Goal: Task Accomplishment & Management: Use online tool/utility

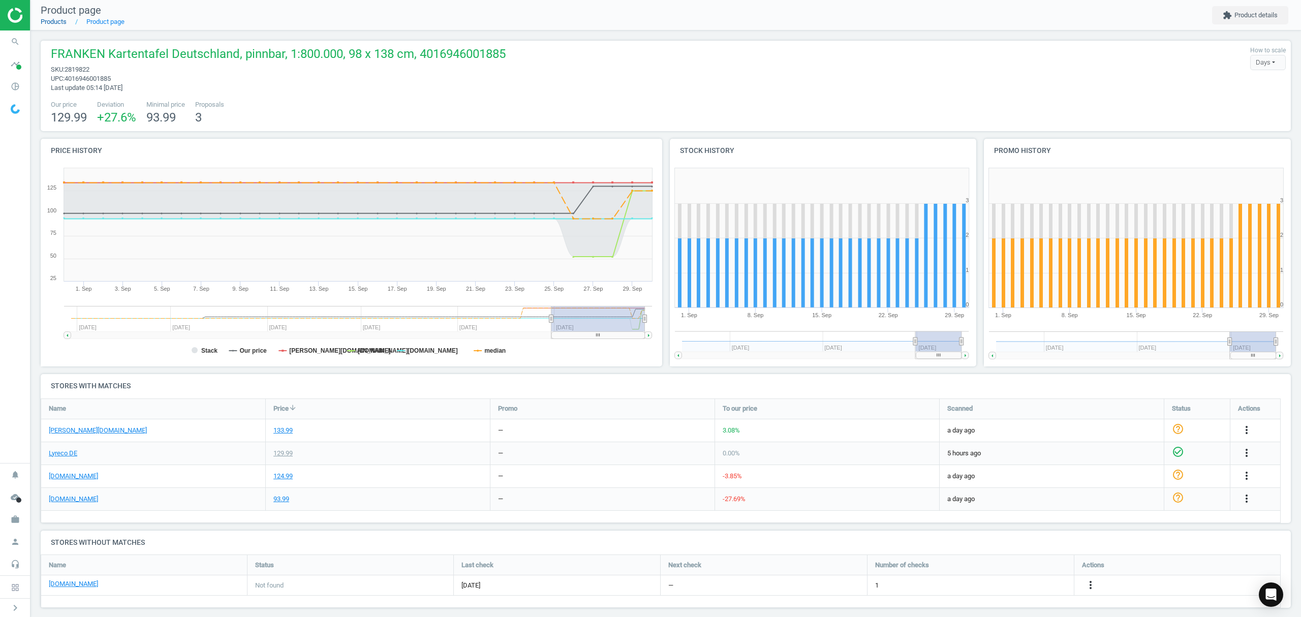
click at [47, 20] on link "Products" at bounding box center [54, 22] width 26 height 8
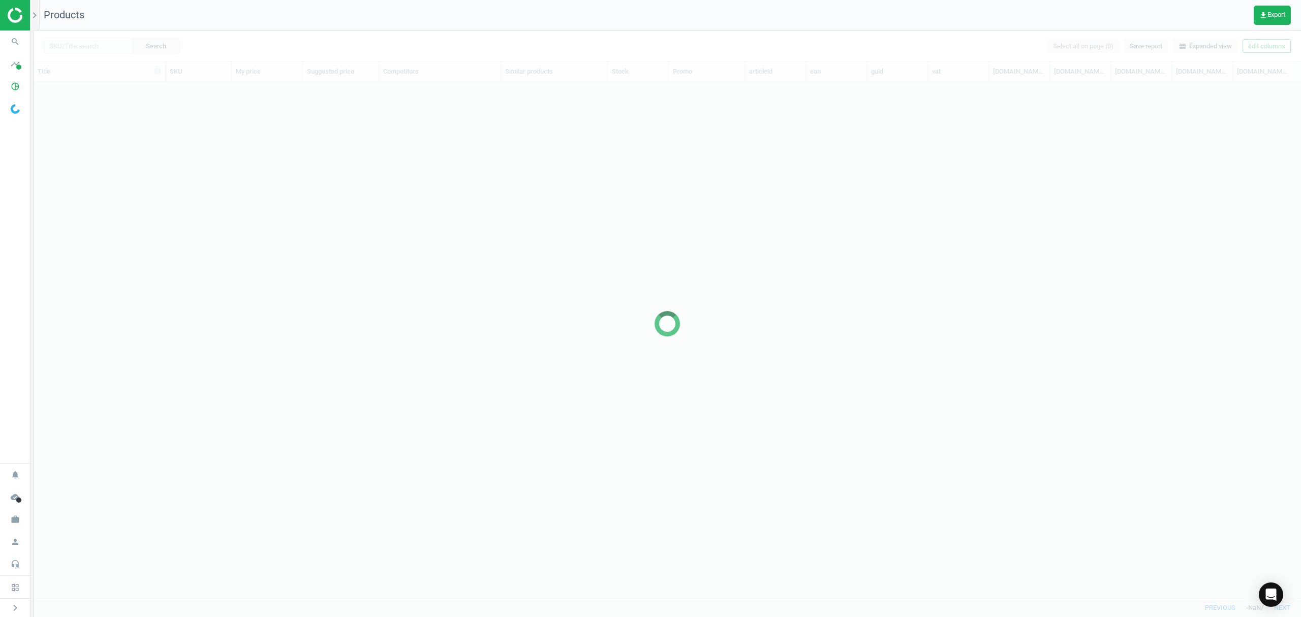
scroll to position [495, 1257]
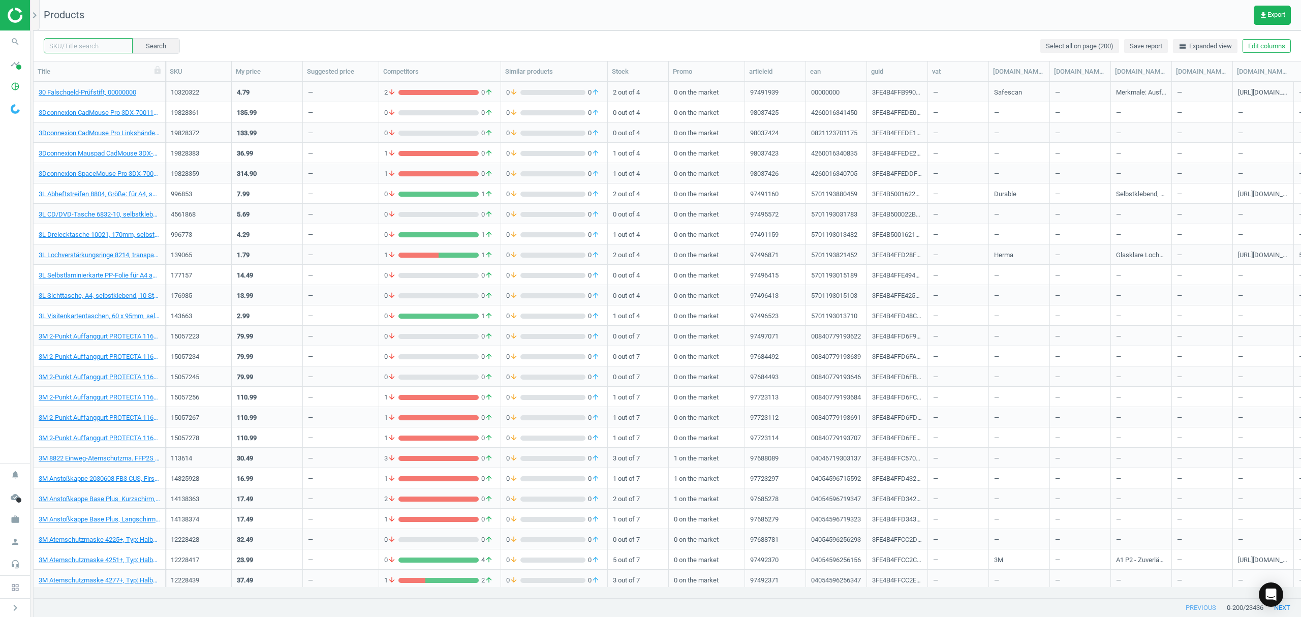
click at [82, 45] on input "text" at bounding box center [88, 45] width 89 height 15
paste input "1069253"
type input "1069253"
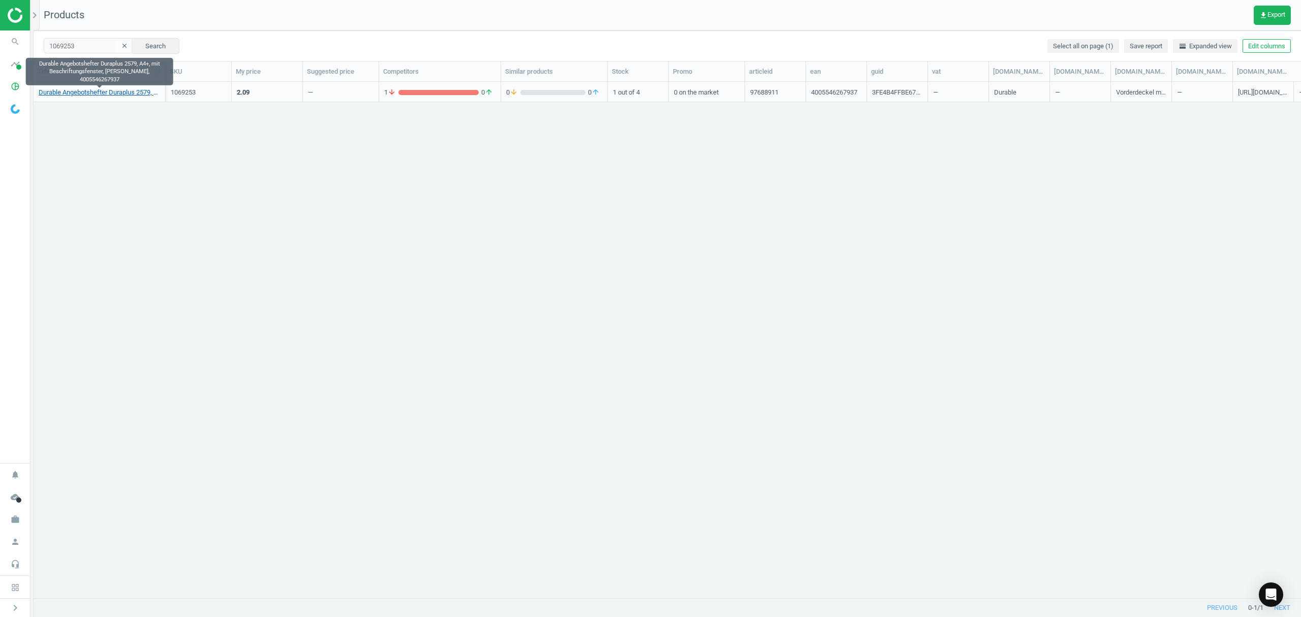
click at [108, 90] on link "Durable Angebotshefter Duraplus 2579, A4+, mit Beschriftungsfenster, [PERSON_NA…" at bounding box center [99, 92] width 121 height 9
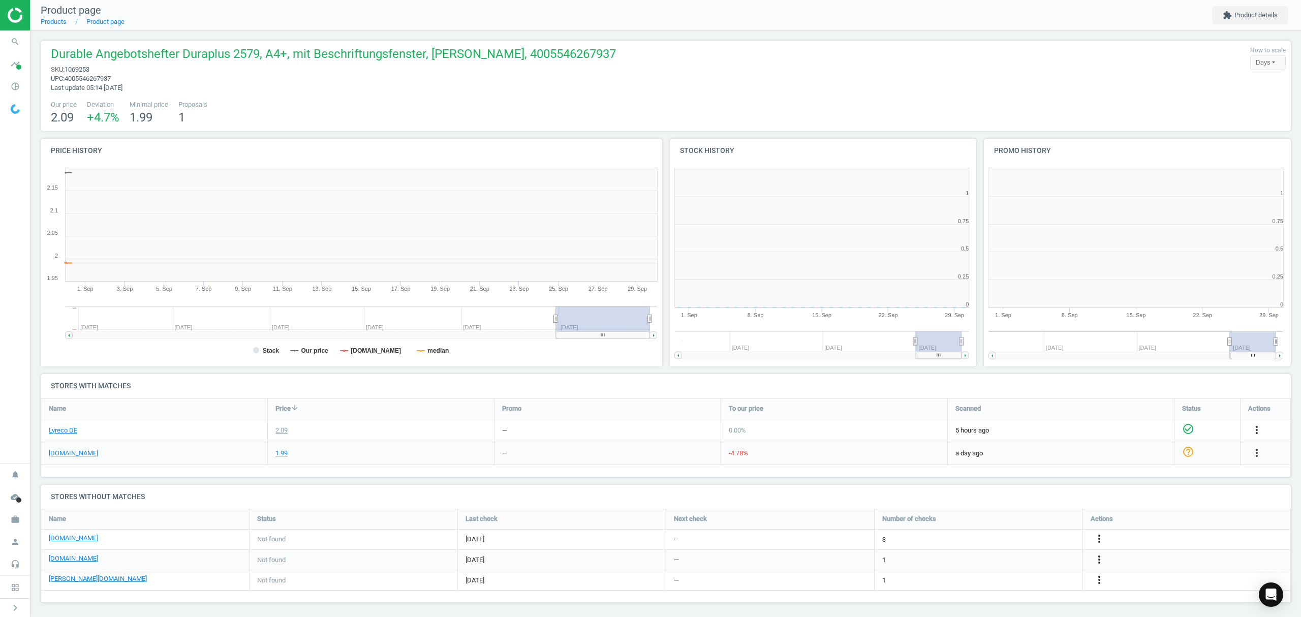
scroll to position [224, 637]
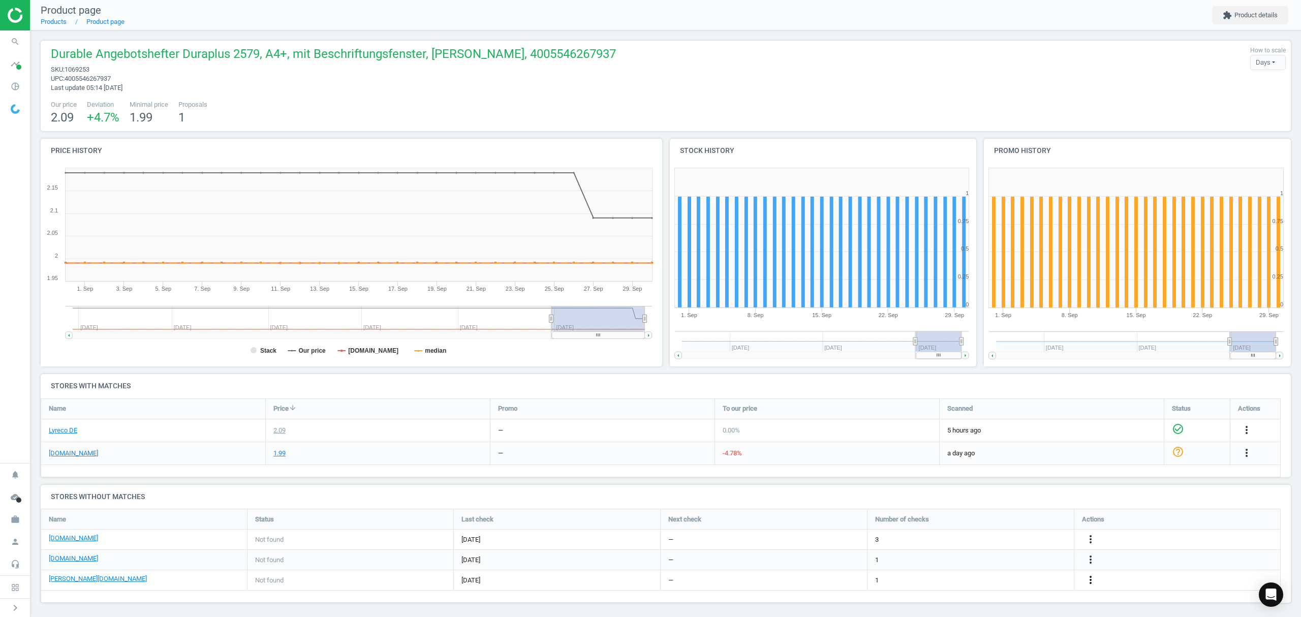
click at [1092, 580] on icon "more_vert" at bounding box center [1090, 580] width 12 height 12
click at [1002, 578] on link "Edit URL/product option" at bounding box center [1011, 581] width 139 height 16
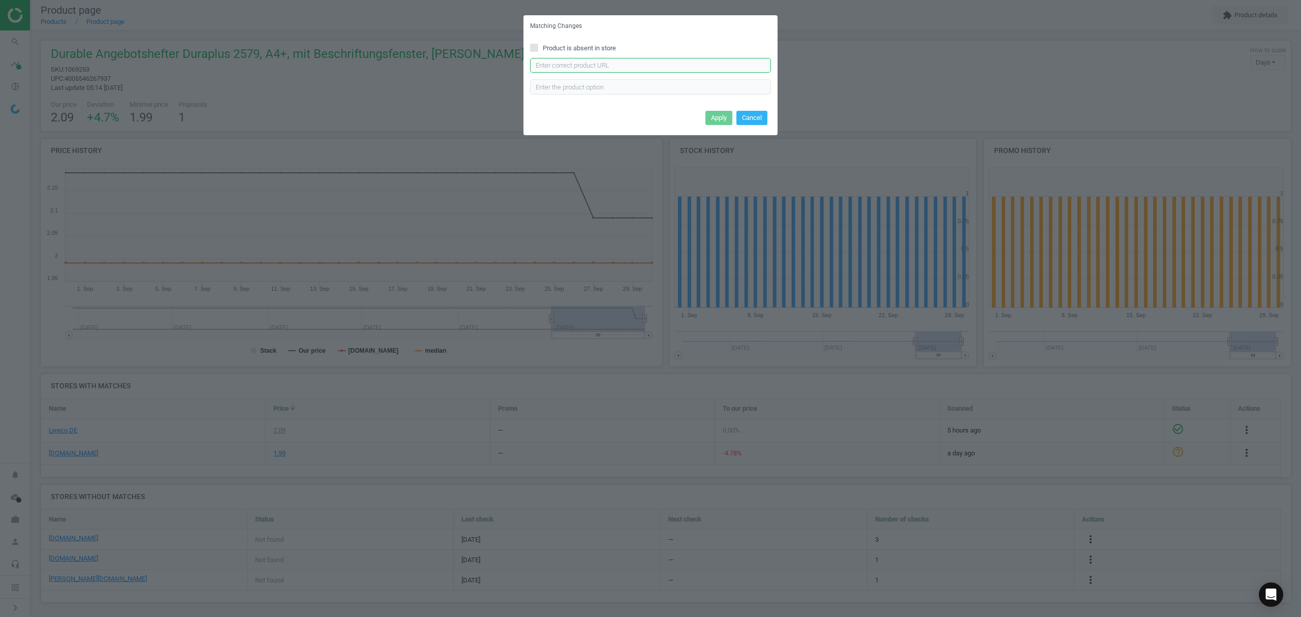
click at [616, 66] on input "text" at bounding box center [650, 65] width 241 height 15
paste input "[URL][DOMAIN_NAME][PERSON_NAME]"
type input "[URL][DOMAIN_NAME][PERSON_NAME]"
click at [730, 112] on button "Apply" at bounding box center [718, 118] width 27 height 14
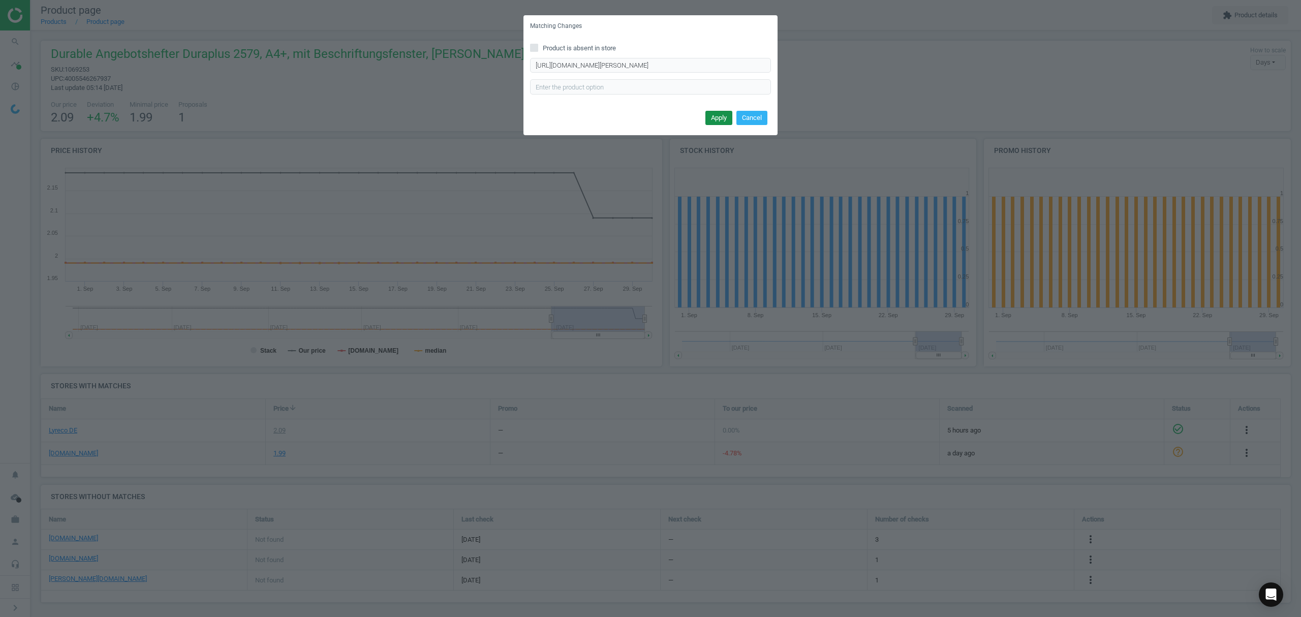
scroll to position [0, 0]
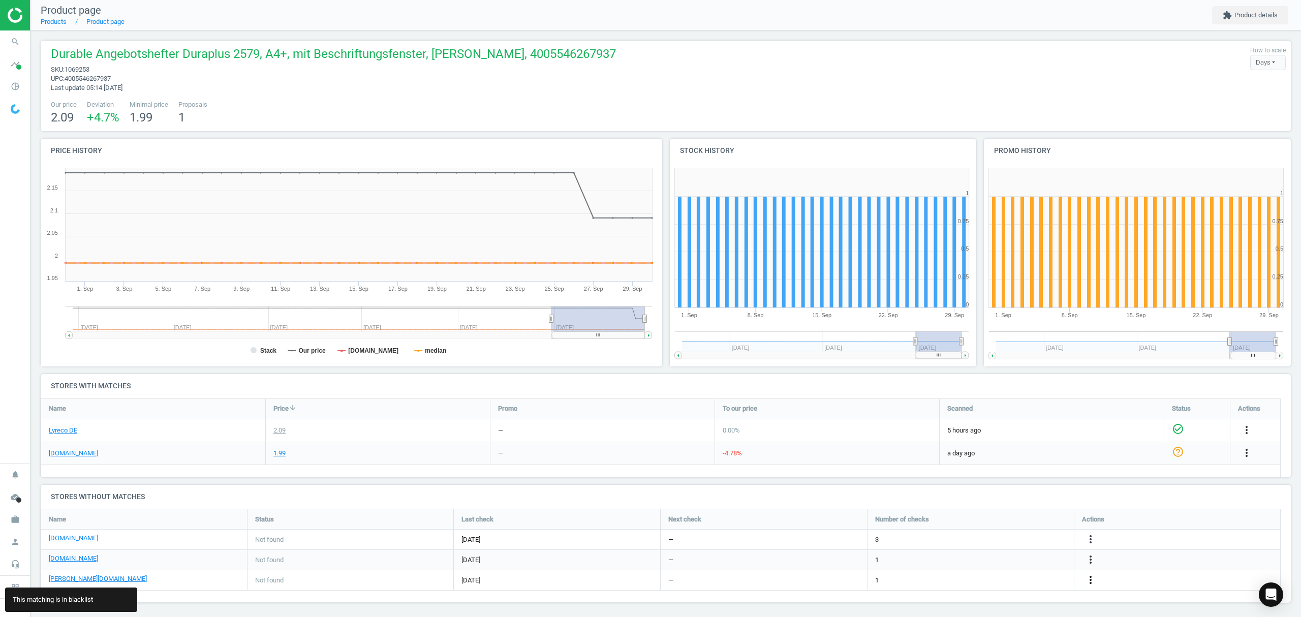
click at [1087, 580] on icon "more_vert" at bounding box center [1090, 580] width 12 height 12
click at [986, 564] on link "Report error in other" at bounding box center [1011, 565] width 139 height 16
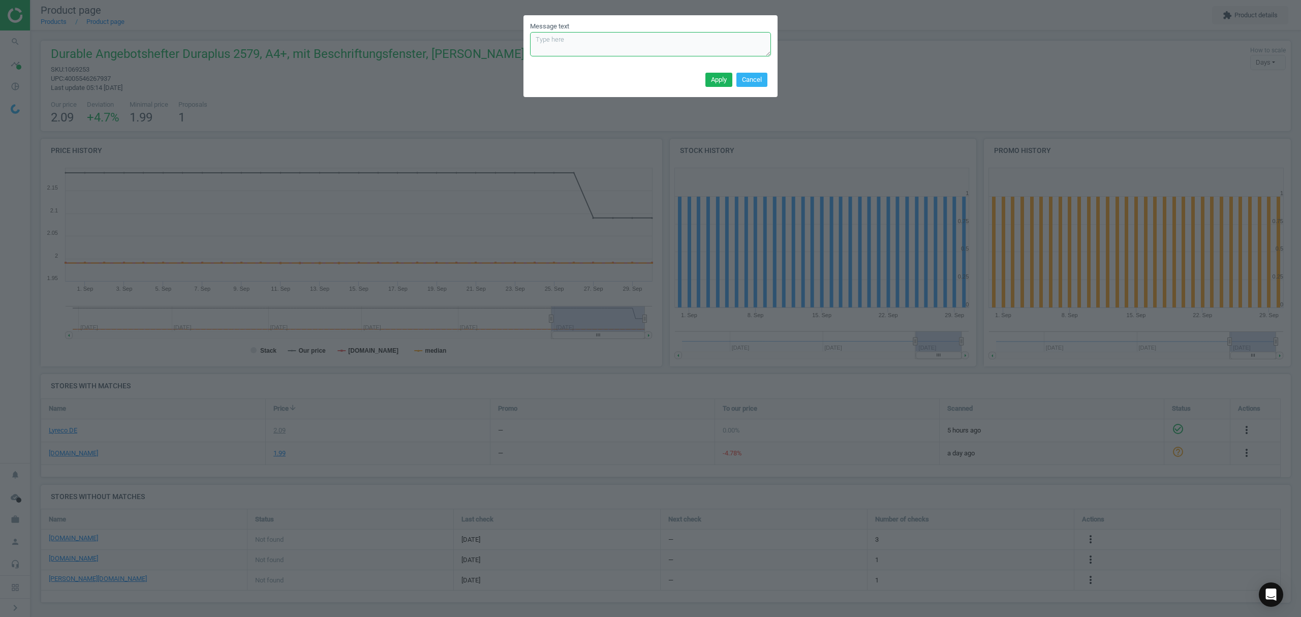
click at [575, 39] on textarea "Message text" at bounding box center [650, 44] width 241 height 24
paste textarea "[URL][DOMAIN_NAME][PERSON_NAME]"
type textarea "[URL][DOMAIN_NAME][PERSON_NAME] de-blacklist please"
click at [713, 77] on button "Apply" at bounding box center [718, 80] width 27 height 14
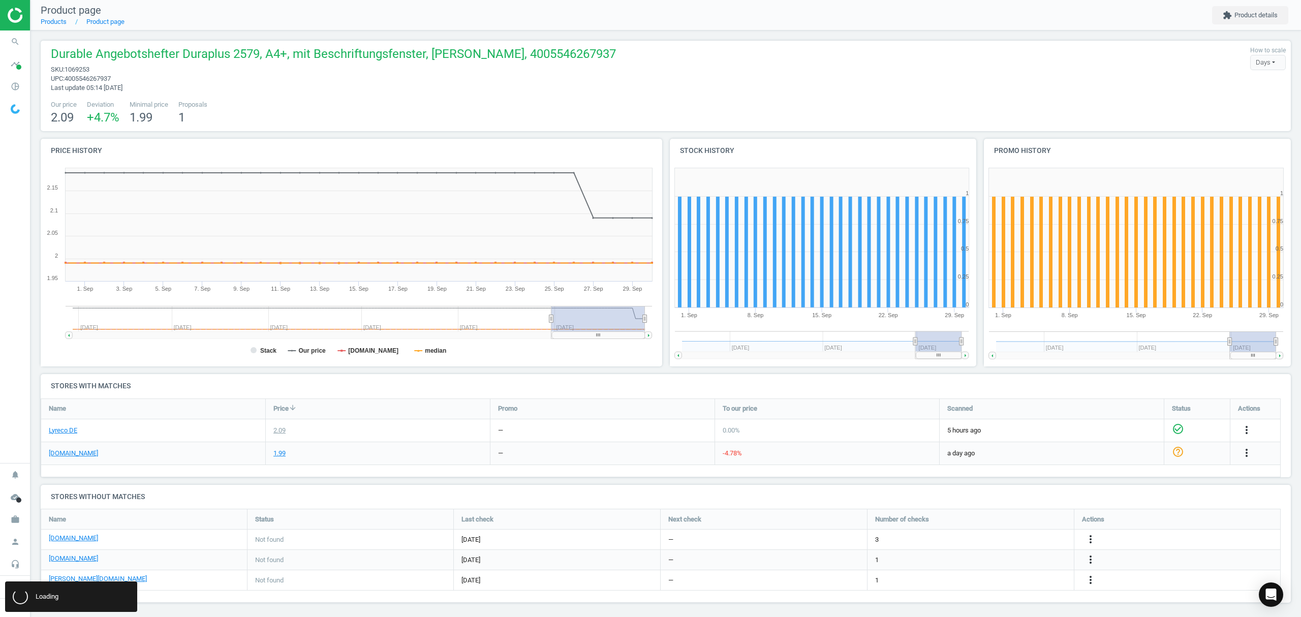
scroll to position [0, 0]
click at [1089, 559] on icon "more_vert" at bounding box center [1090, 559] width 12 height 12
click at [1001, 563] on link "Edit URL/product option" at bounding box center [1011, 560] width 139 height 16
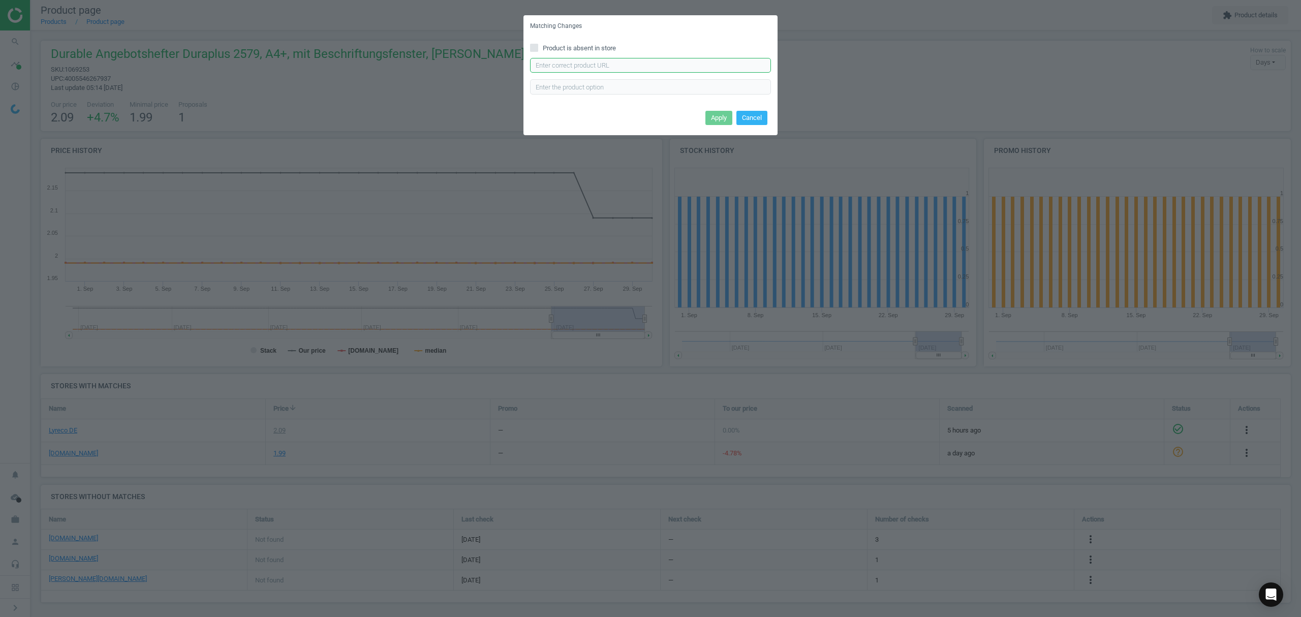
click at [647, 66] on input "text" at bounding box center [650, 65] width 241 height 15
paste input "[URL][DOMAIN_NAME]"
type input "[URL][DOMAIN_NAME]"
click at [714, 116] on button "Apply" at bounding box center [718, 118] width 27 height 14
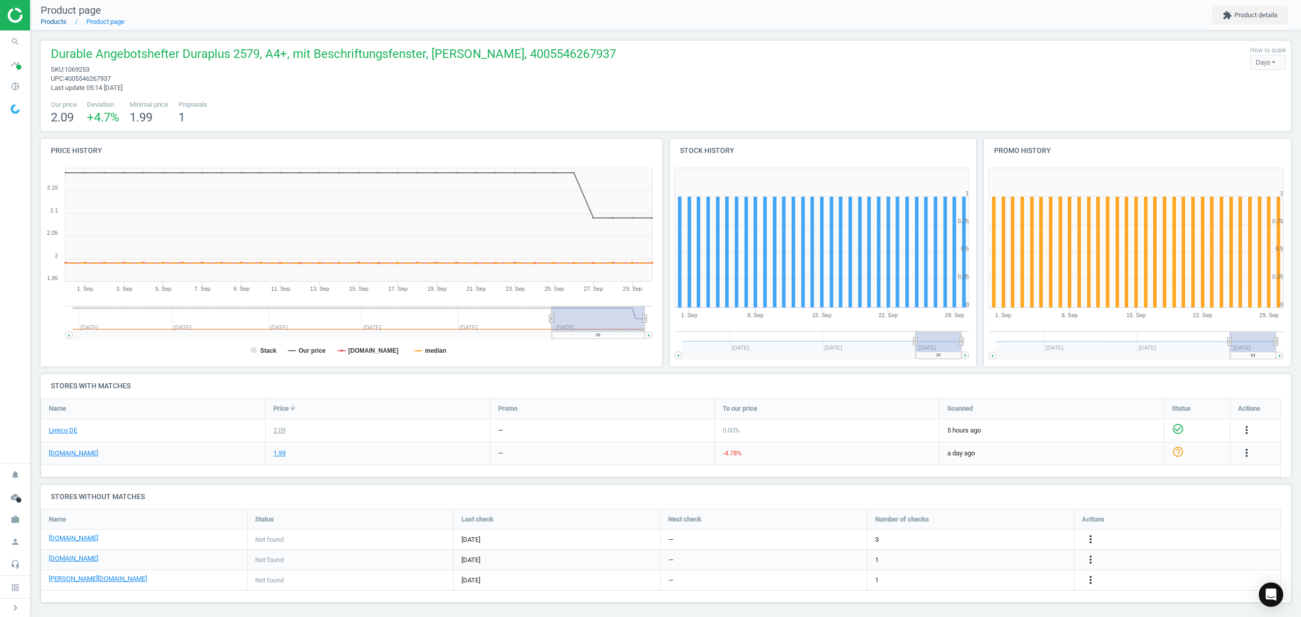
click at [48, 21] on link "Products" at bounding box center [54, 22] width 26 height 8
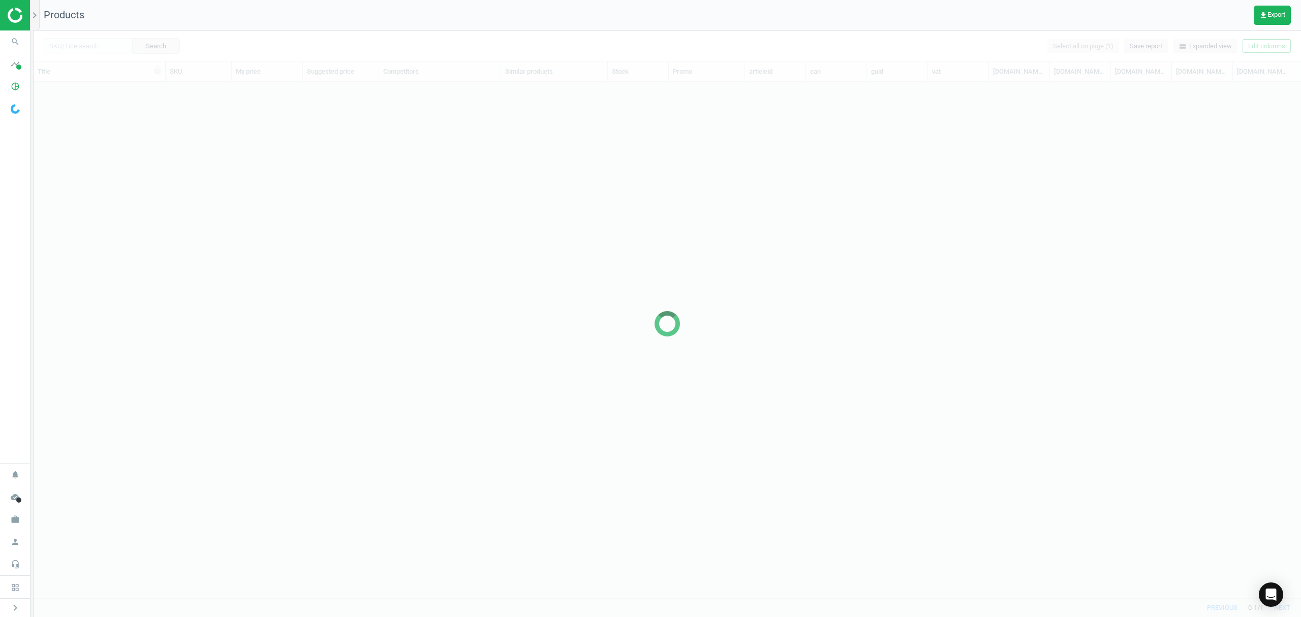
scroll to position [495, 1257]
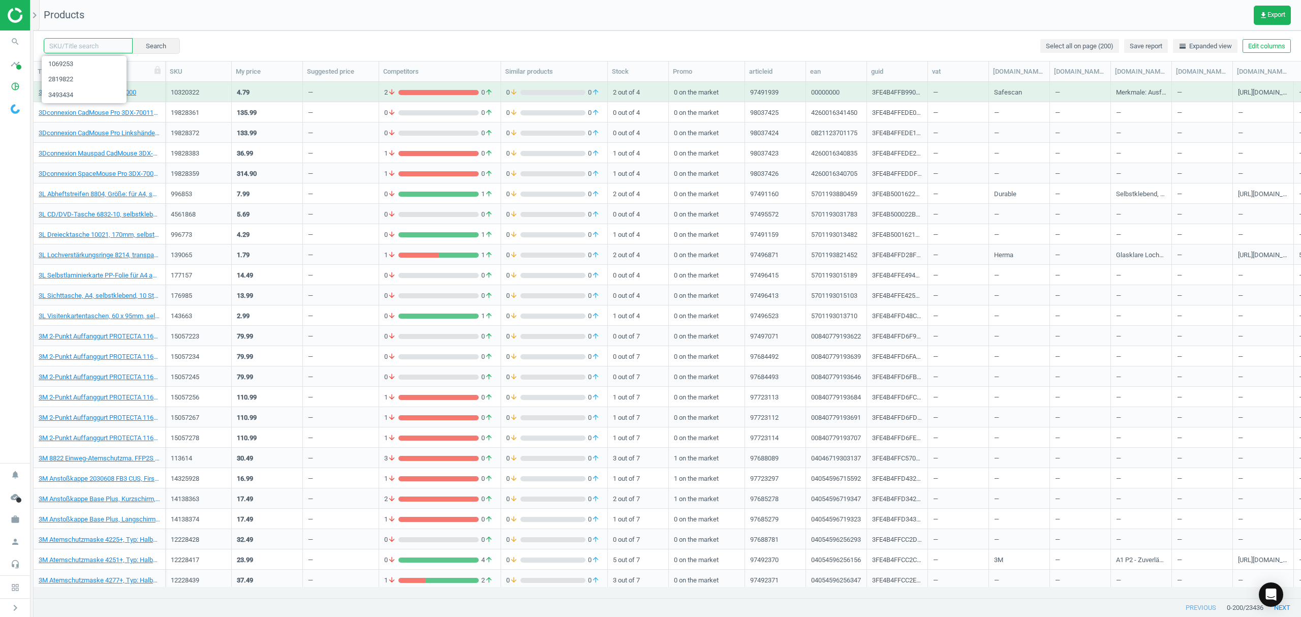
click at [84, 46] on input "text" at bounding box center [88, 45] width 89 height 15
paste input "400319"
type input "400319"
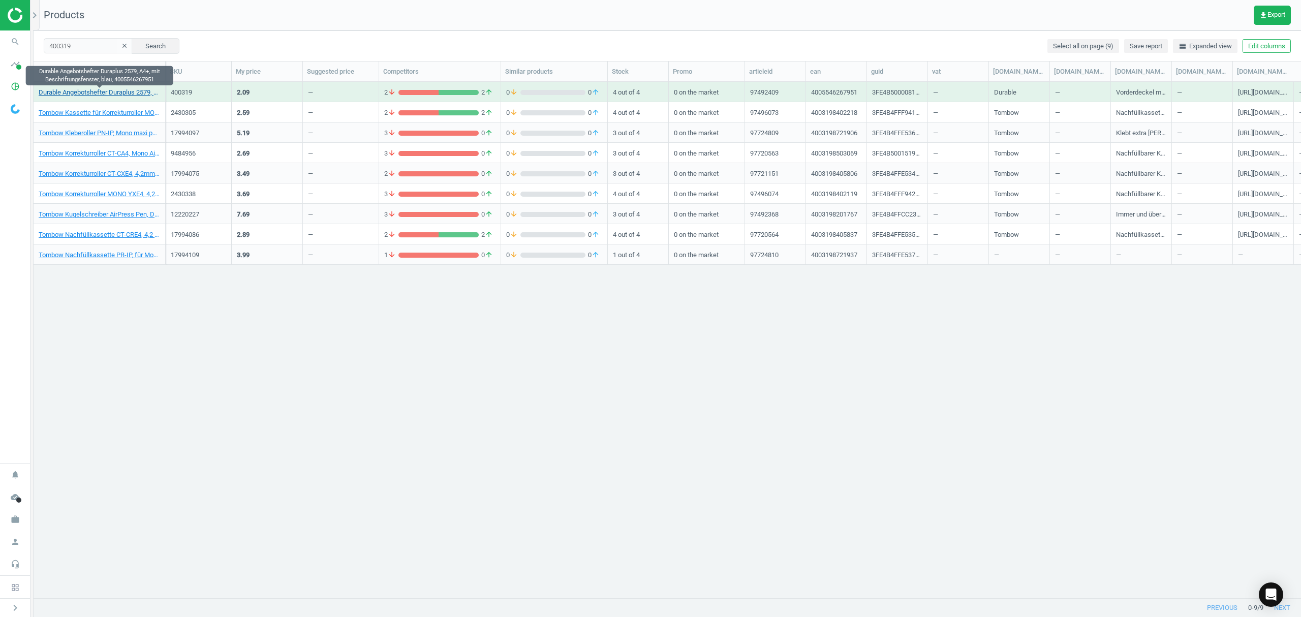
click at [98, 92] on link "Durable Angebotshefter Duraplus 2579, A4+, mit Beschriftungsfenster, blau, 4005…" at bounding box center [99, 92] width 121 height 9
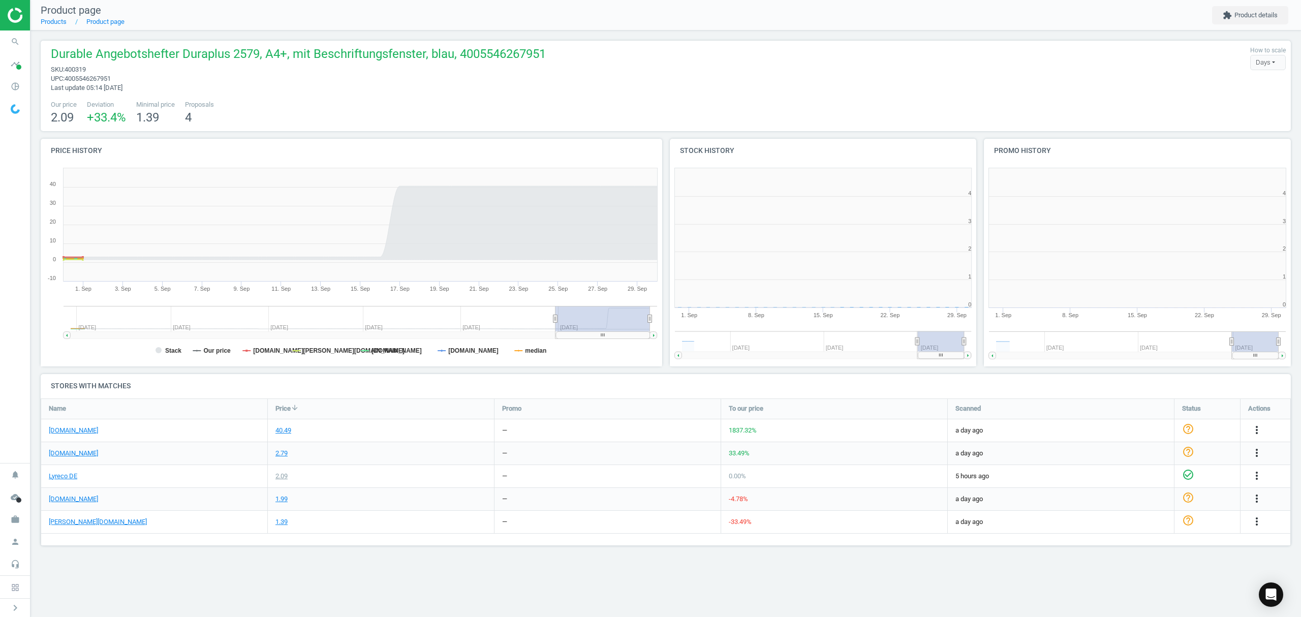
scroll to position [224, 327]
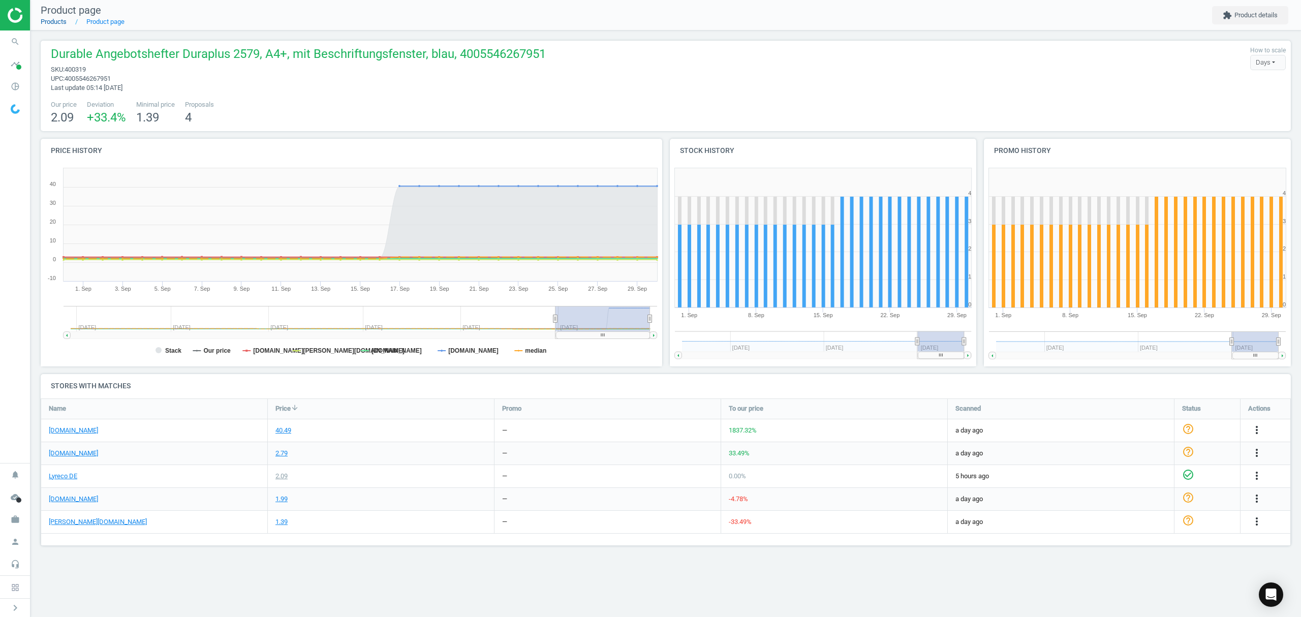
click at [58, 21] on link "Products" at bounding box center [54, 22] width 26 height 8
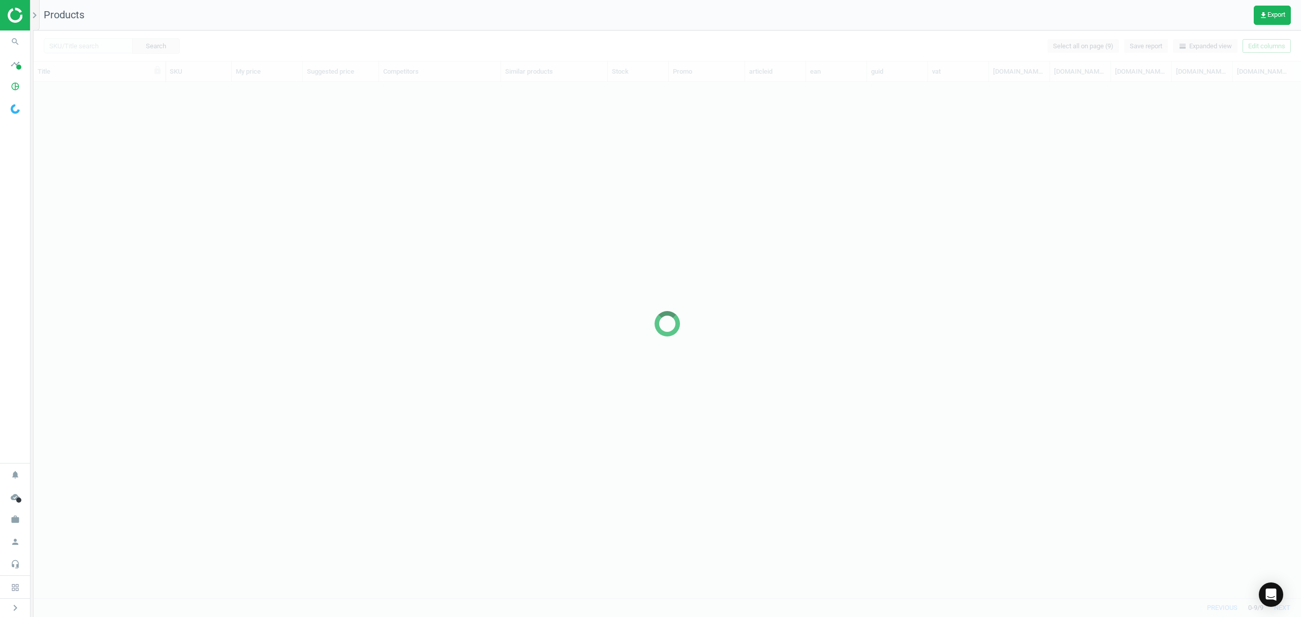
scroll to position [495, 1257]
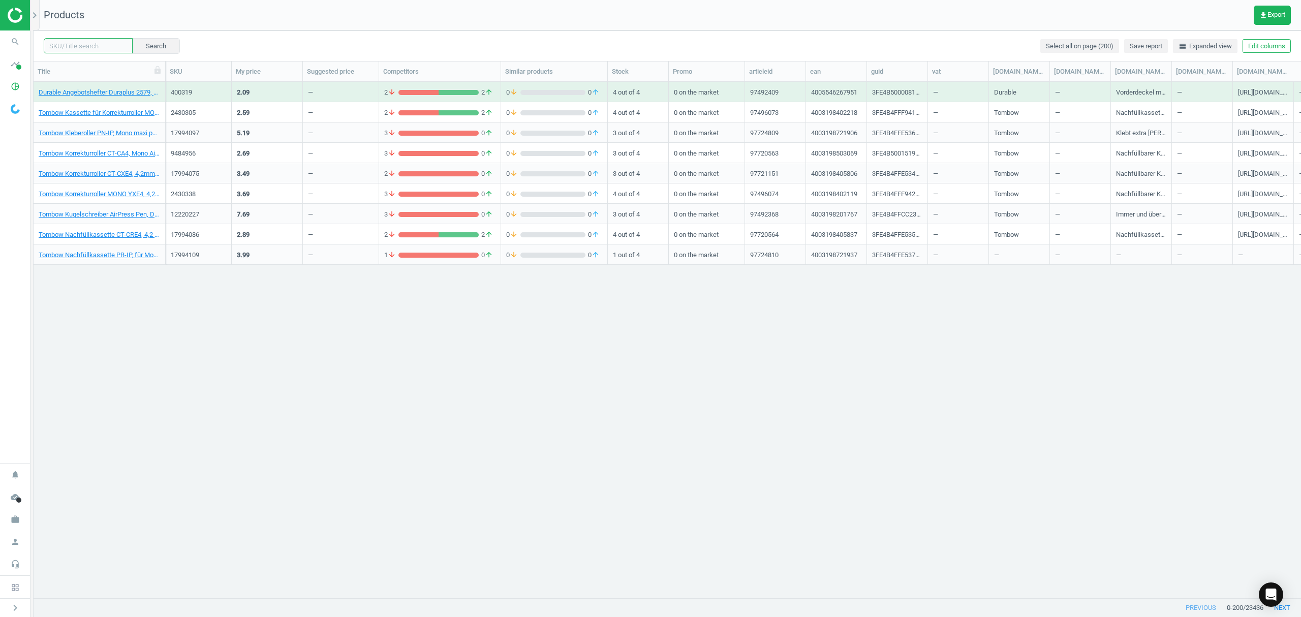
click at [81, 46] on input "text" at bounding box center [88, 45] width 89 height 15
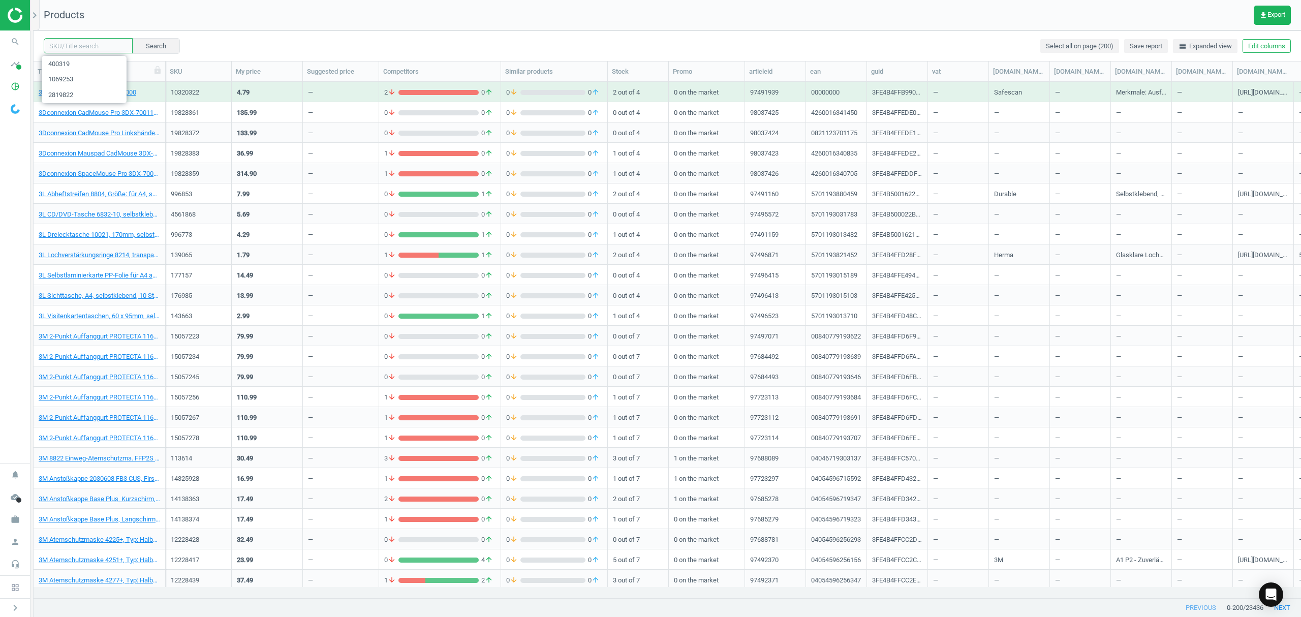
paste input "1069264"
type input "1069264"
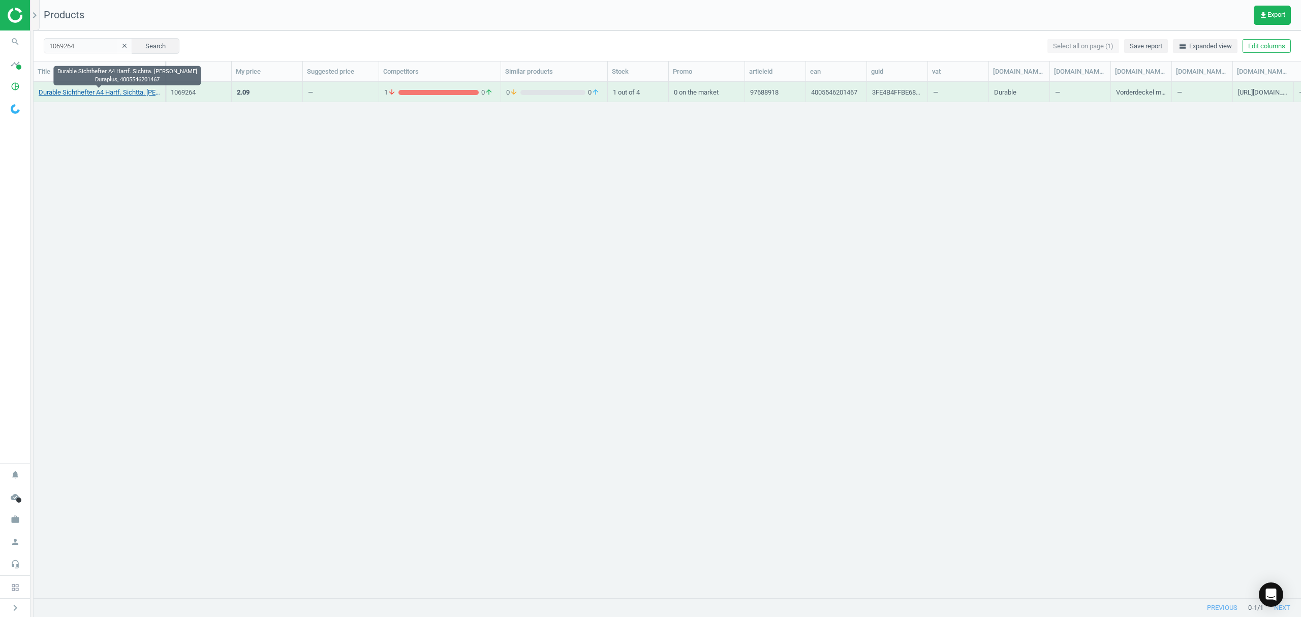
click at [82, 88] on link "Durable Sichthefter A4 Hartf. Sichtta. [PERSON_NAME] Duraplus, 4005546201467" at bounding box center [99, 92] width 121 height 9
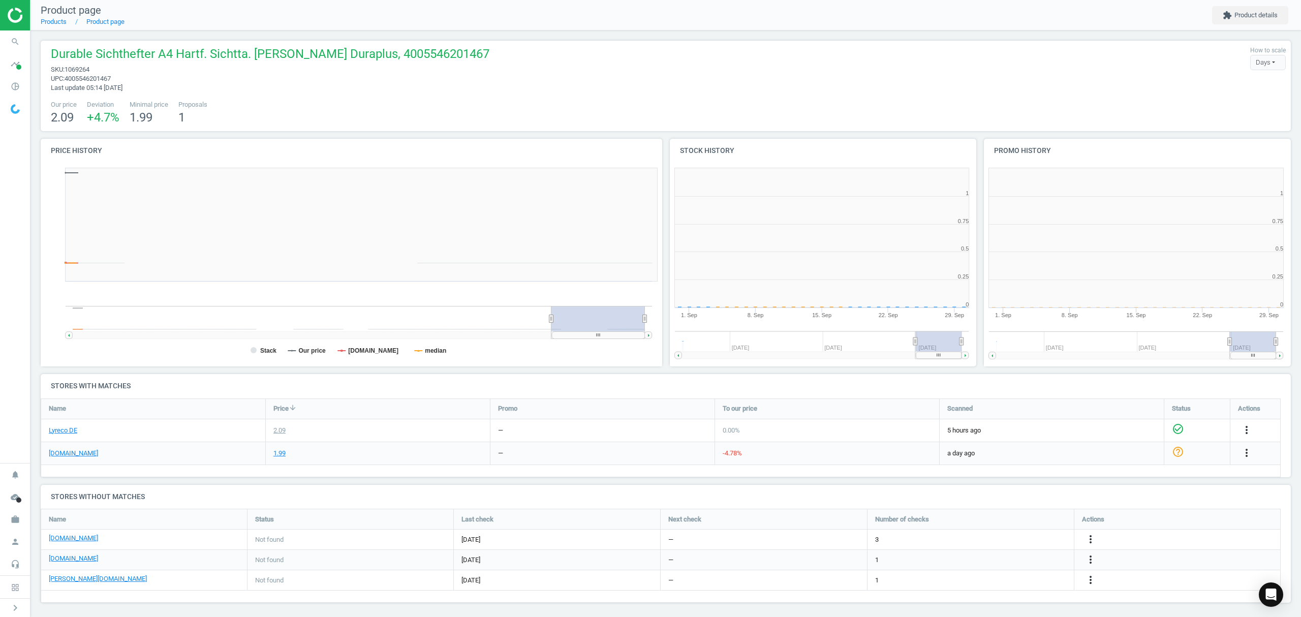
scroll to position [224, 325]
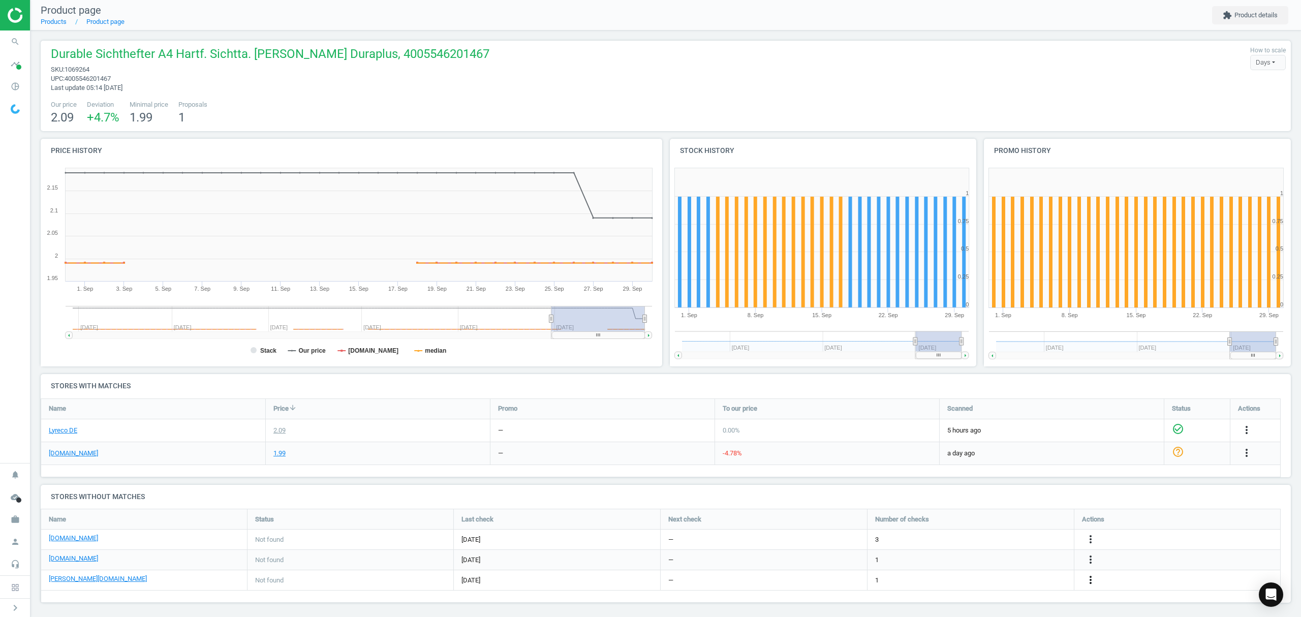
click at [1088, 580] on icon "more_vert" at bounding box center [1090, 580] width 12 height 12
click at [1004, 579] on link "Edit URL/product option" at bounding box center [1011, 581] width 139 height 16
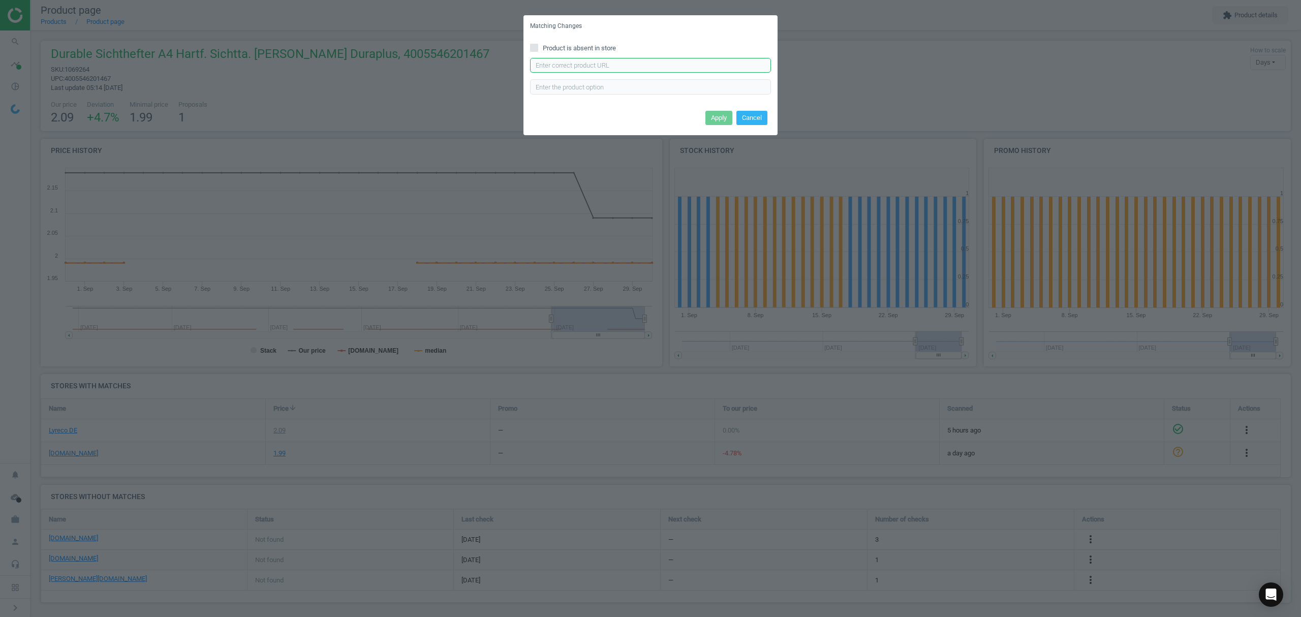
click at [585, 65] on input "text" at bounding box center [650, 65] width 241 height 15
paste input "[URL][DOMAIN_NAME][PERSON_NAME]"
type input "[URL][DOMAIN_NAME][PERSON_NAME]"
click at [712, 112] on button "Apply" at bounding box center [718, 118] width 27 height 14
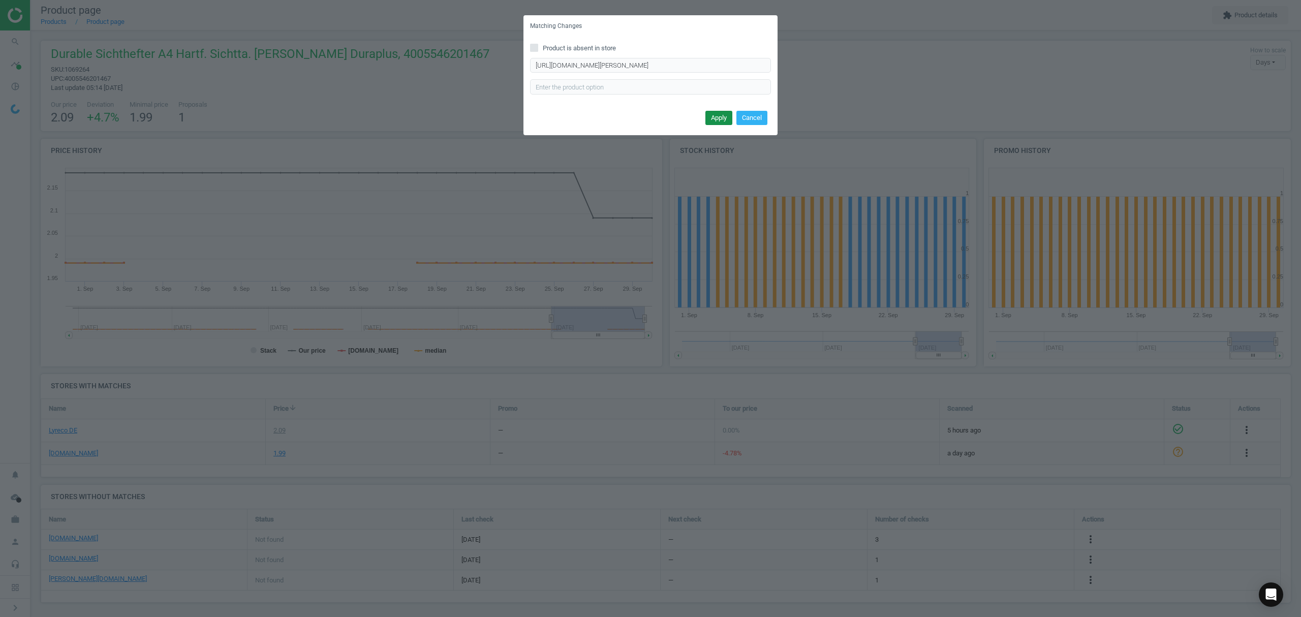
scroll to position [0, 0]
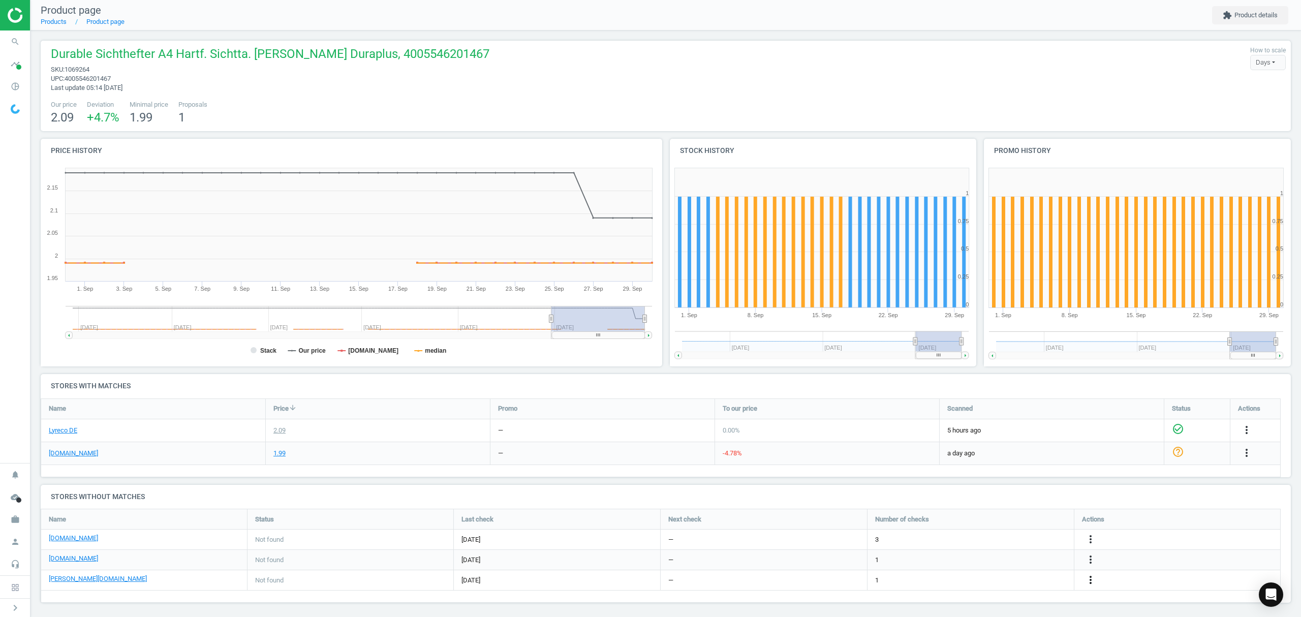
click at [1089, 580] on icon "more_vert" at bounding box center [1090, 580] width 12 height 12
click at [976, 564] on link "Report error in other" at bounding box center [1011, 565] width 139 height 16
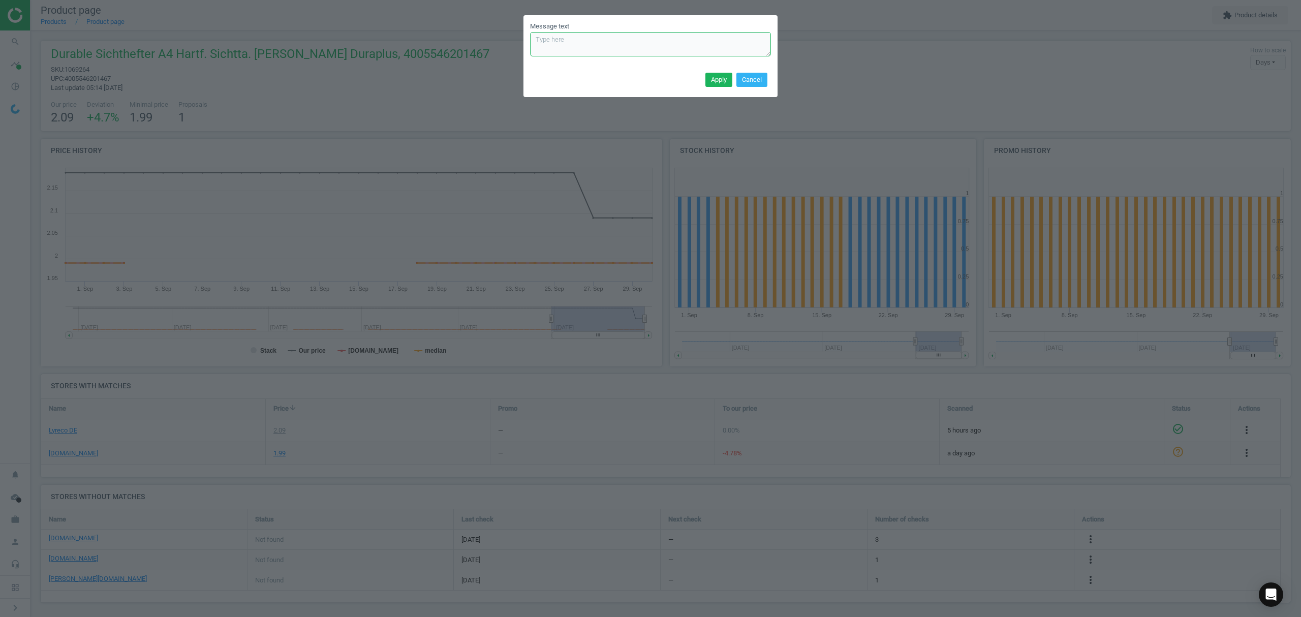
click at [620, 43] on textarea "Message text" at bounding box center [650, 44] width 241 height 24
paste textarea "please take it from the blacklist and use [URL][DOMAIN_NAME][PERSON_NAME]"
type textarea "please take it from the blacklist and use [URL][DOMAIN_NAME][PERSON_NAME]"
click at [715, 75] on button "Apply" at bounding box center [718, 80] width 27 height 14
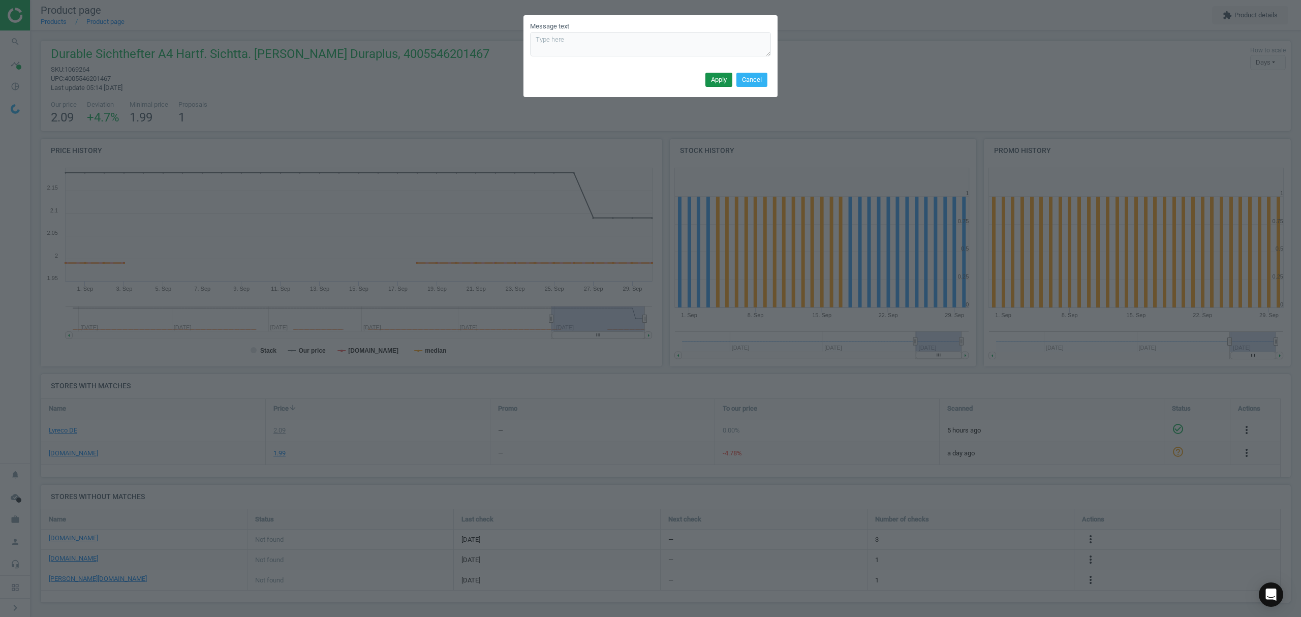
scroll to position [0, 0]
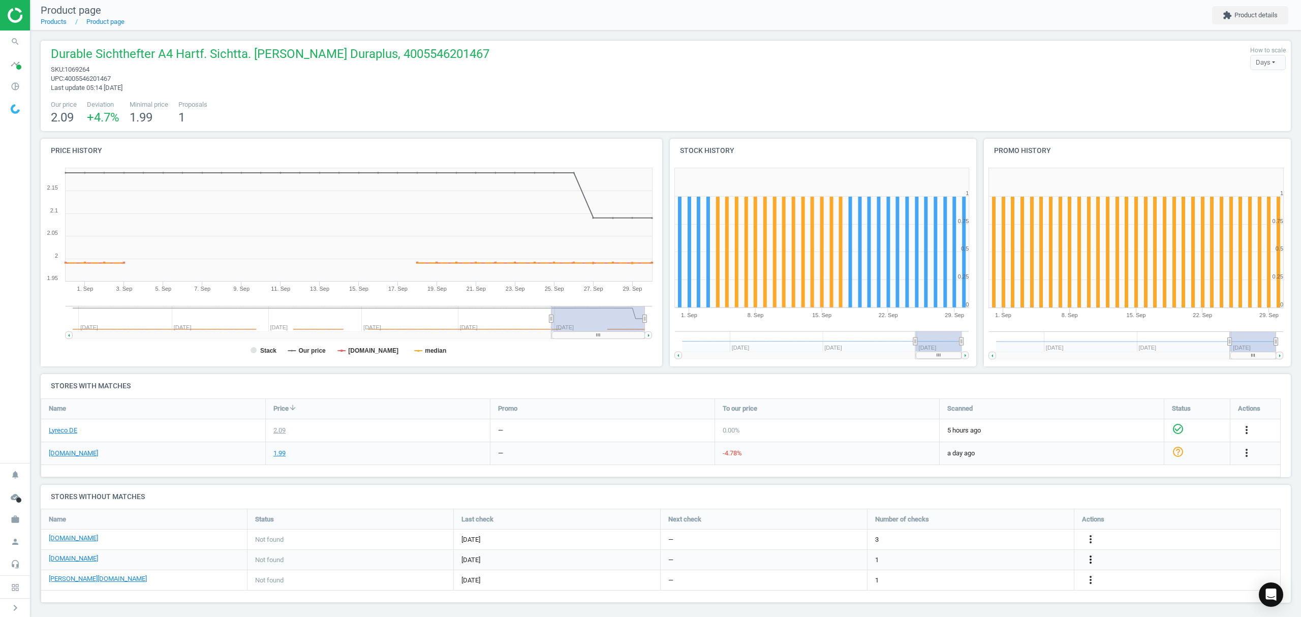
click at [1090, 558] on icon "more_vert" at bounding box center [1090, 559] width 12 height 12
click at [992, 561] on link "Edit URL/product option" at bounding box center [1011, 560] width 139 height 16
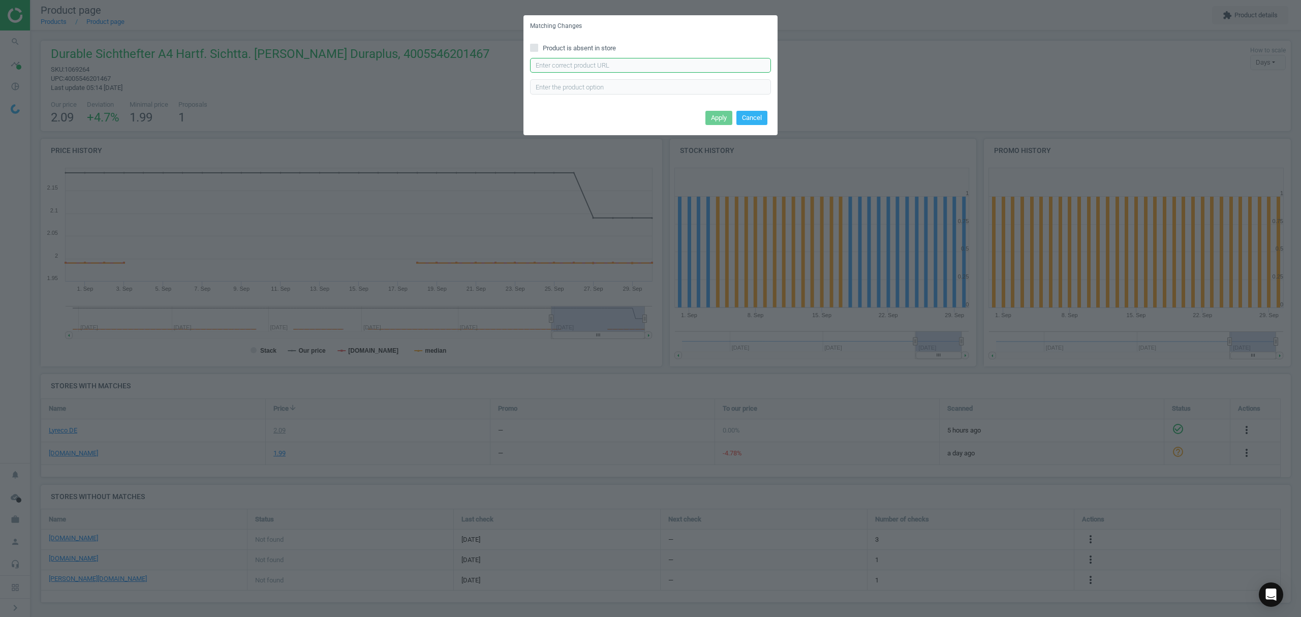
click at [590, 63] on input "text" at bounding box center [650, 65] width 241 height 15
paste input "[URL][DOMAIN_NAME]"
type input "[URL][DOMAIN_NAME]"
click at [716, 115] on button "Apply" at bounding box center [718, 118] width 27 height 14
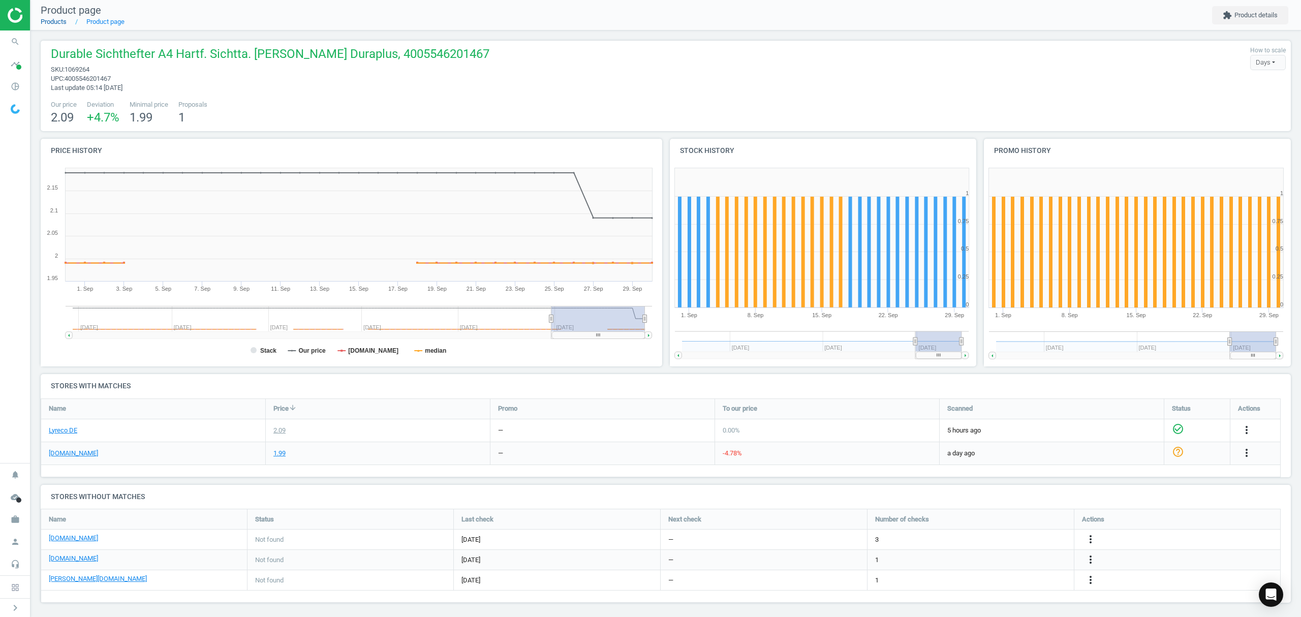
click at [55, 23] on link "Products" at bounding box center [54, 22] width 26 height 8
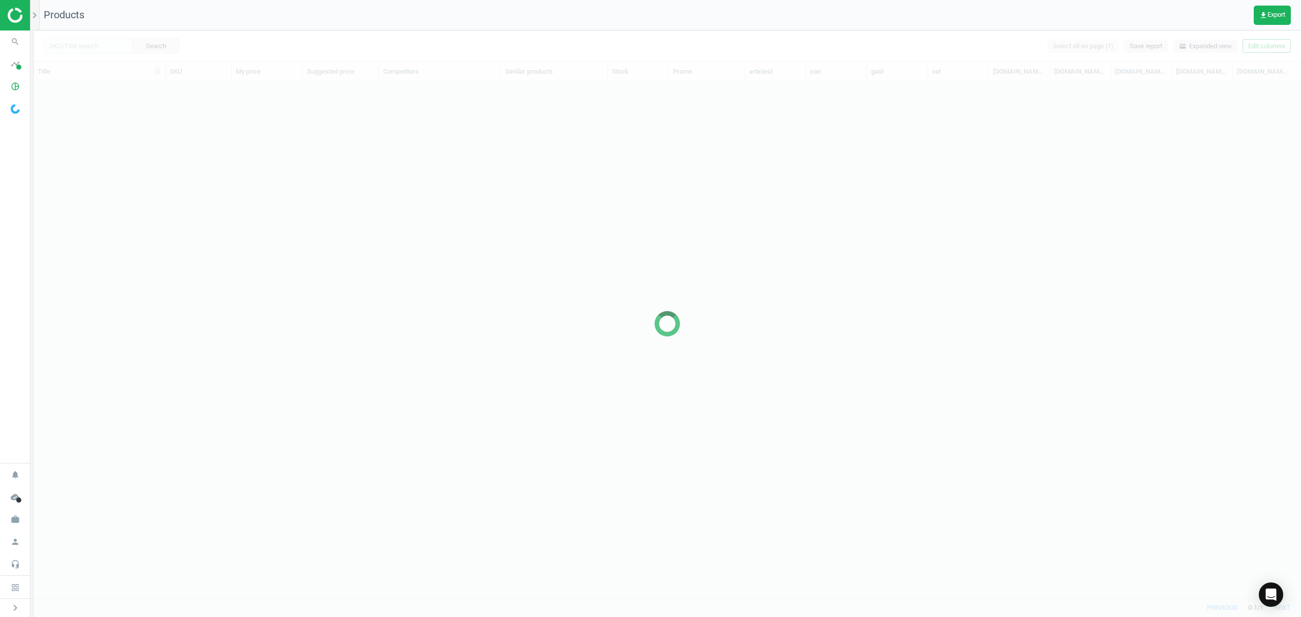
scroll to position [495, 1257]
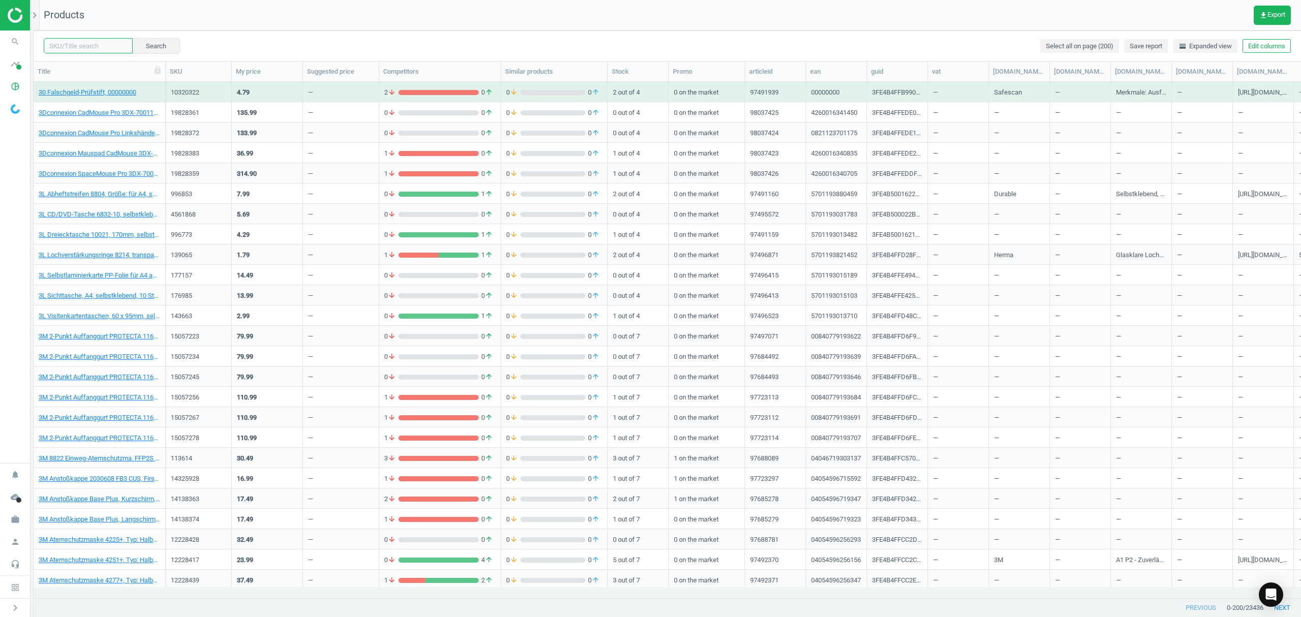
drag, startPoint x: 72, startPoint y: 45, endPoint x: 81, endPoint y: 45, distance: 9.7
click at [72, 45] on input "text" at bounding box center [88, 45] width 89 height 15
paste input "400321"
type input "400321"
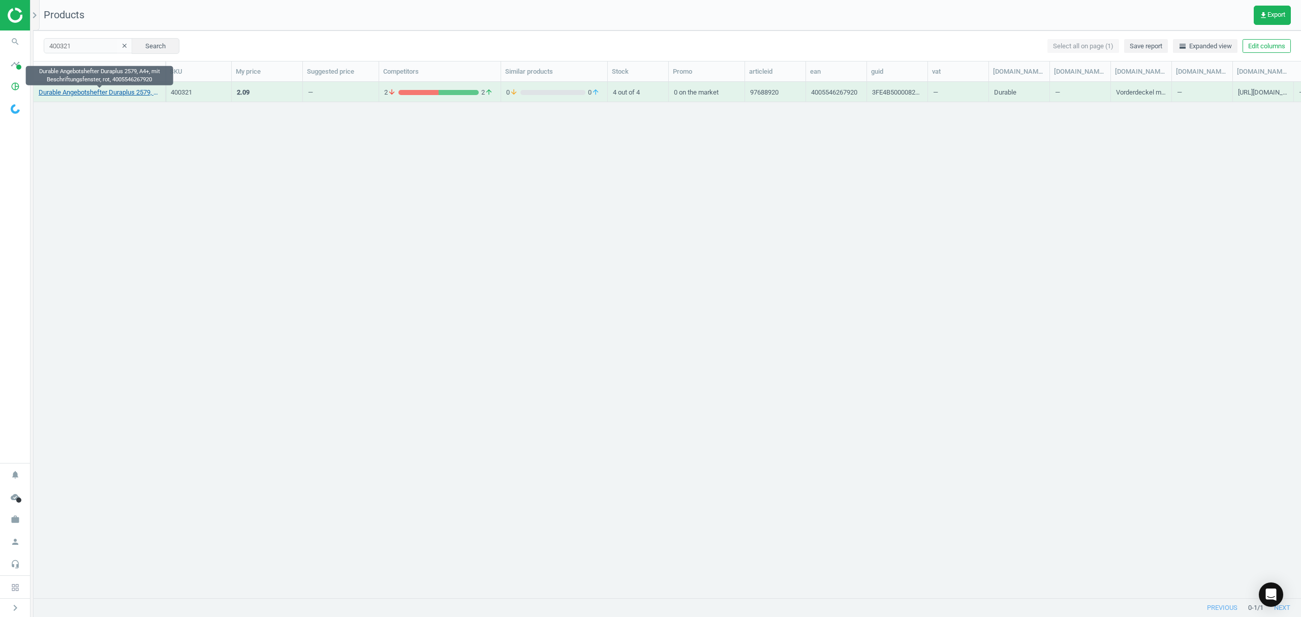
click at [106, 95] on link "Durable Angebotshefter Duraplus 2579, A4+, mit Beschriftungsfenster, rot, 40055…" at bounding box center [99, 92] width 121 height 9
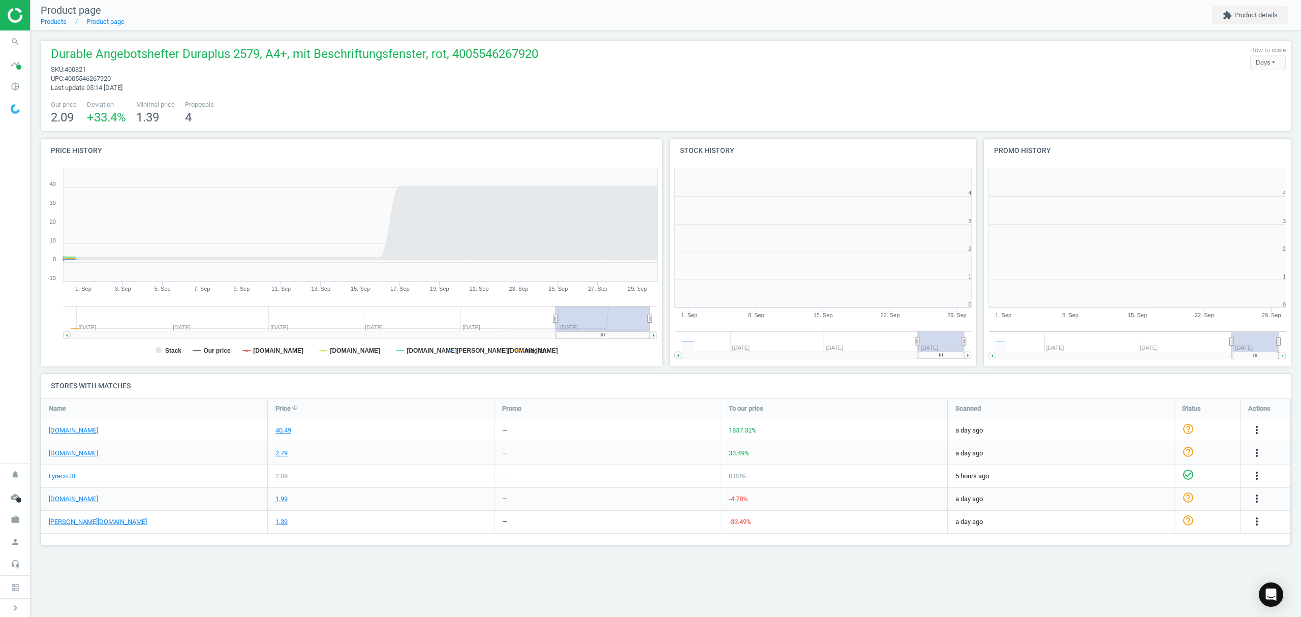
scroll to position [224, 327]
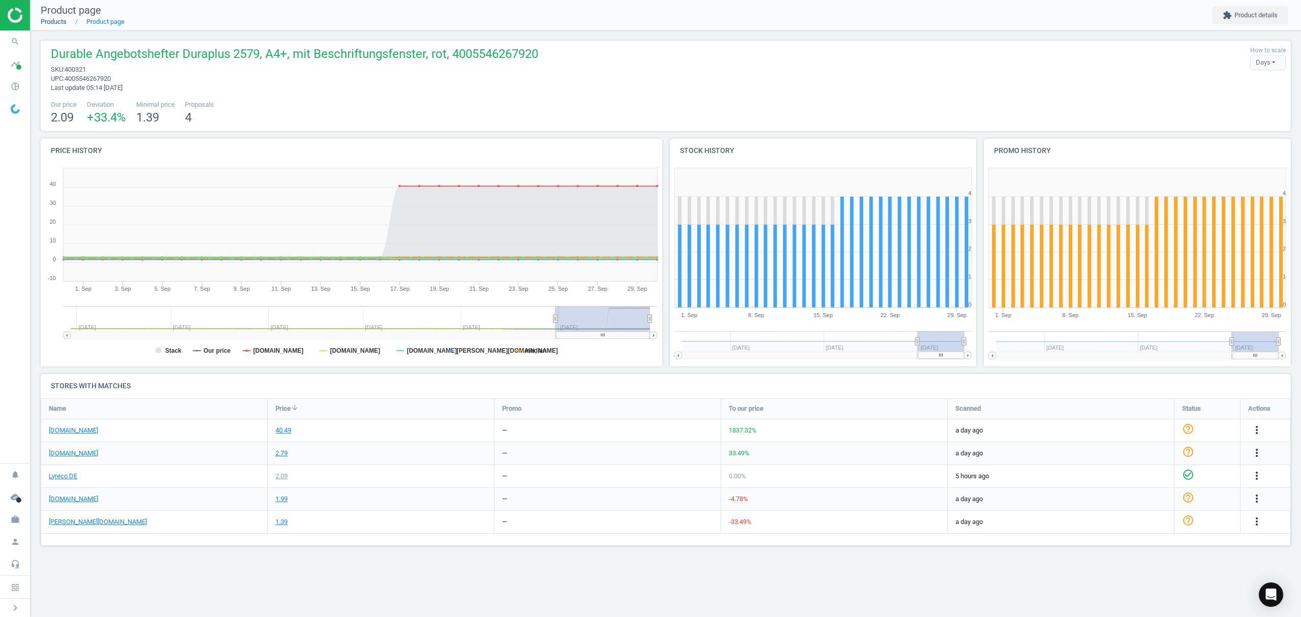
click at [59, 23] on link "Products" at bounding box center [54, 22] width 26 height 8
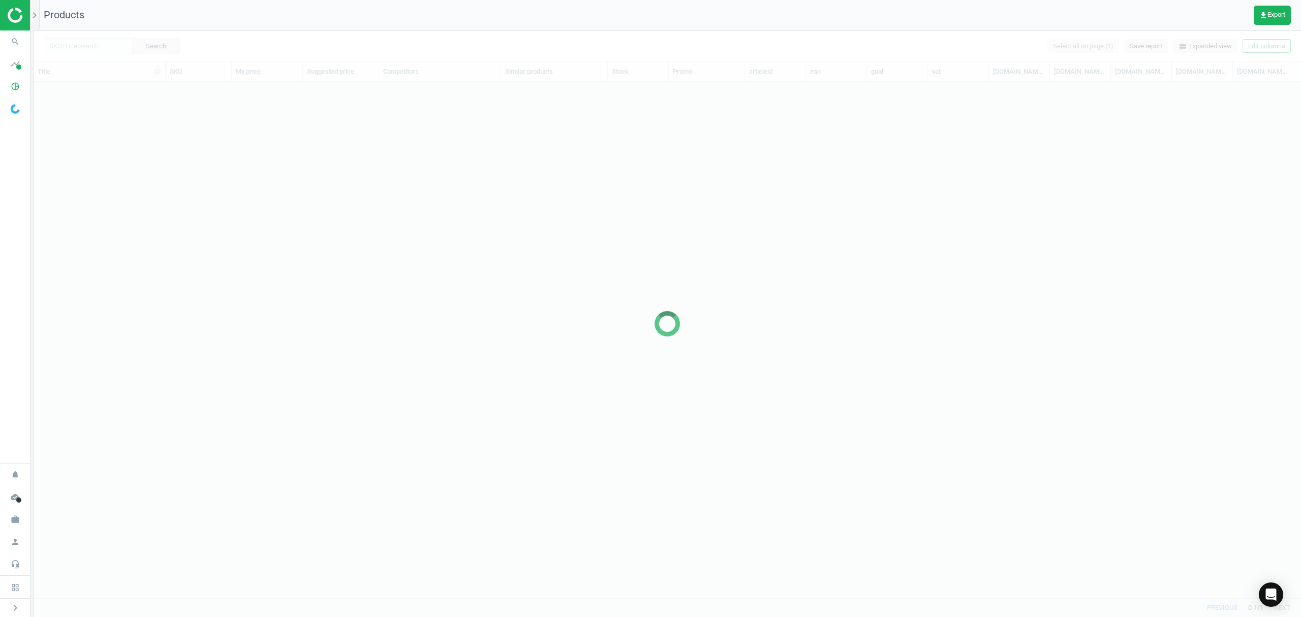
scroll to position [495, 1257]
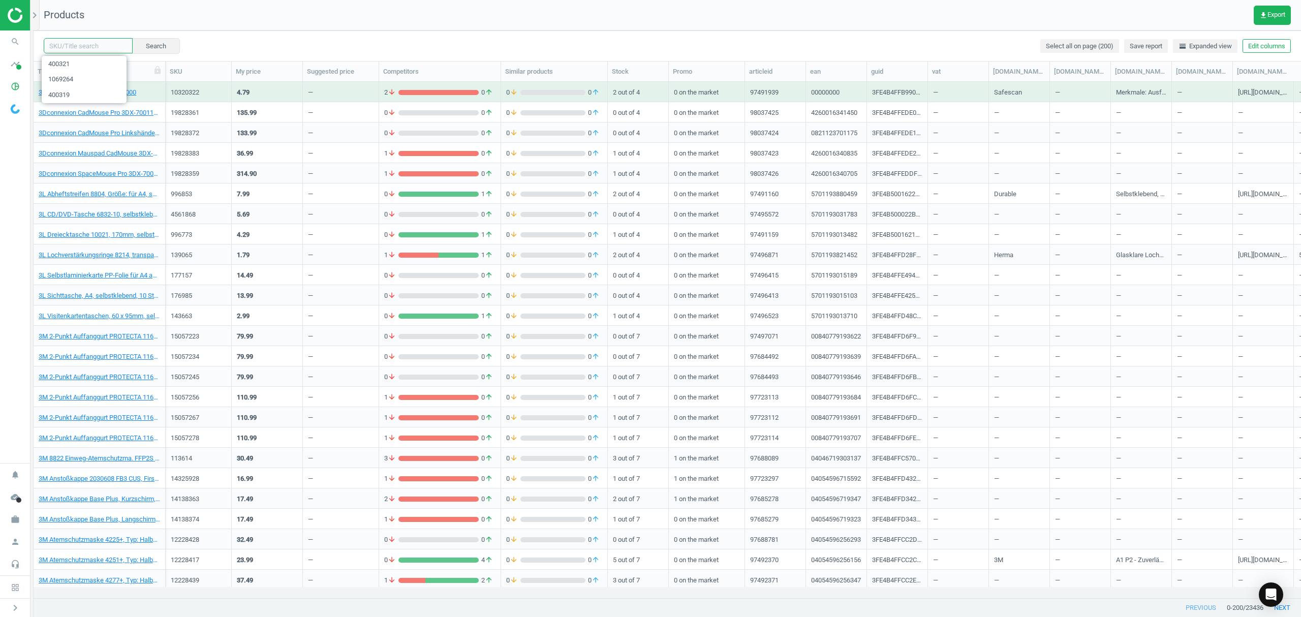
click at [84, 45] on input "text" at bounding box center [88, 45] width 89 height 15
paste input "1069275"
type input "1069275"
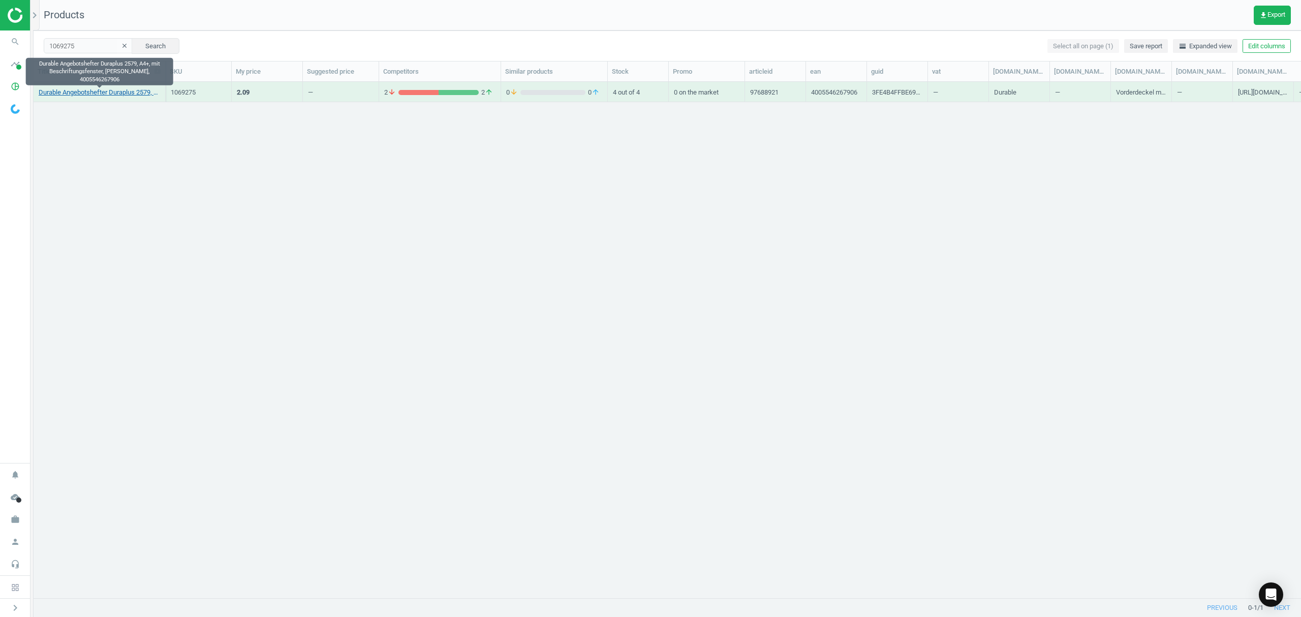
click at [90, 93] on link "Durable Angebotshefter Duraplus 2579, A4+, mit Beschriftungsfenster, [PERSON_NA…" at bounding box center [99, 92] width 121 height 9
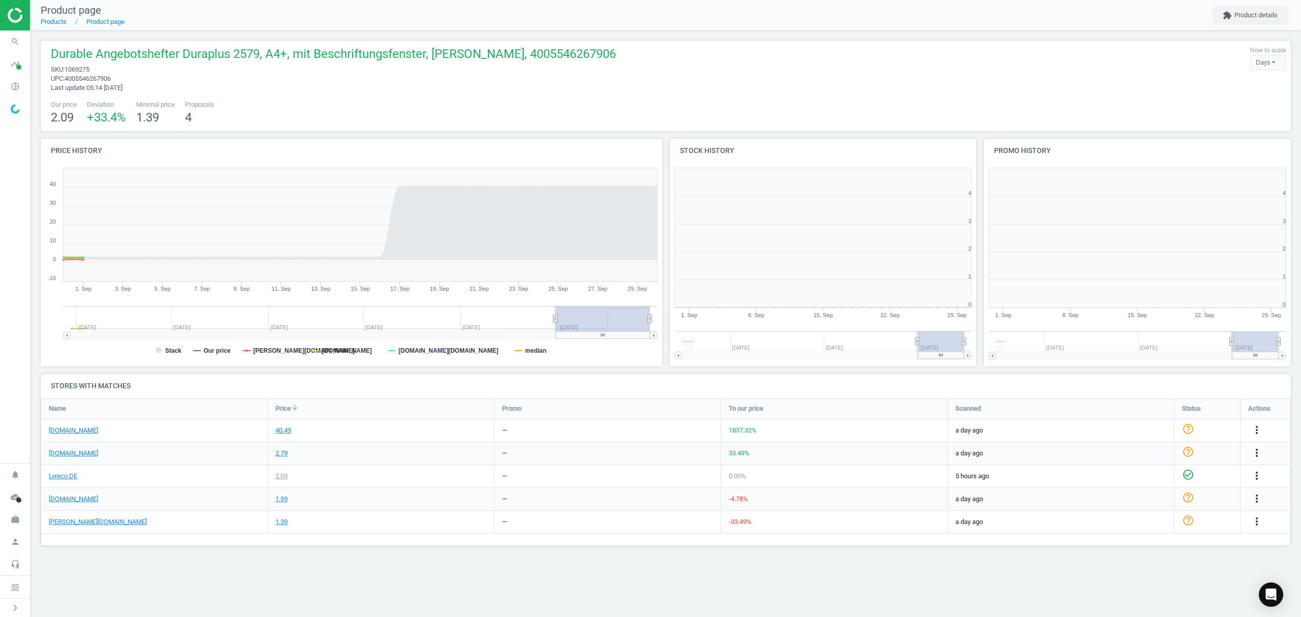
scroll to position [224, 327]
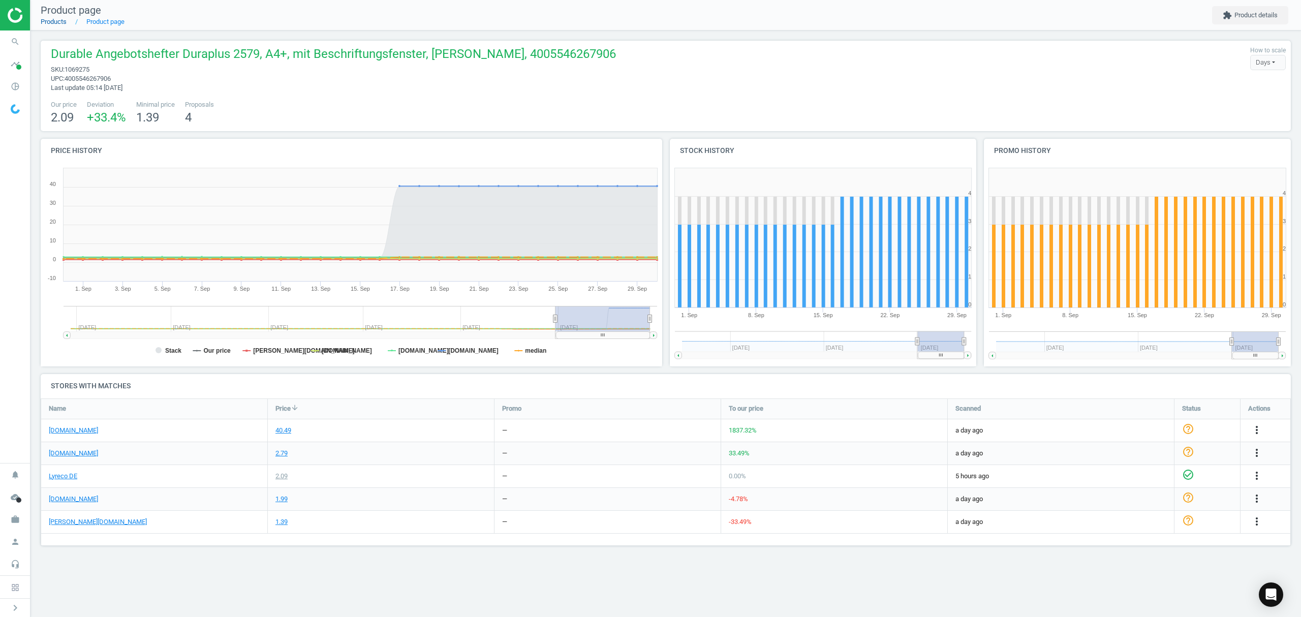
click at [58, 18] on link "Products" at bounding box center [54, 22] width 26 height 8
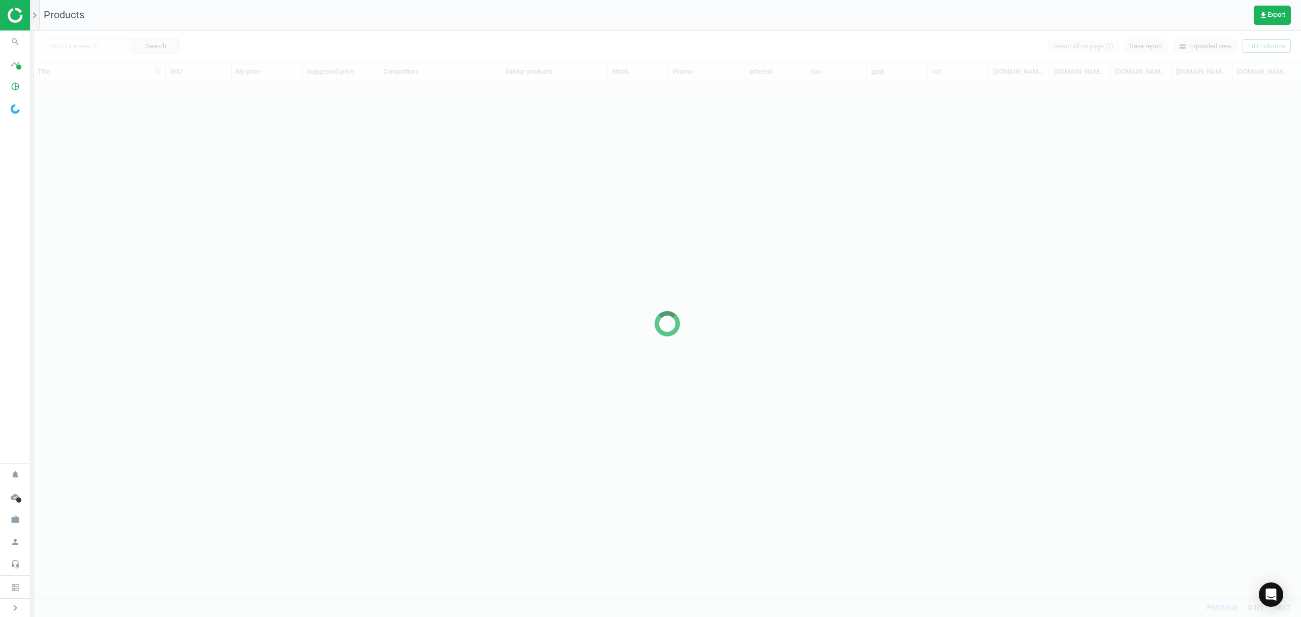
scroll to position [495, 1257]
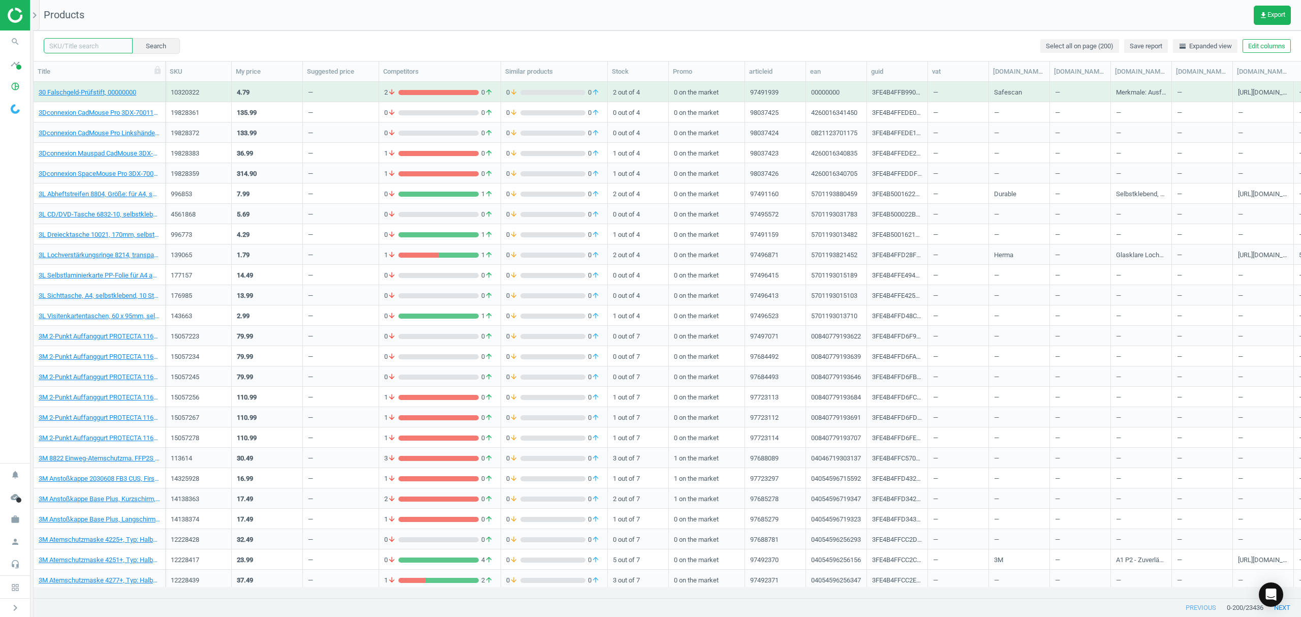
click at [82, 43] on input "text" at bounding box center [88, 45] width 89 height 15
paste input "400285"
type input "400285"
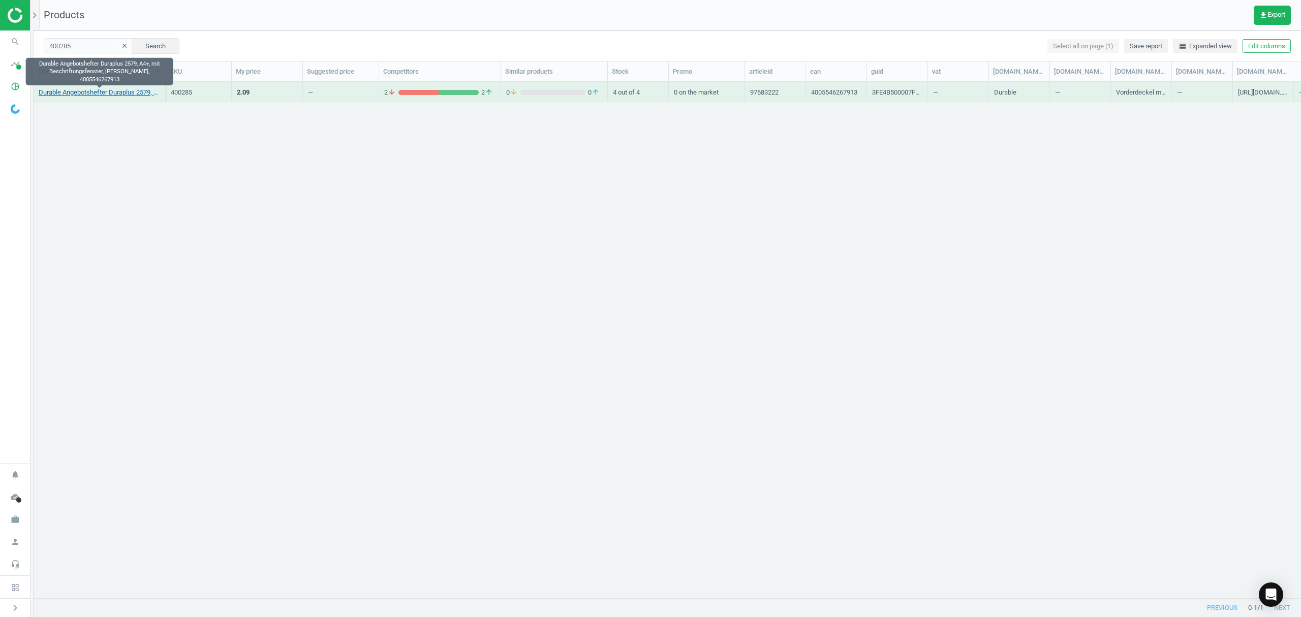
click at [129, 90] on link "Durable Angebotshefter Duraplus 2579, A4+, mit Beschriftungsfenster, [PERSON_NA…" at bounding box center [99, 92] width 121 height 9
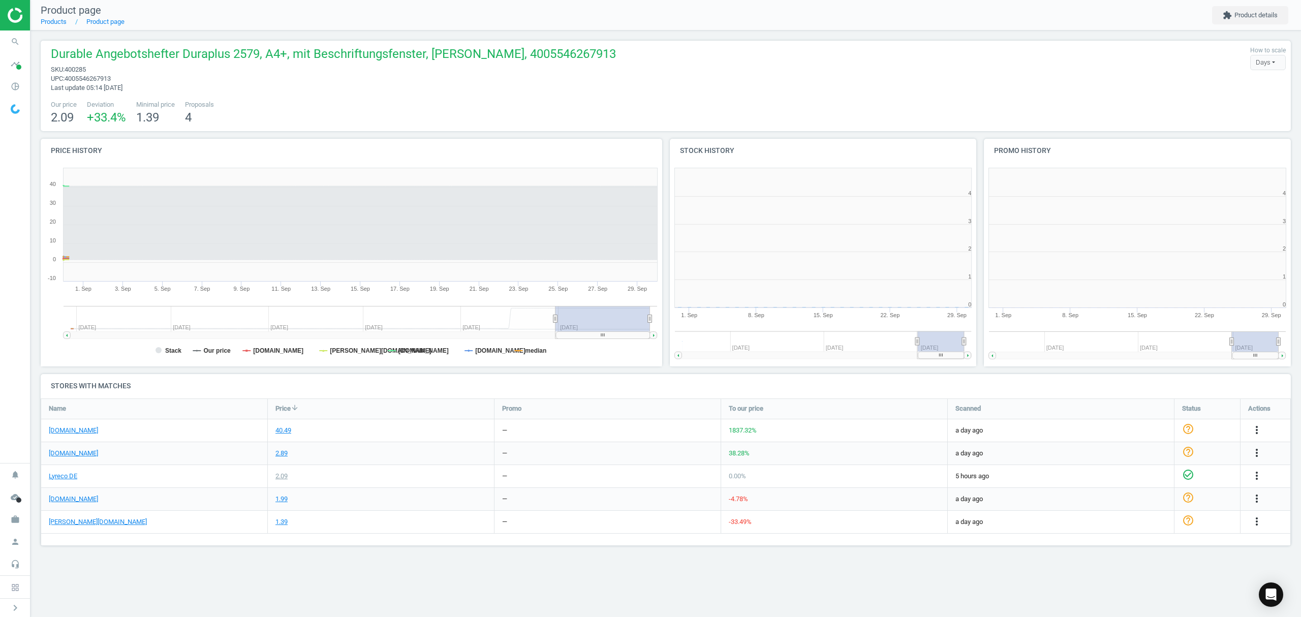
scroll to position [224, 327]
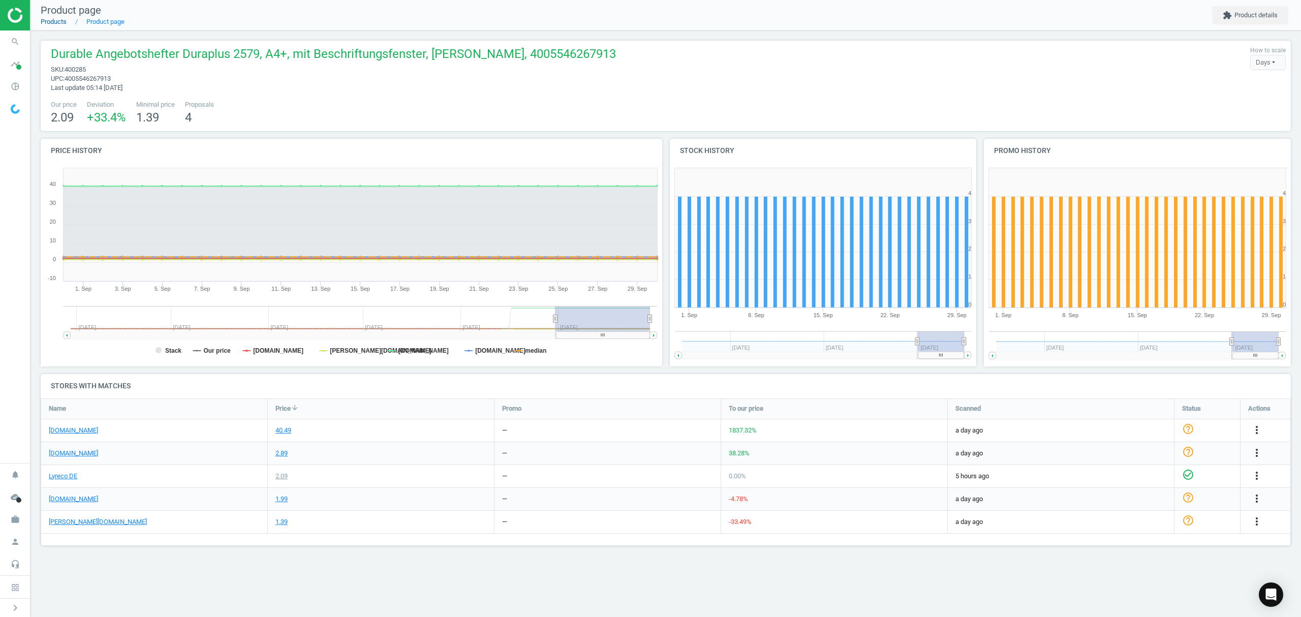
click at [45, 22] on link "Products" at bounding box center [54, 22] width 26 height 8
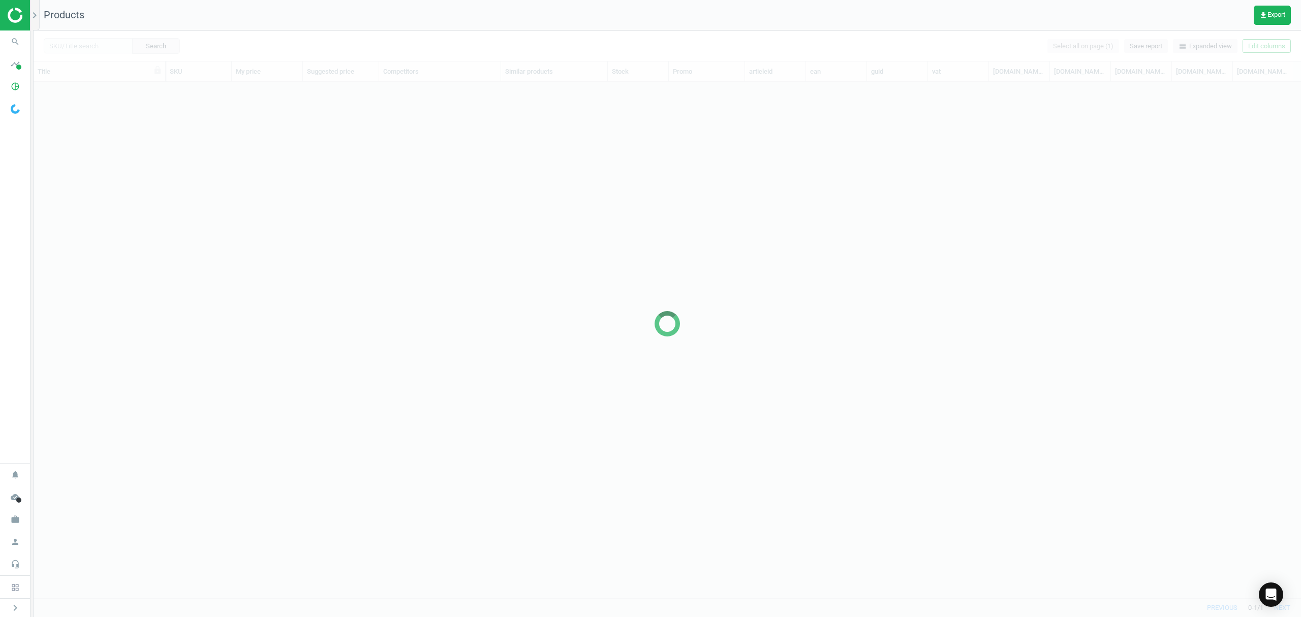
scroll to position [495, 1257]
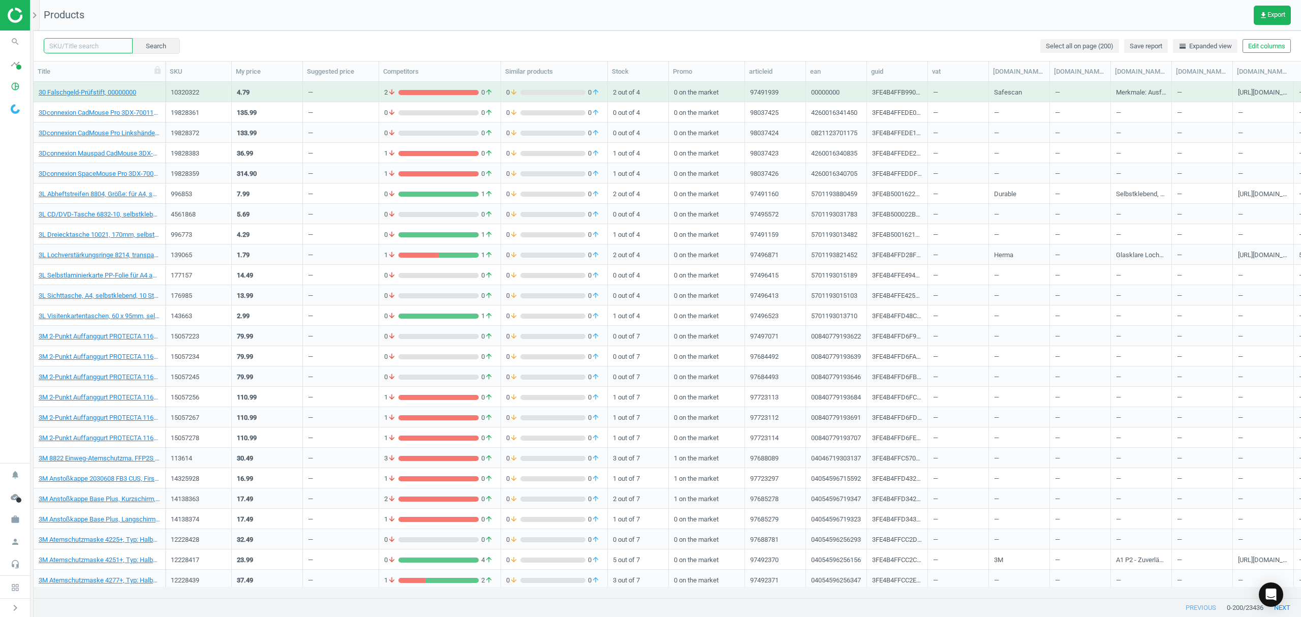
click at [71, 45] on input "text" at bounding box center [88, 45] width 89 height 15
paste input "2229446"
type input "2229446"
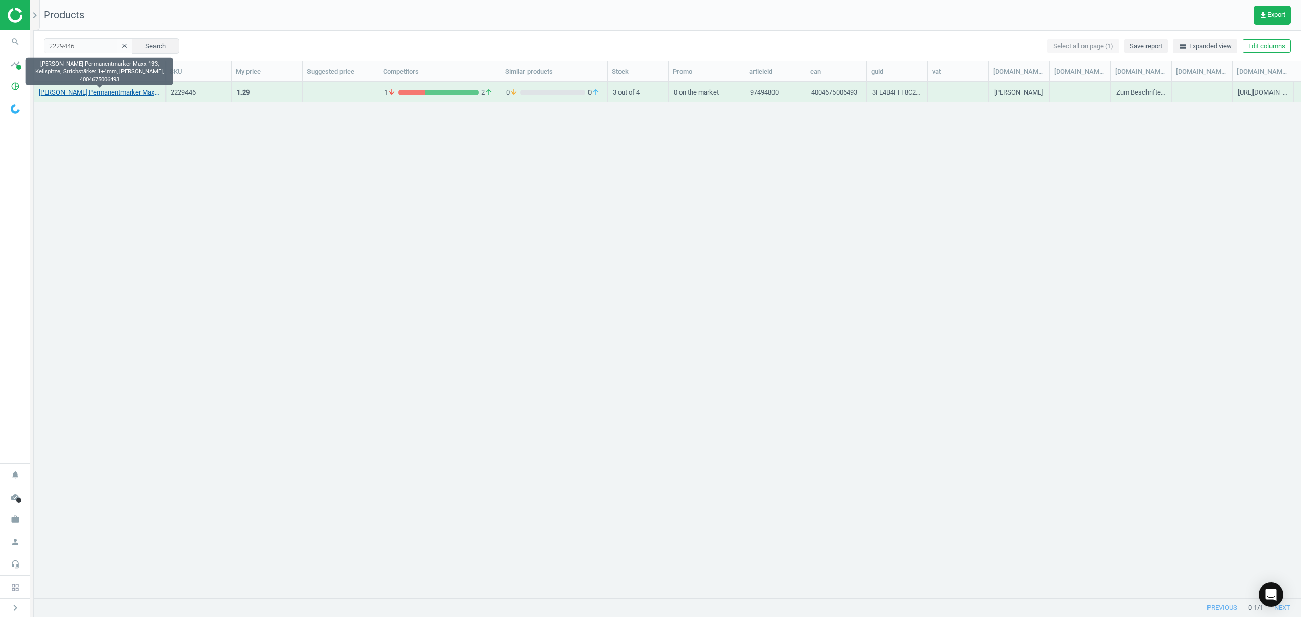
click at [92, 92] on link "[PERSON_NAME] Permanentmarker Maxx 133, Keilspitze, Strichstärke: 1+4mm, [PERSO…" at bounding box center [99, 92] width 121 height 9
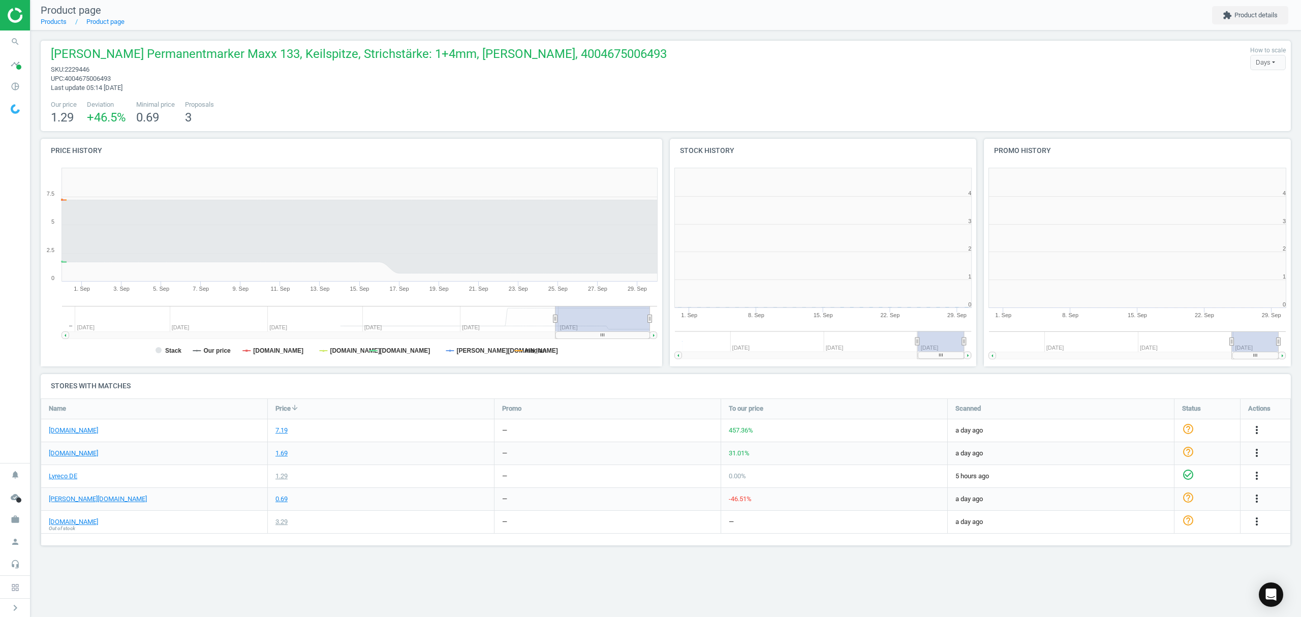
scroll to position [224, 327]
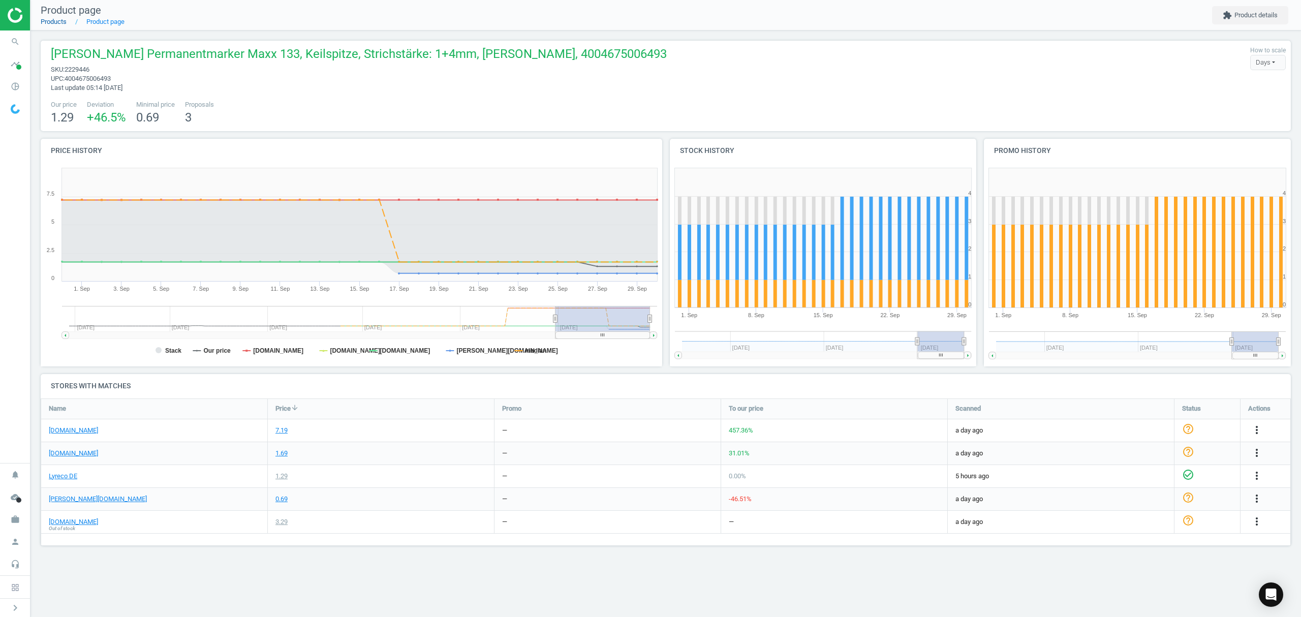
click at [61, 21] on link "Products" at bounding box center [54, 22] width 26 height 8
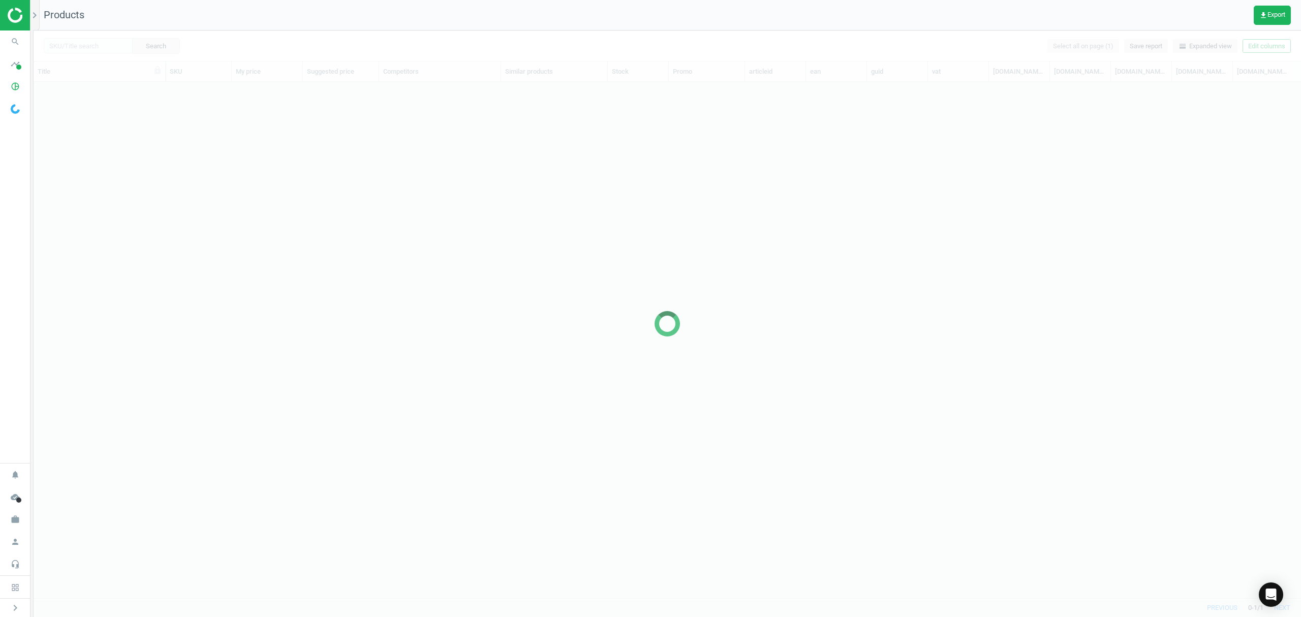
scroll to position [495, 1257]
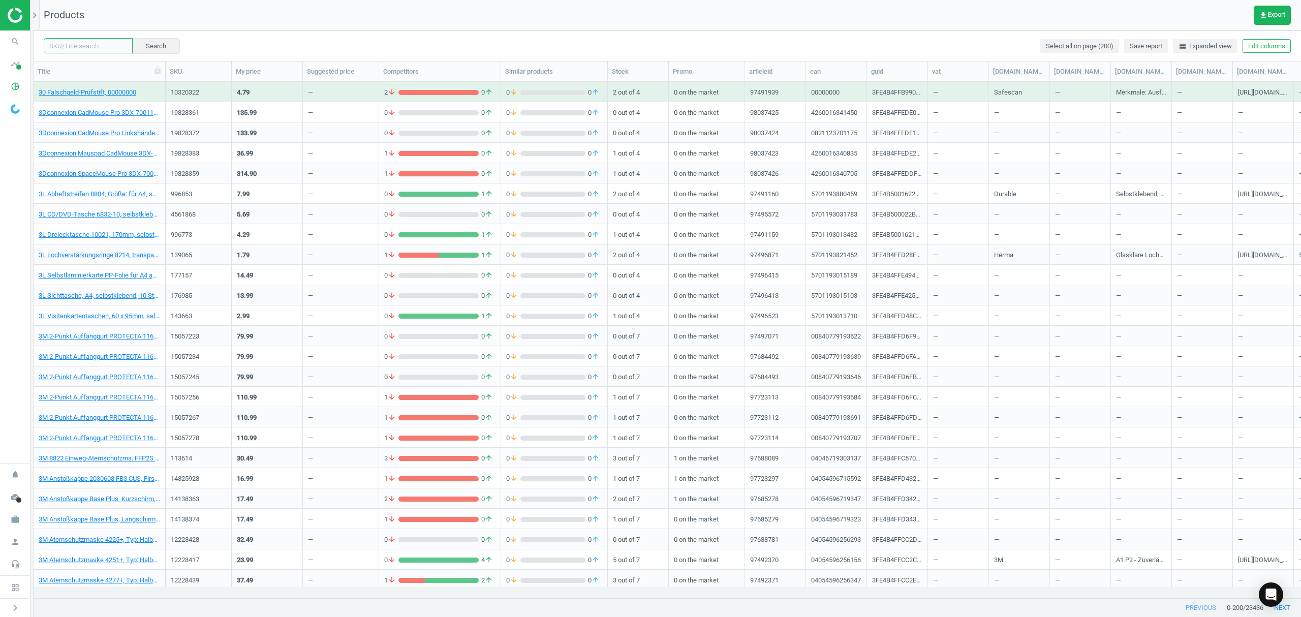
click at [74, 46] on input "text" at bounding box center [88, 45] width 89 height 15
paste input "2229435"
type input "2229435"
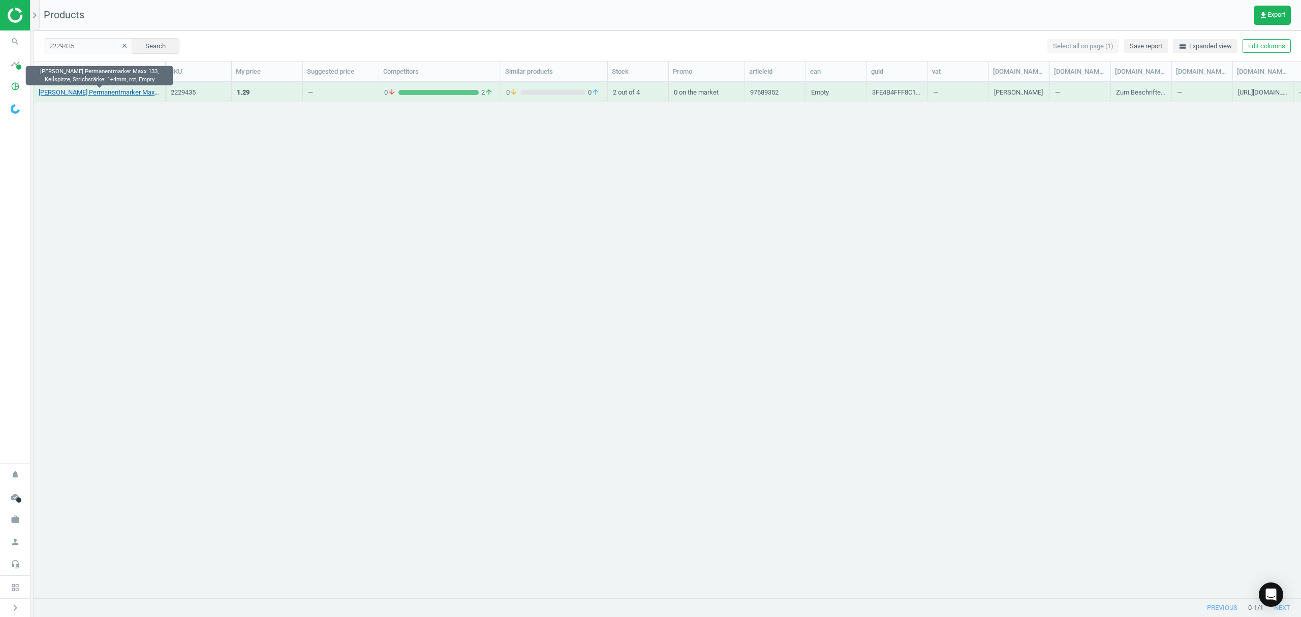
click at [100, 91] on link "[PERSON_NAME] Permanentmarker Maxx 133, Keilspitze, Strichstärke: 1+4mm, rot, E…" at bounding box center [99, 92] width 121 height 9
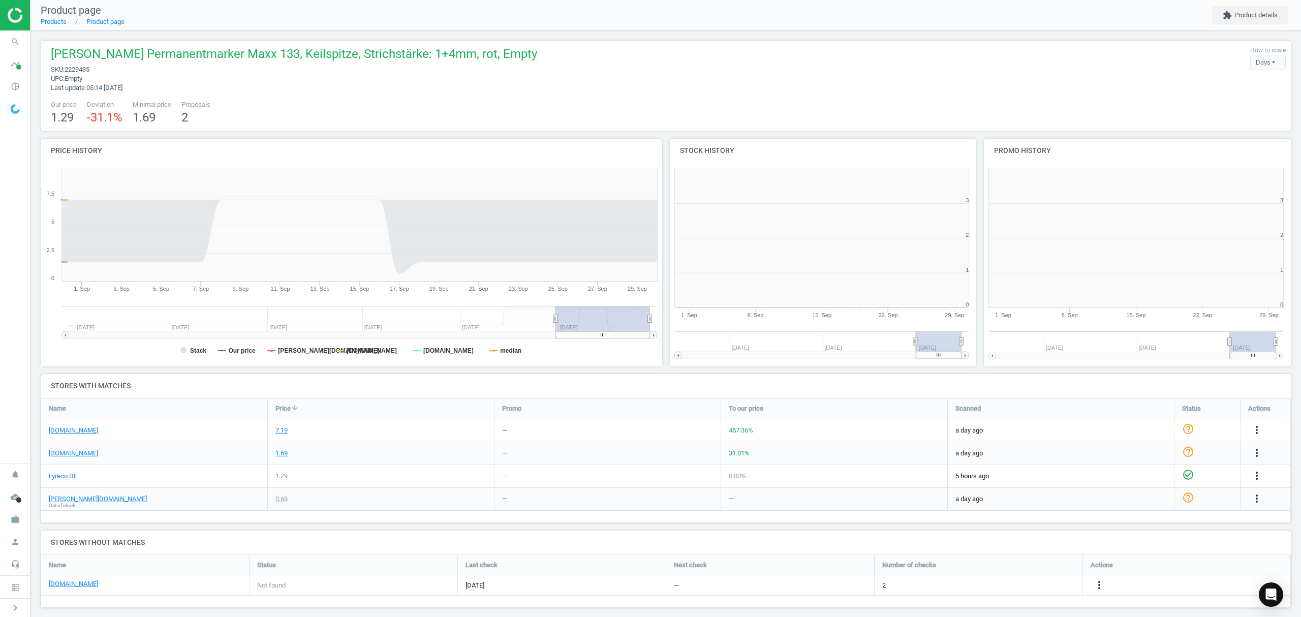
scroll to position [5, 5]
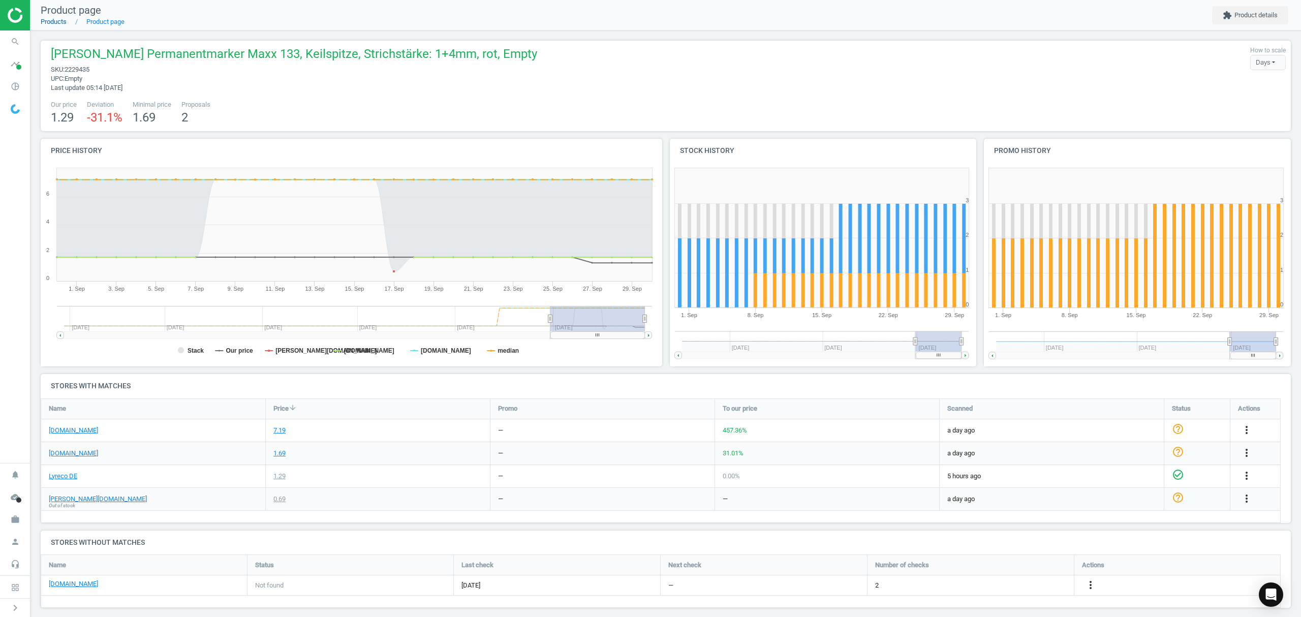
click at [47, 21] on link "Products" at bounding box center [54, 22] width 26 height 8
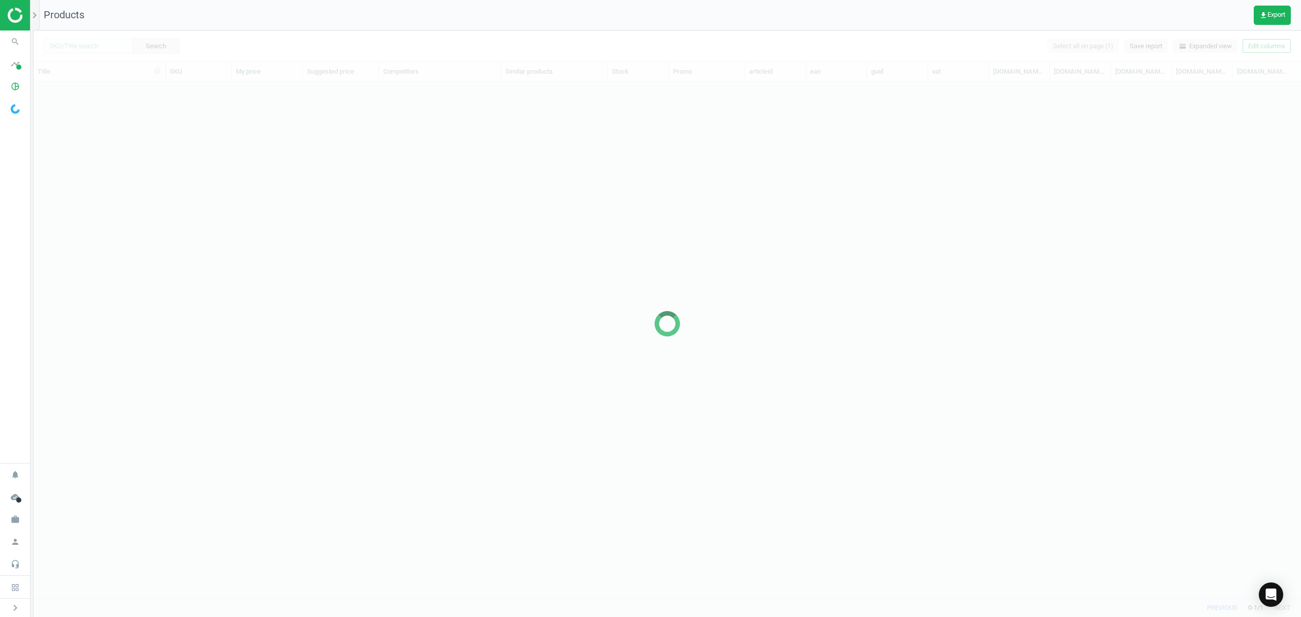
scroll to position [495, 1257]
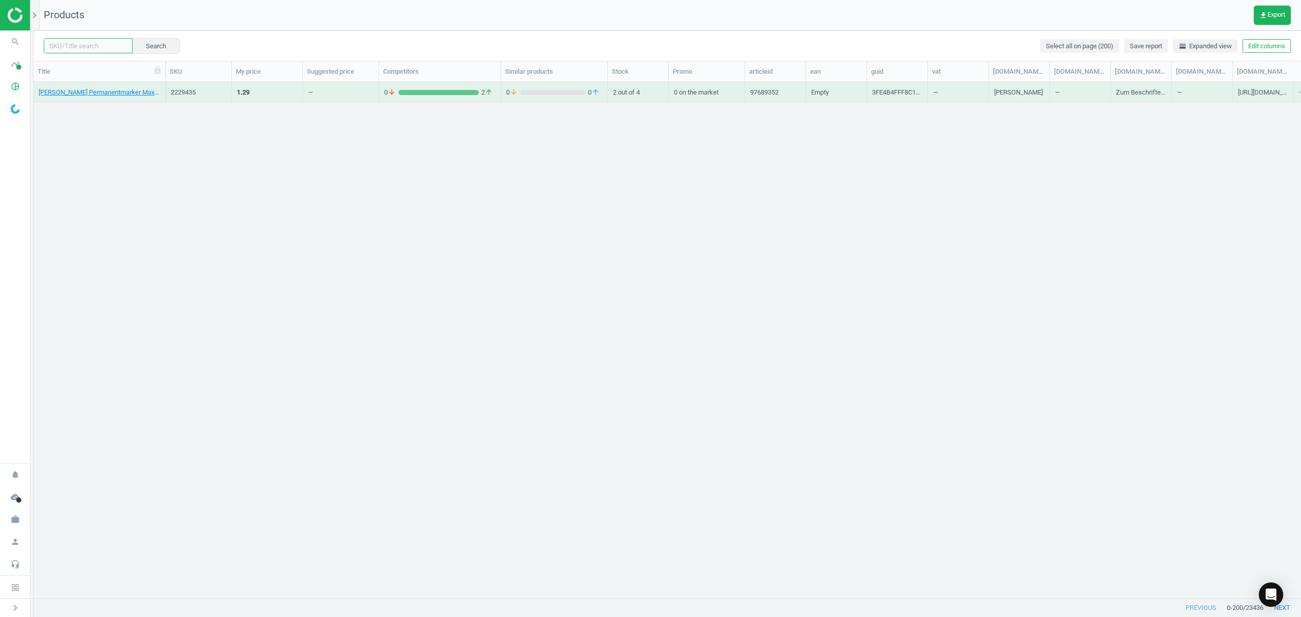
click at [74, 47] on input "text" at bounding box center [88, 45] width 89 height 15
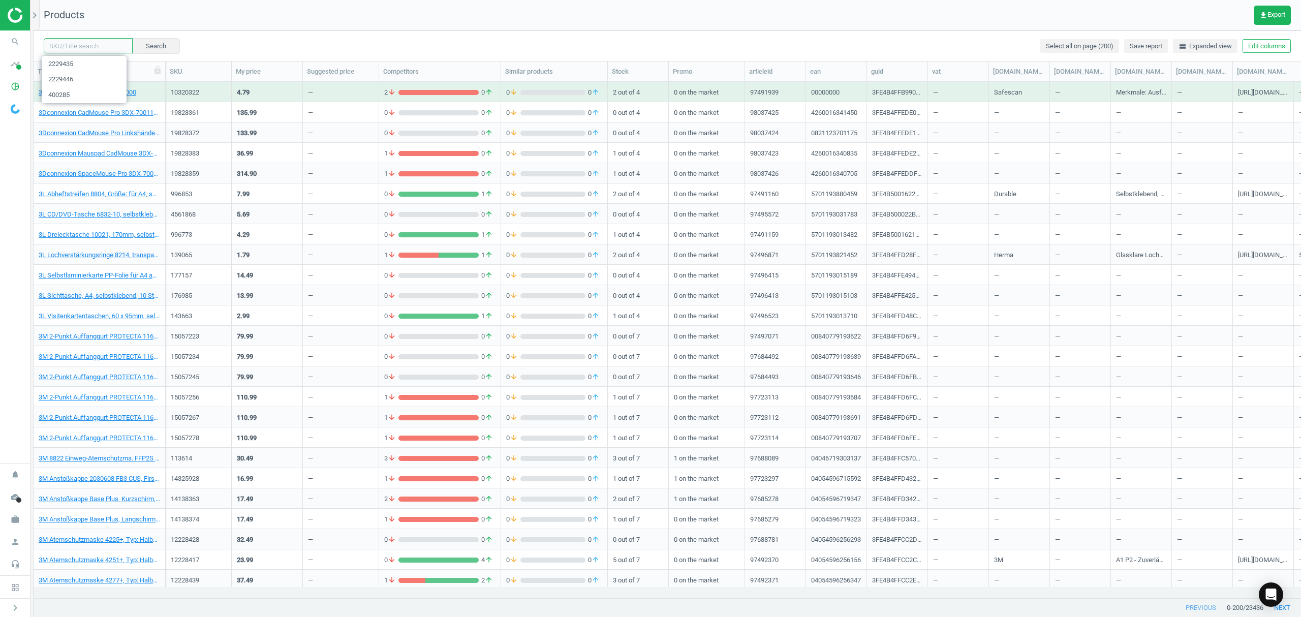
paste input "2229457"
type input "2229457"
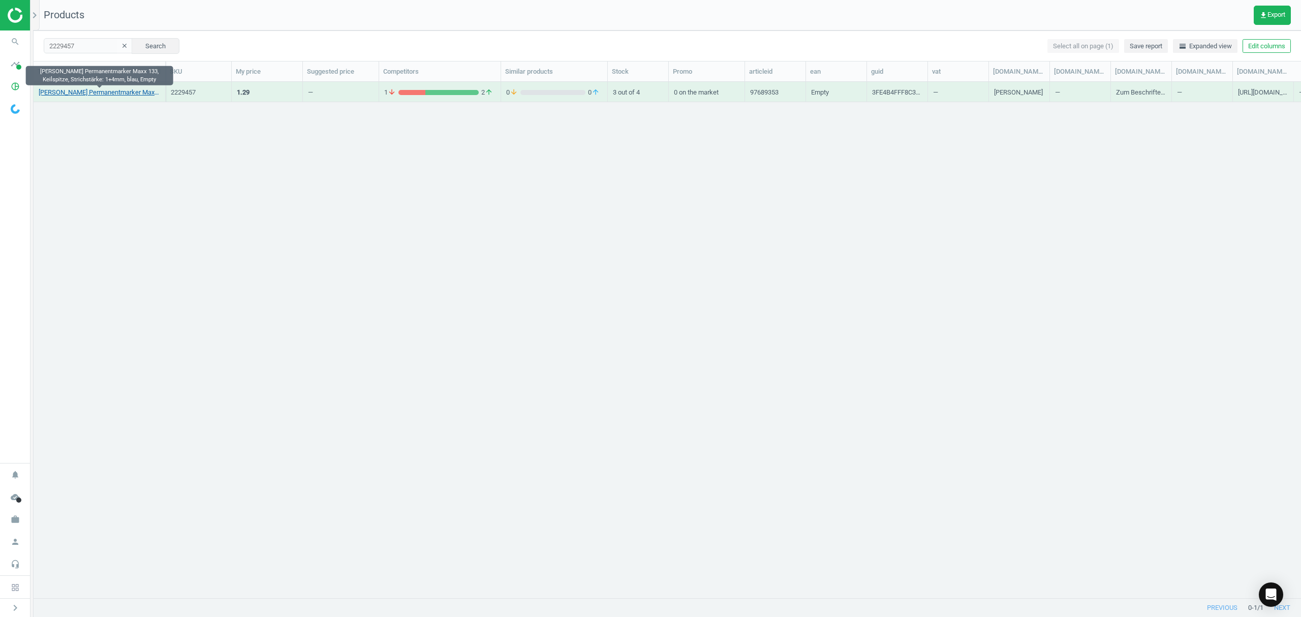
click at [85, 90] on link "[PERSON_NAME] Permanentmarker Maxx 133, Keilspitze, Strichstärke: 1+4mm, blau, …" at bounding box center [99, 92] width 121 height 9
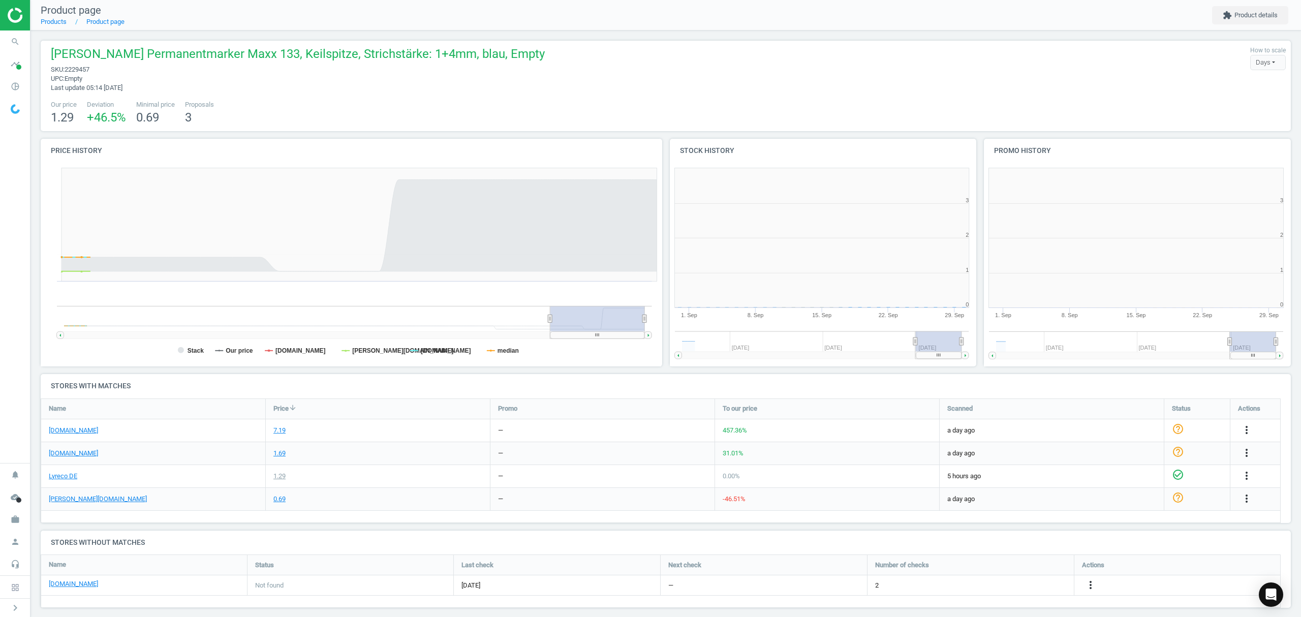
scroll to position [224, 325]
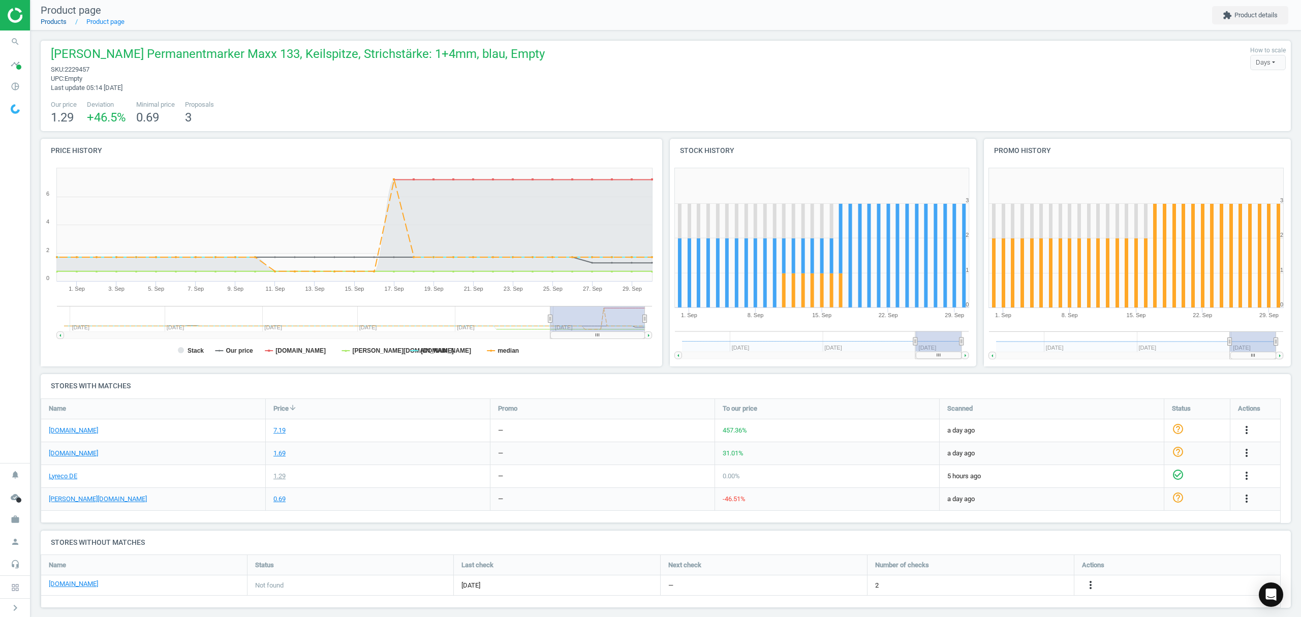
click at [44, 23] on link "Products" at bounding box center [54, 22] width 26 height 8
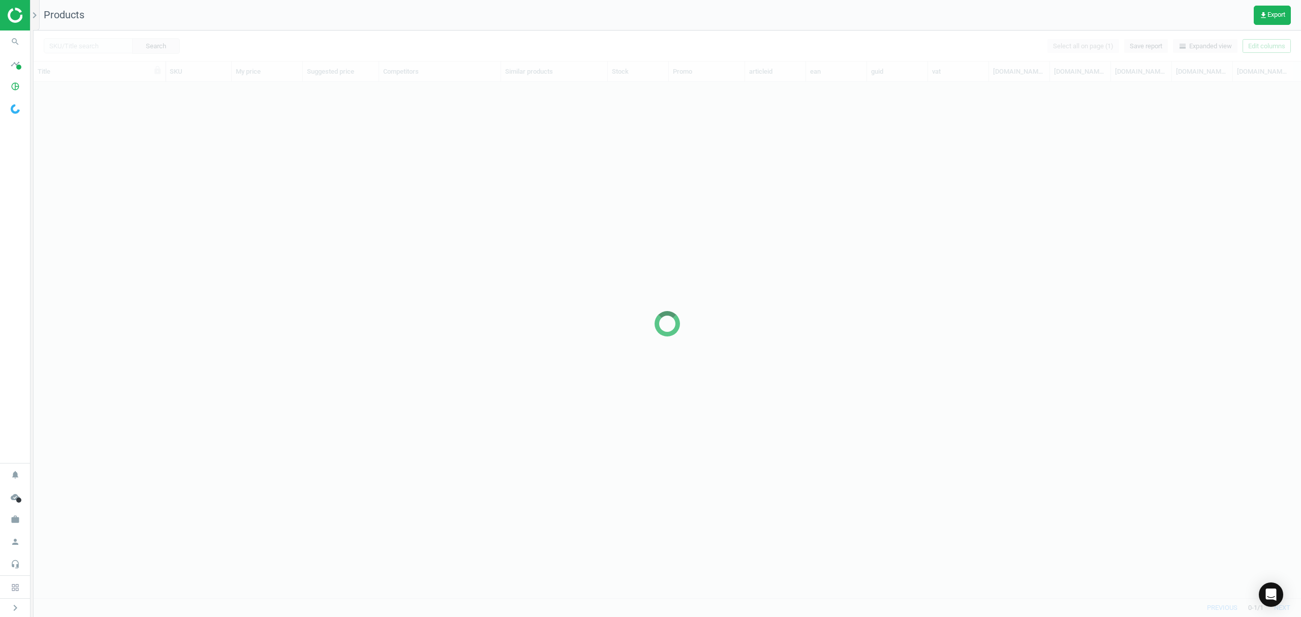
scroll to position [495, 1257]
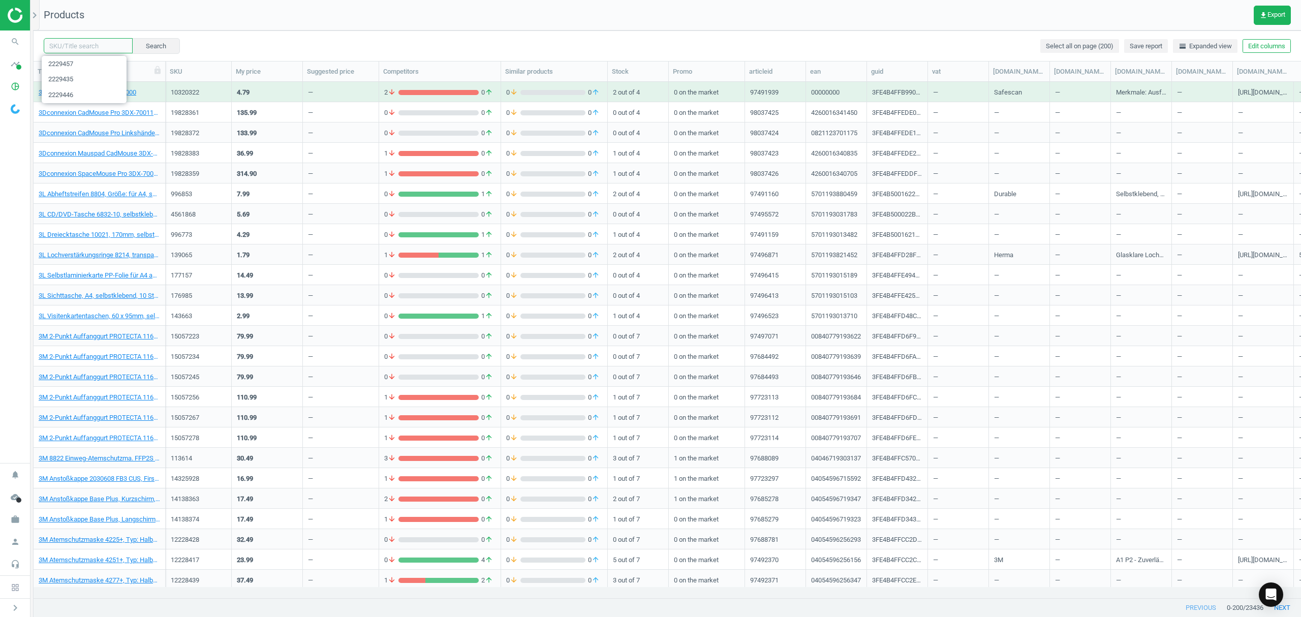
click at [88, 45] on input "text" at bounding box center [88, 45] width 89 height 15
paste input "2229468"
type input "2229468"
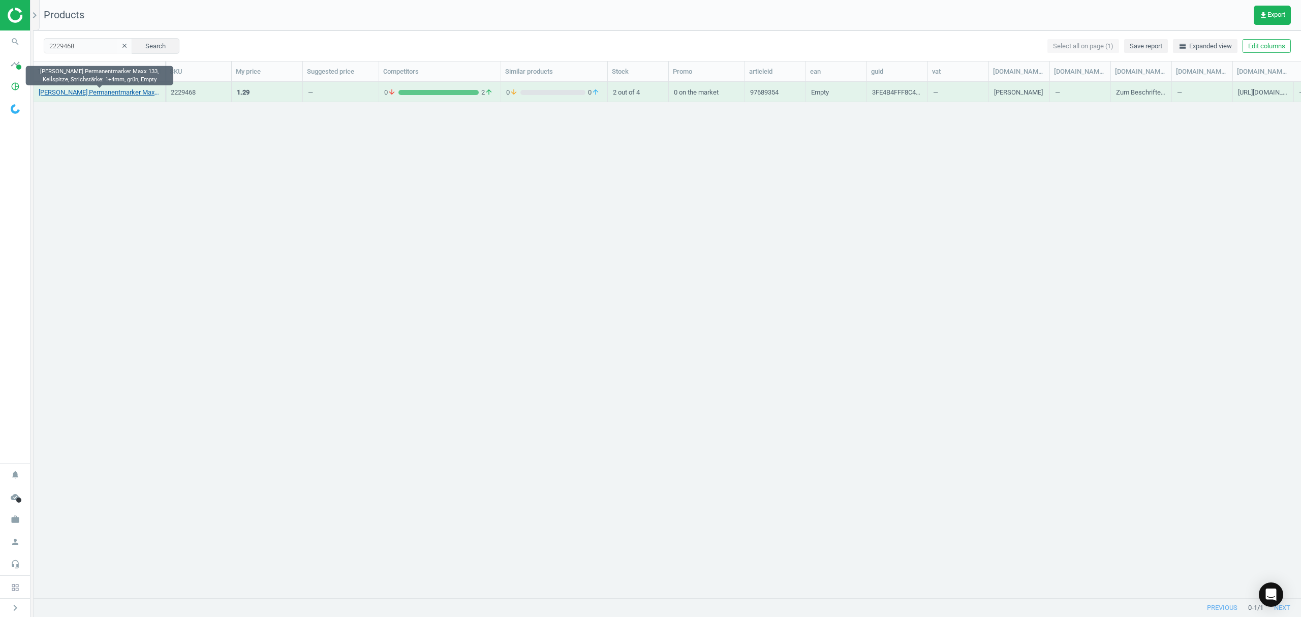
click at [73, 90] on link "[PERSON_NAME] Permanentmarker Maxx 133, Keilspitze, Strichstärke: 1+4mm, grün, …" at bounding box center [99, 92] width 121 height 9
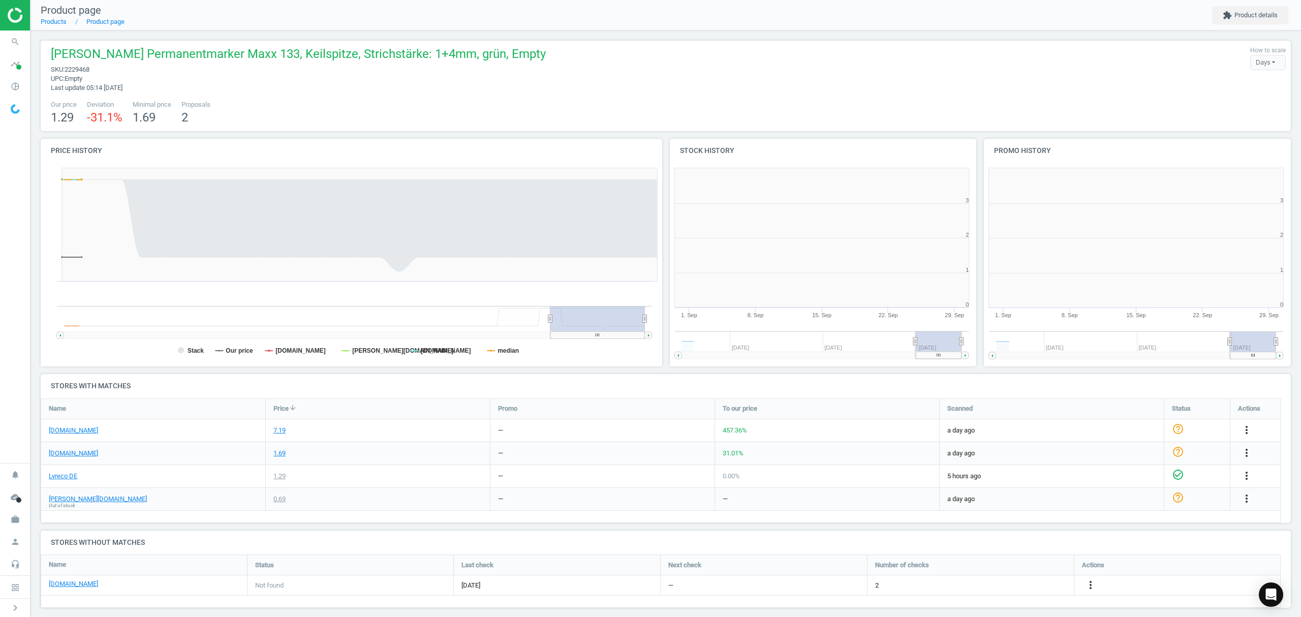
scroll to position [224, 325]
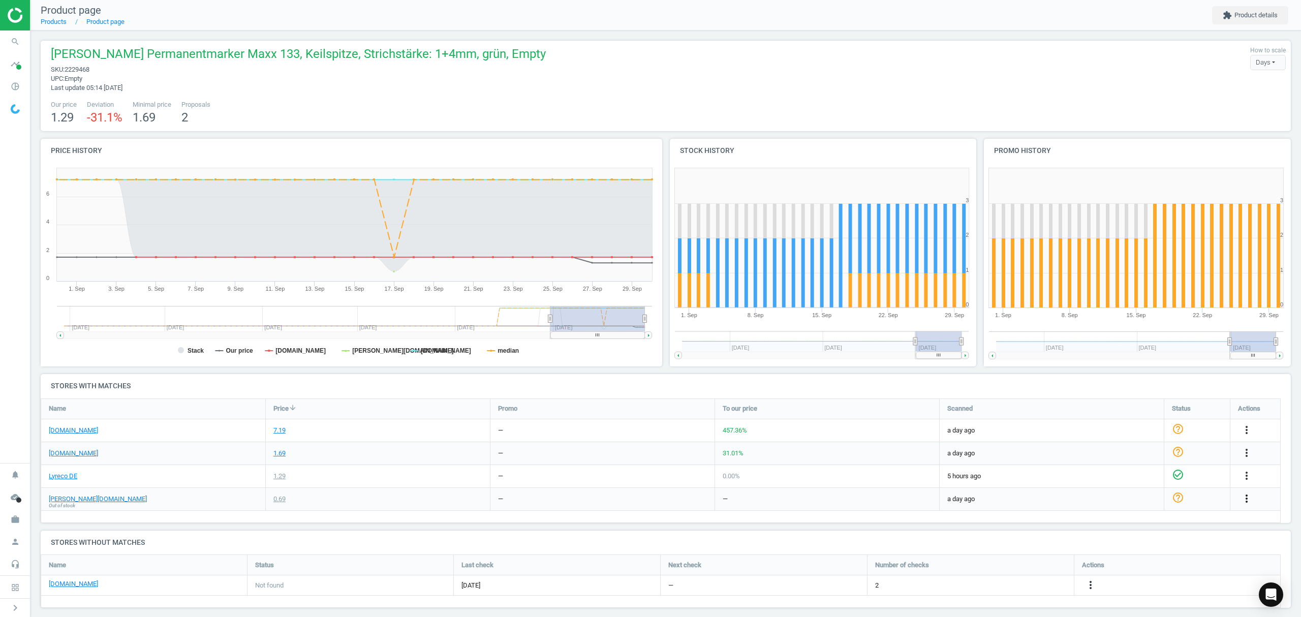
click at [1245, 500] on icon "more_vert" at bounding box center [1246, 498] width 12 height 12
click at [1137, 521] on link "Edit URL/product option" at bounding box center [1167, 523] width 139 height 16
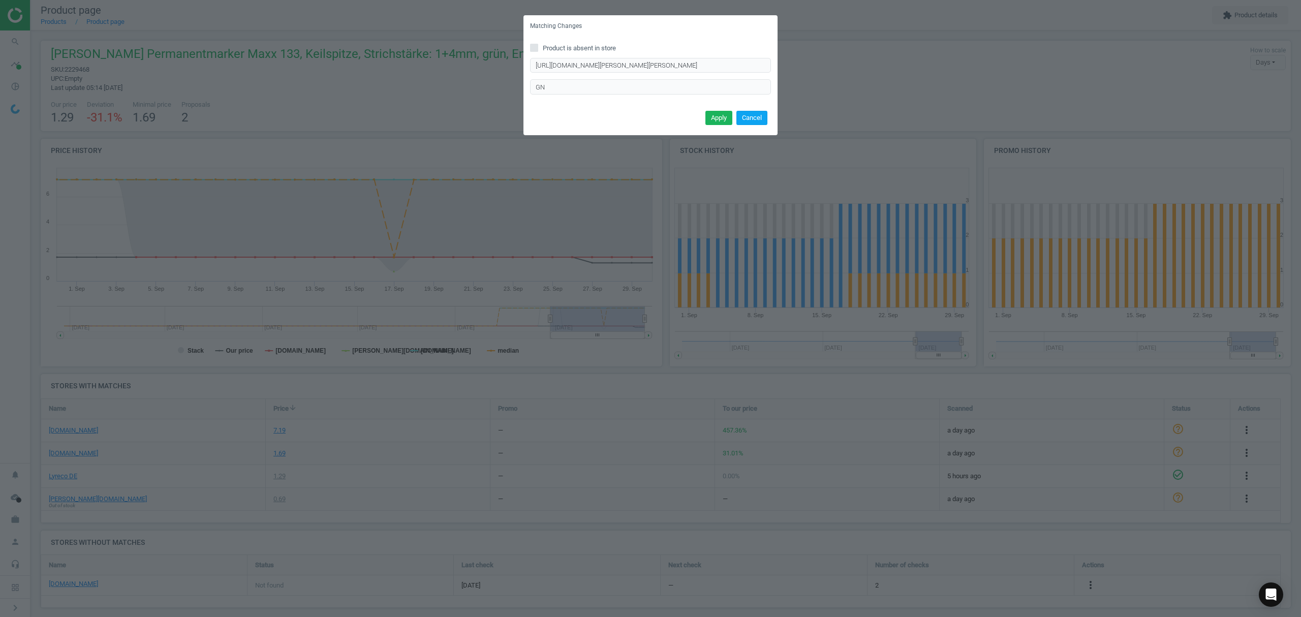
click at [744, 114] on button "Cancel" at bounding box center [751, 118] width 31 height 14
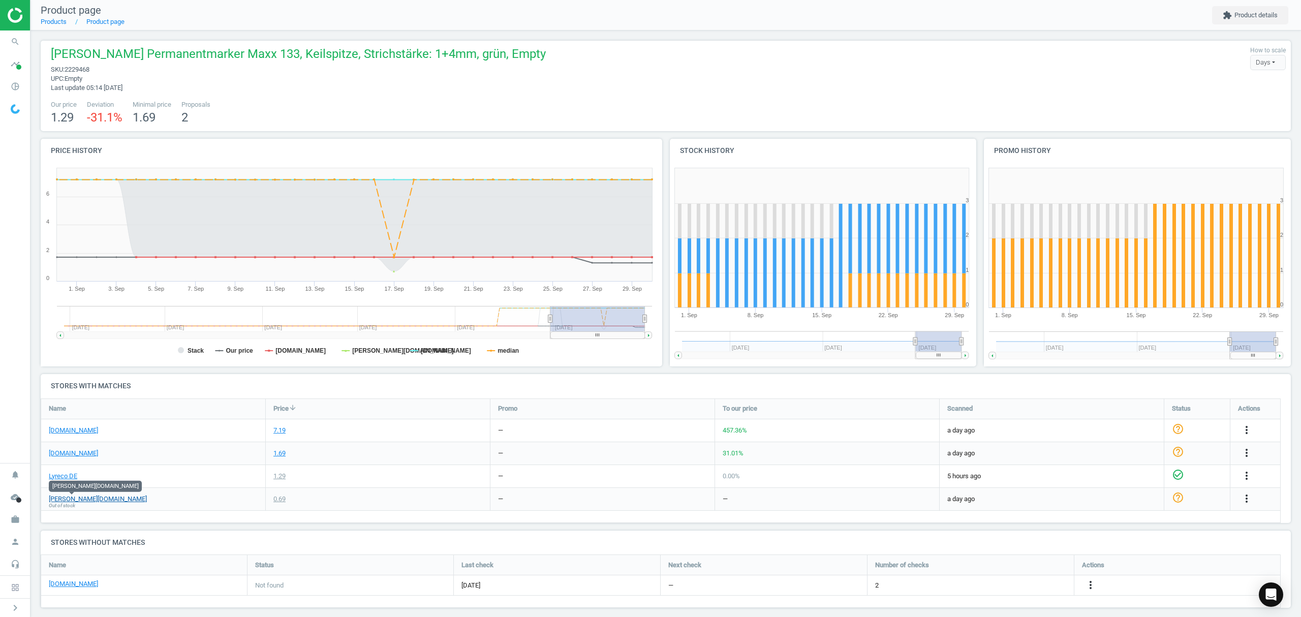
click at [77, 497] on link "[PERSON_NAME][DOMAIN_NAME]" at bounding box center [98, 498] width 98 height 9
click at [1244, 494] on icon "more_vert" at bounding box center [1246, 498] width 12 height 12
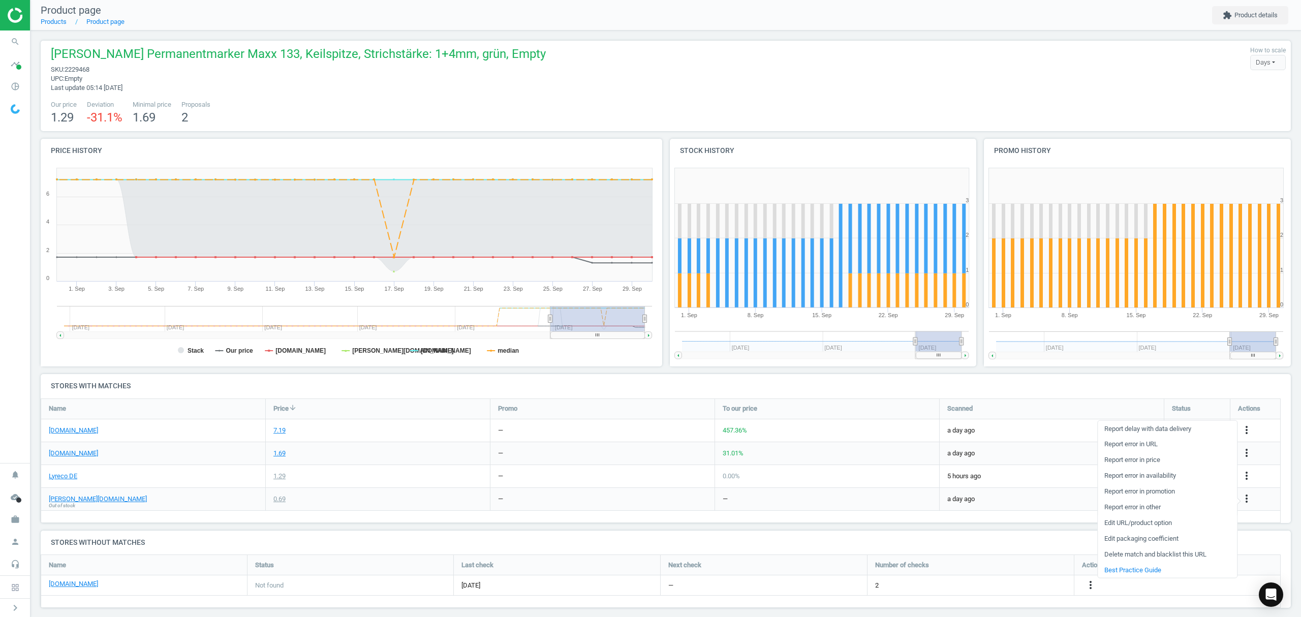
click at [1120, 521] on link "Edit URL/product option" at bounding box center [1167, 523] width 139 height 16
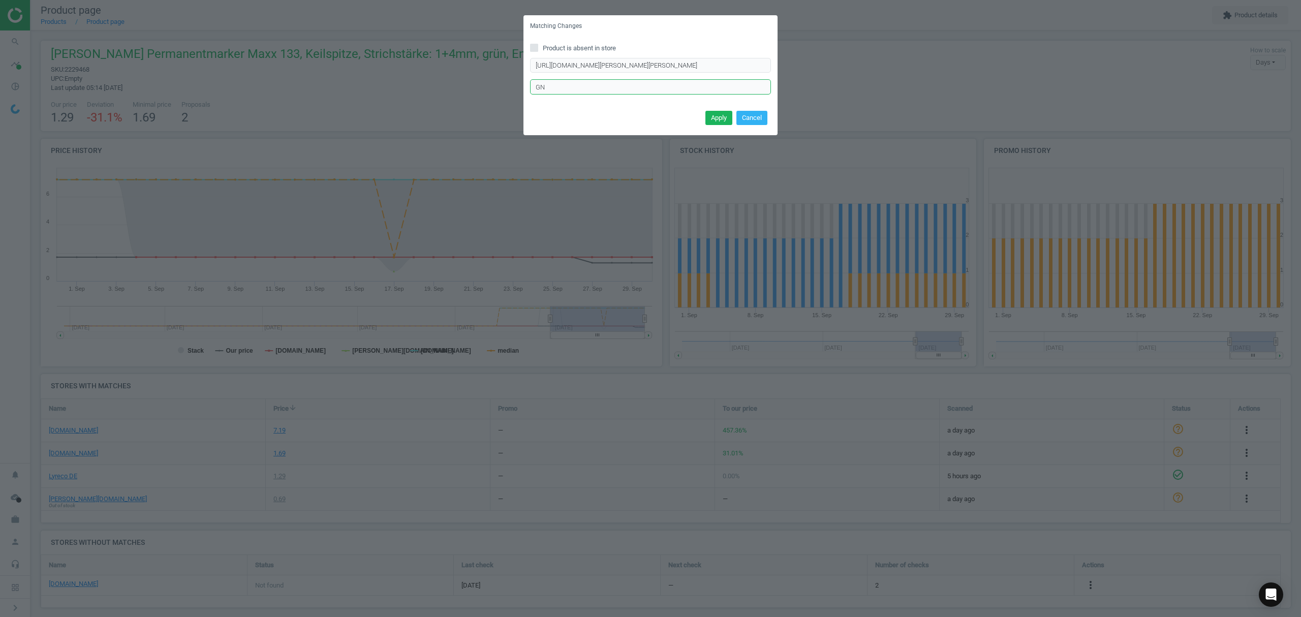
drag, startPoint x: 561, startPoint y: 86, endPoint x: 490, endPoint y: 81, distance: 71.3
click at [490, 81] on div "Matching Changes Product is absent in store [URL][DOMAIN_NAME][PERSON_NAME][PER…" at bounding box center [650, 308] width 1301 height 617
type input "BU"
drag, startPoint x: 708, startPoint y: 114, endPoint x: 702, endPoint y: 108, distance: 8.3
click at [708, 112] on button "Apply" at bounding box center [718, 118] width 27 height 14
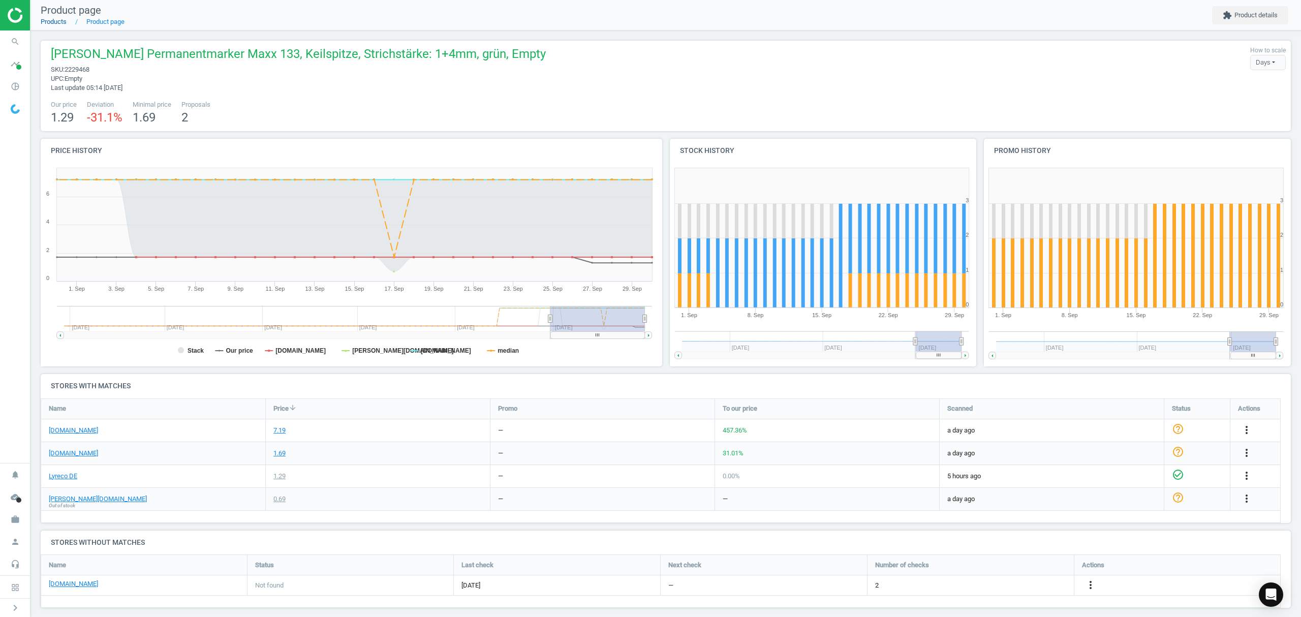
click at [53, 23] on link "Products" at bounding box center [54, 22] width 26 height 8
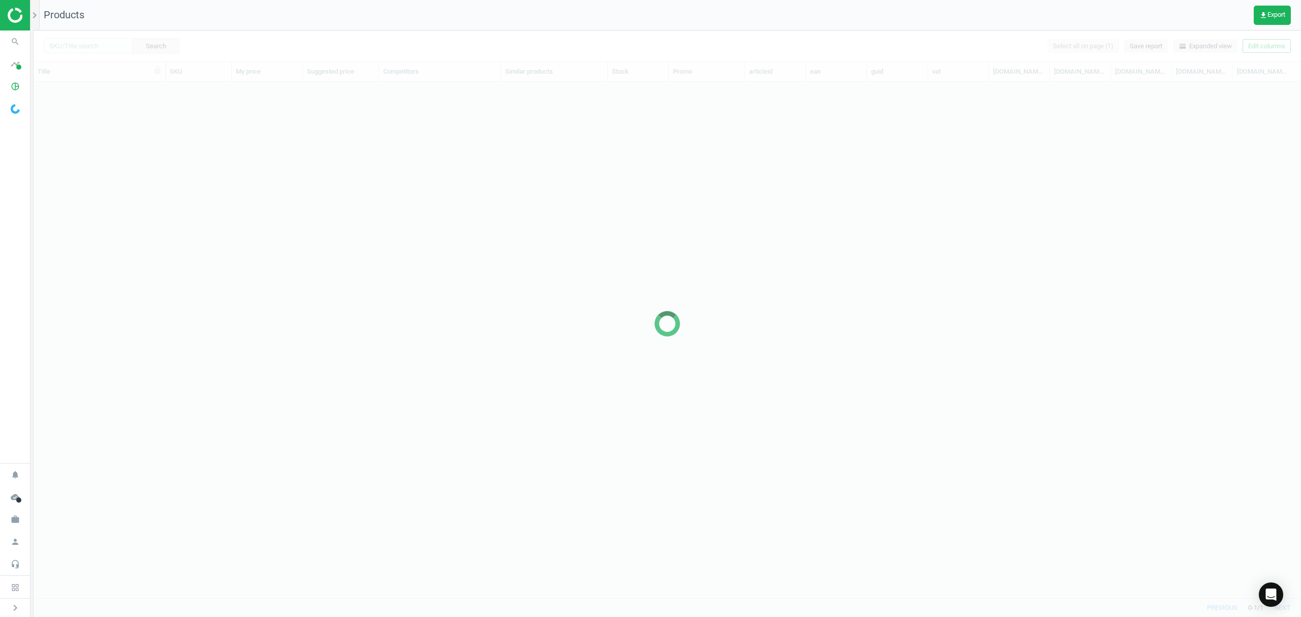
scroll to position [495, 1257]
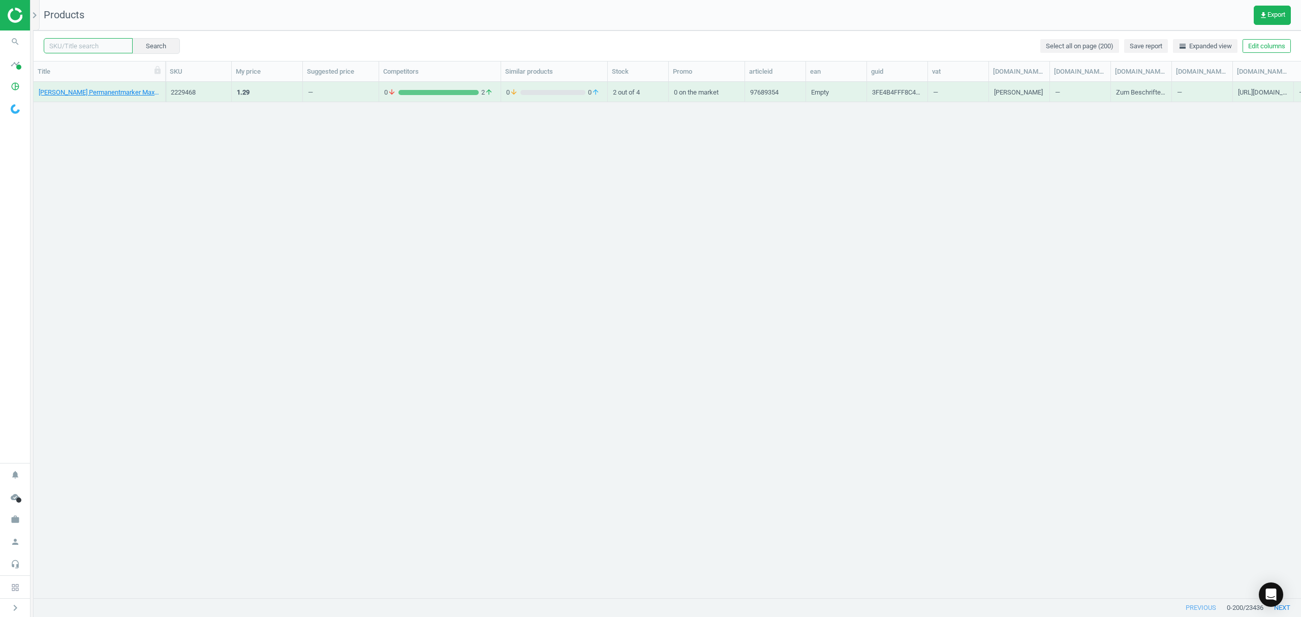
click at [84, 46] on input "text" at bounding box center [88, 45] width 89 height 15
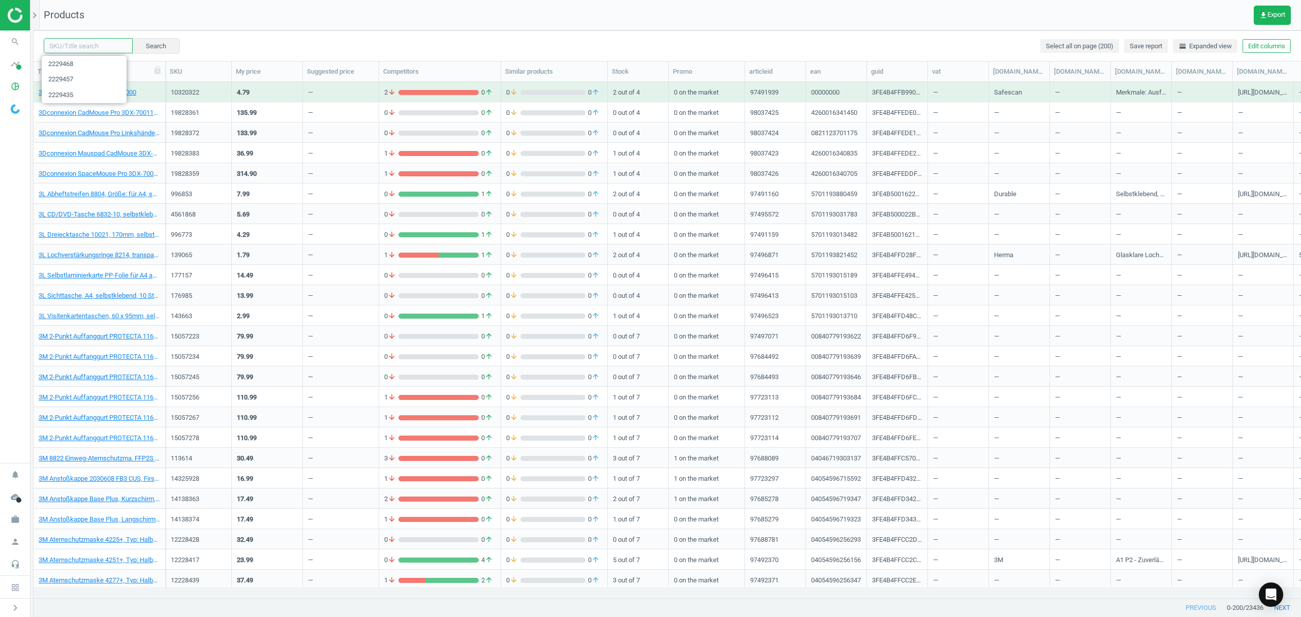
paste input "2229583"
type input "2229583"
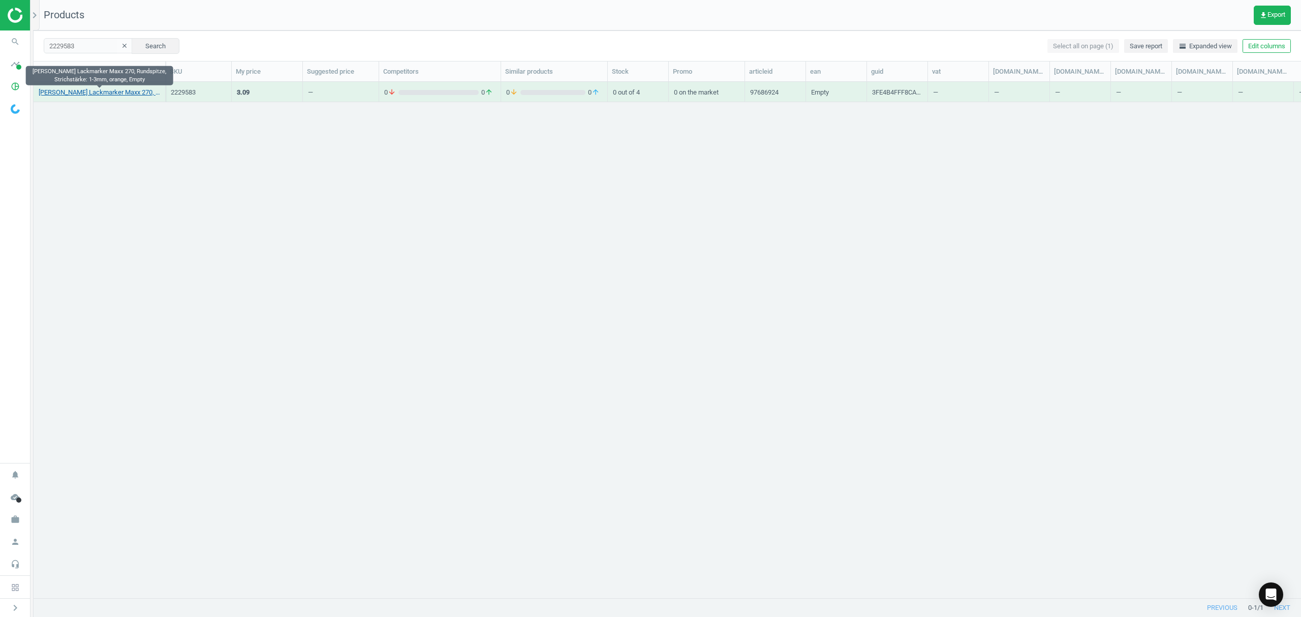
click at [104, 96] on link "[PERSON_NAME] Lackmarker Maxx 270, Rundspitze, Strichstärke: 1-3mm, orange, Emp…" at bounding box center [99, 92] width 121 height 9
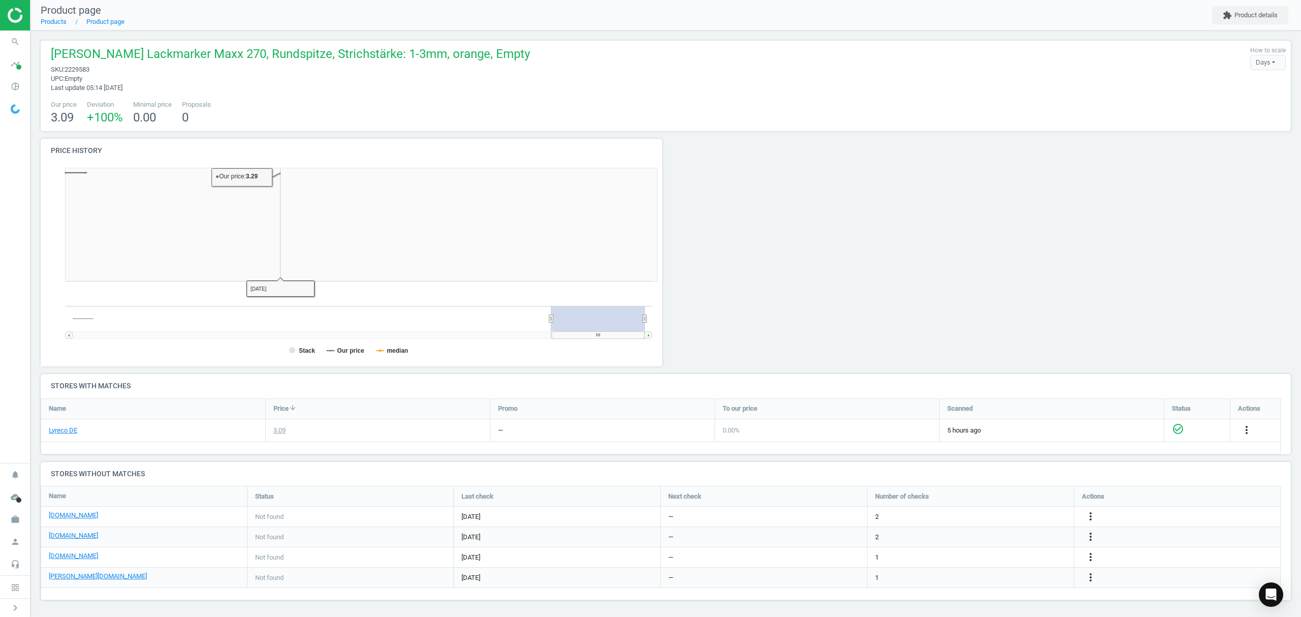
scroll to position [224, 637]
click at [1090, 518] on icon "more_vert" at bounding box center [1090, 516] width 12 height 12
click at [990, 521] on link "Edit URL/product option" at bounding box center [1011, 518] width 139 height 16
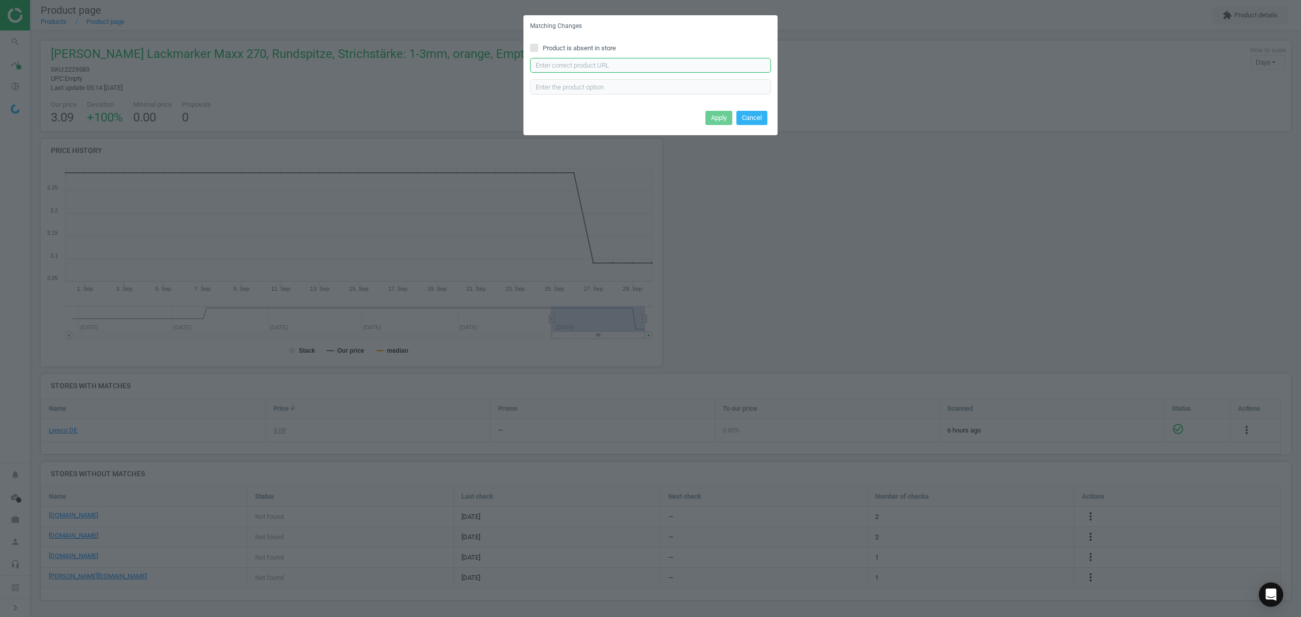
click at [633, 65] on input "text" at bounding box center [650, 65] width 241 height 15
paste input "[URL][DOMAIN_NAME]"
type input "[URL][DOMAIN_NAME]"
click at [726, 117] on button "Apply" at bounding box center [718, 118] width 27 height 14
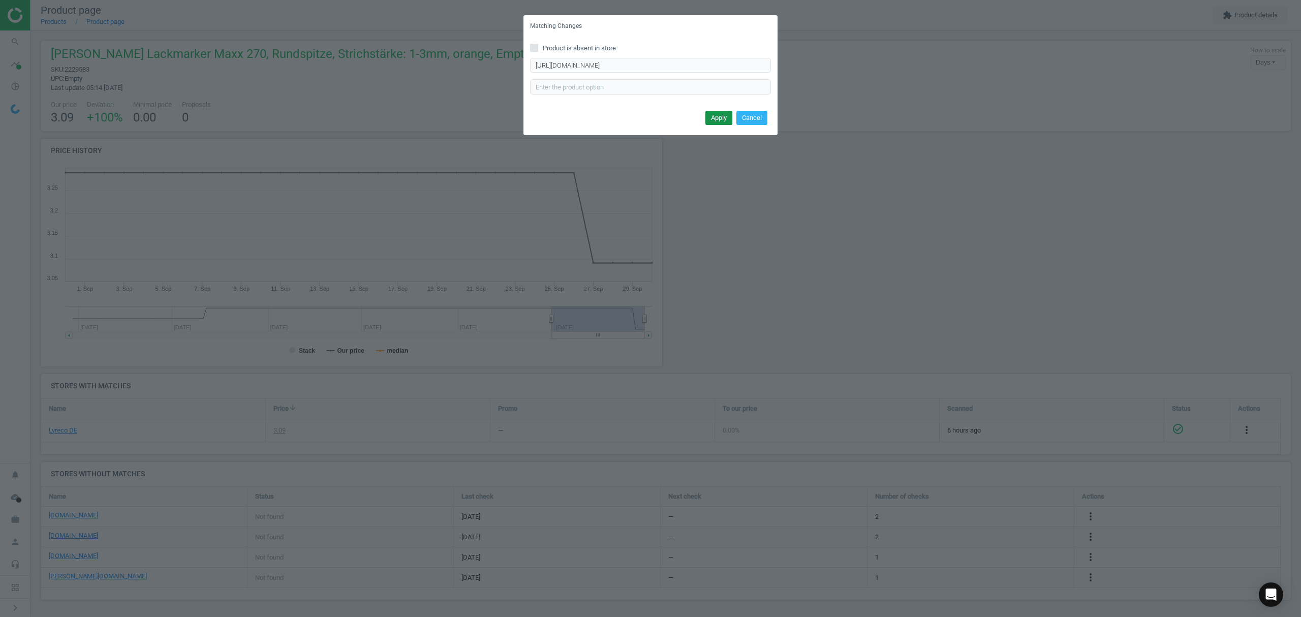
scroll to position [0, 0]
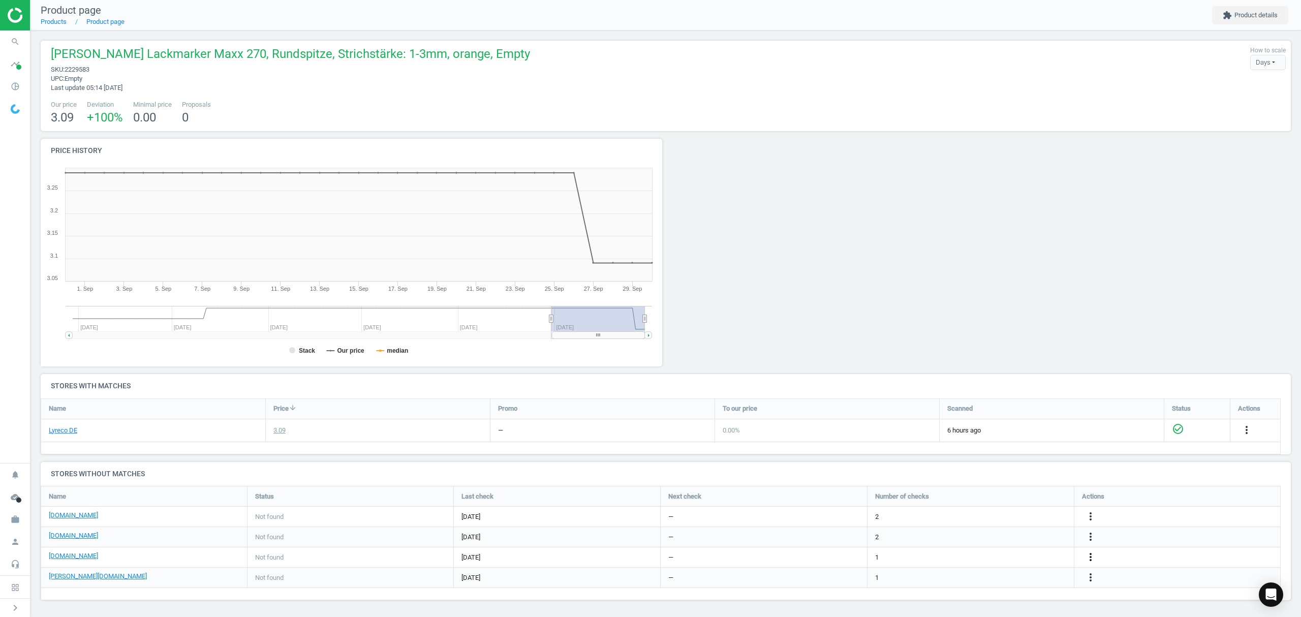
click at [1088, 556] on icon "more_vert" at bounding box center [1090, 557] width 12 height 12
click at [984, 559] on link "Edit URL/product option" at bounding box center [1011, 558] width 139 height 16
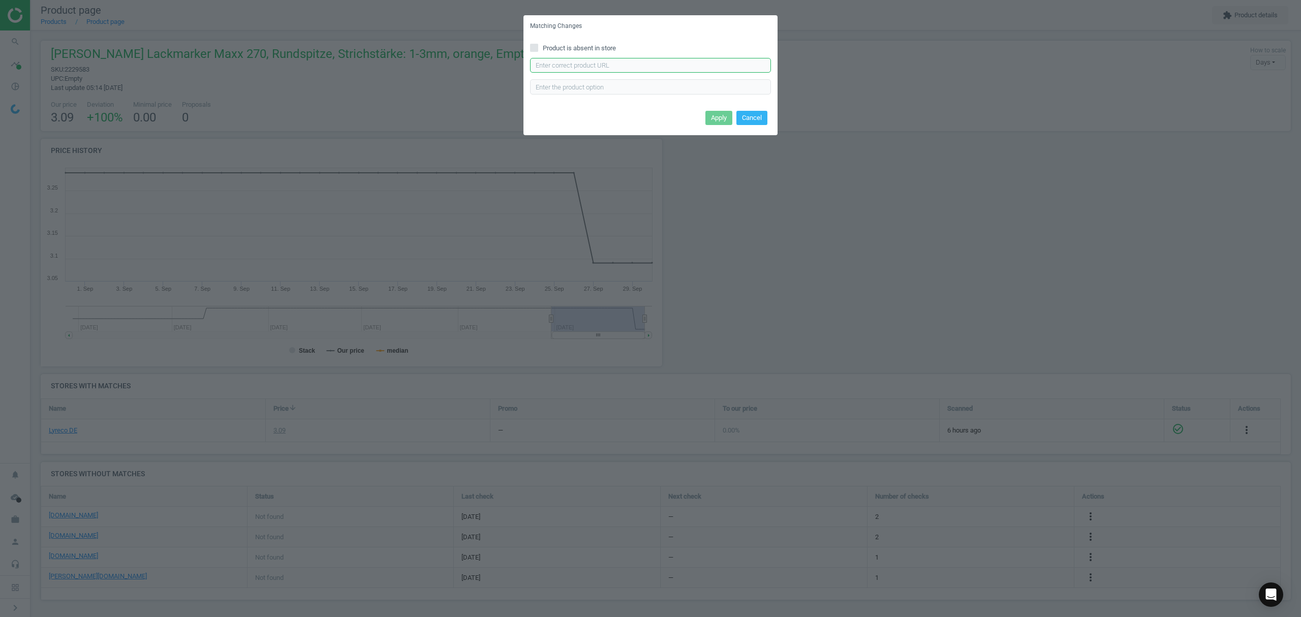
click at [611, 66] on input "text" at bounding box center [650, 65] width 241 height 15
paste input "[URL][DOMAIN_NAME][PERSON_NAME]"
type input "[URL][DOMAIN_NAME][PERSON_NAME]"
click at [712, 116] on button "Apply" at bounding box center [718, 118] width 27 height 14
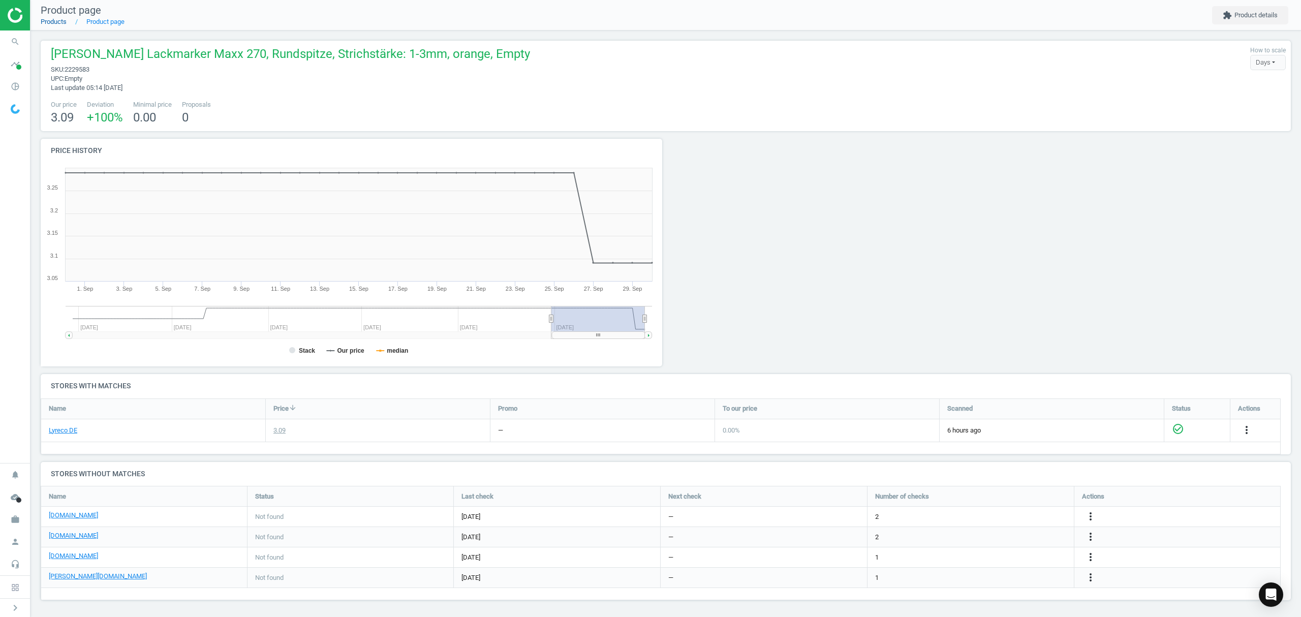
click at [51, 24] on link "Products" at bounding box center [54, 22] width 26 height 8
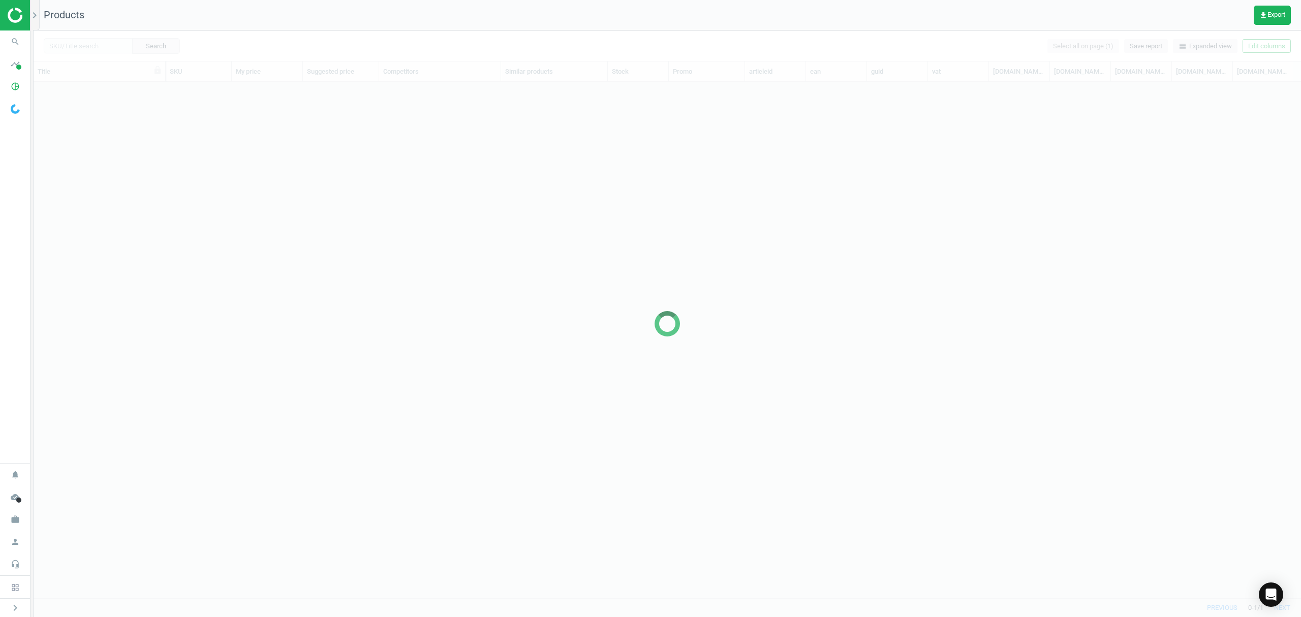
scroll to position [495, 1257]
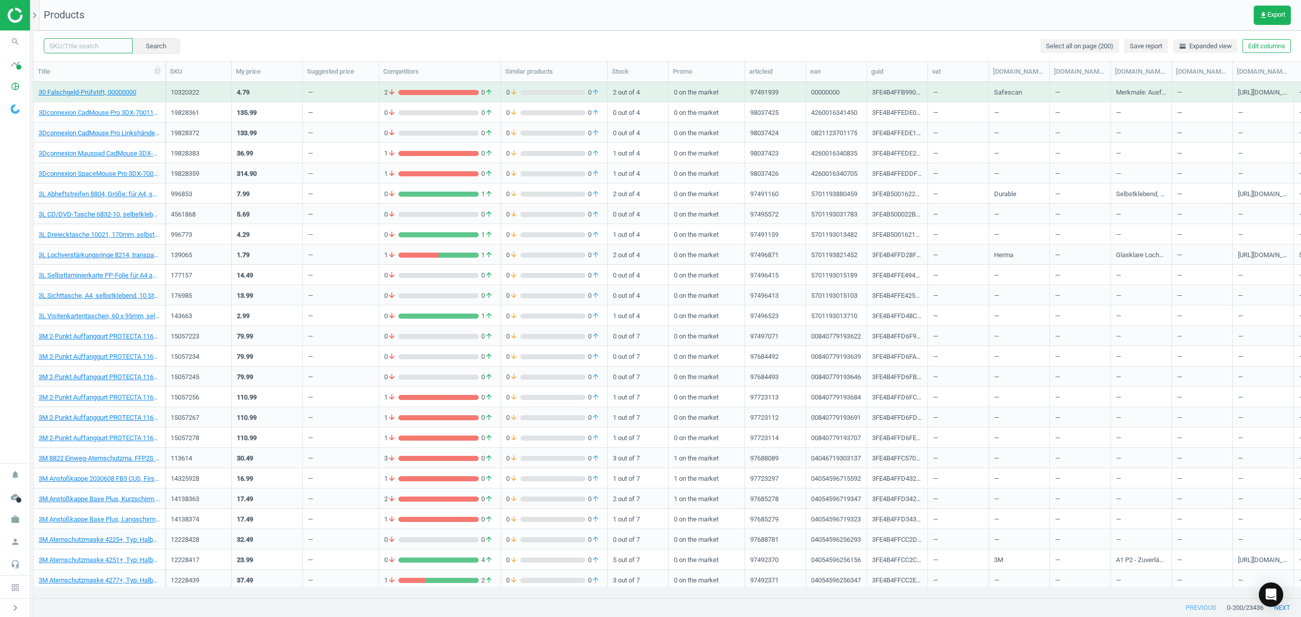
click at [72, 47] on input "text" at bounding box center [88, 45] width 89 height 15
paste input "2905033"
type input "2905033"
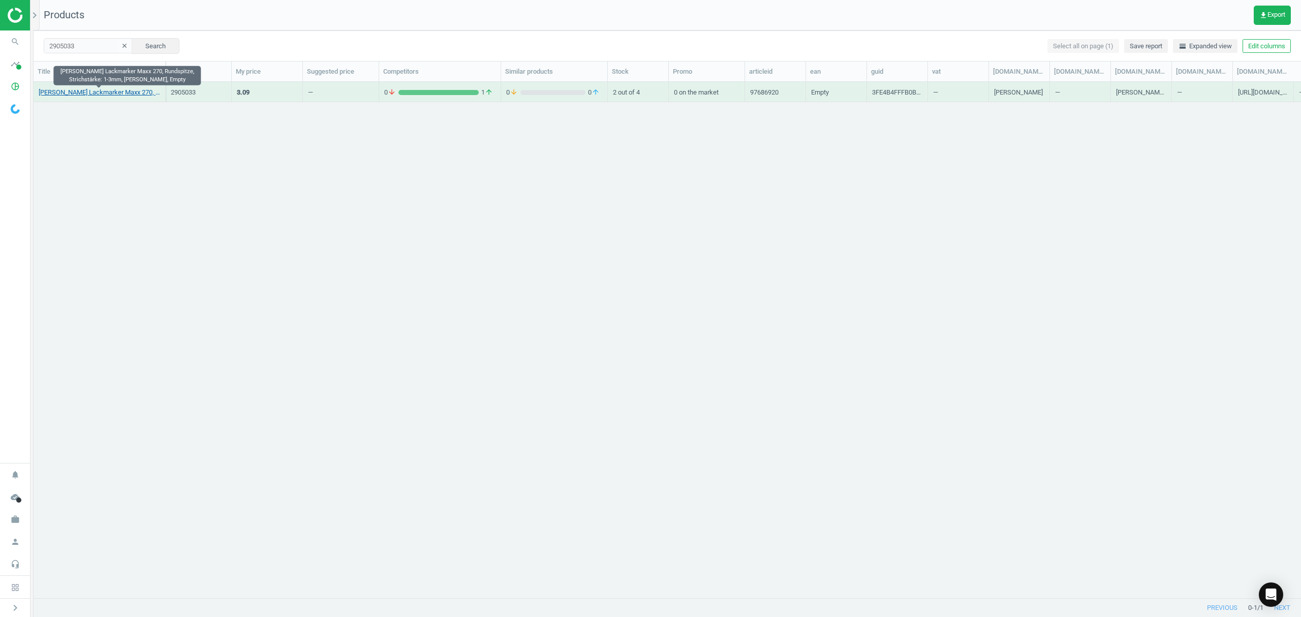
click at [129, 96] on link "[PERSON_NAME] Lackmarker Maxx 270, Rundspitze, Strichstärke: 1-3mm, [PERSON_NAM…" at bounding box center [99, 92] width 121 height 9
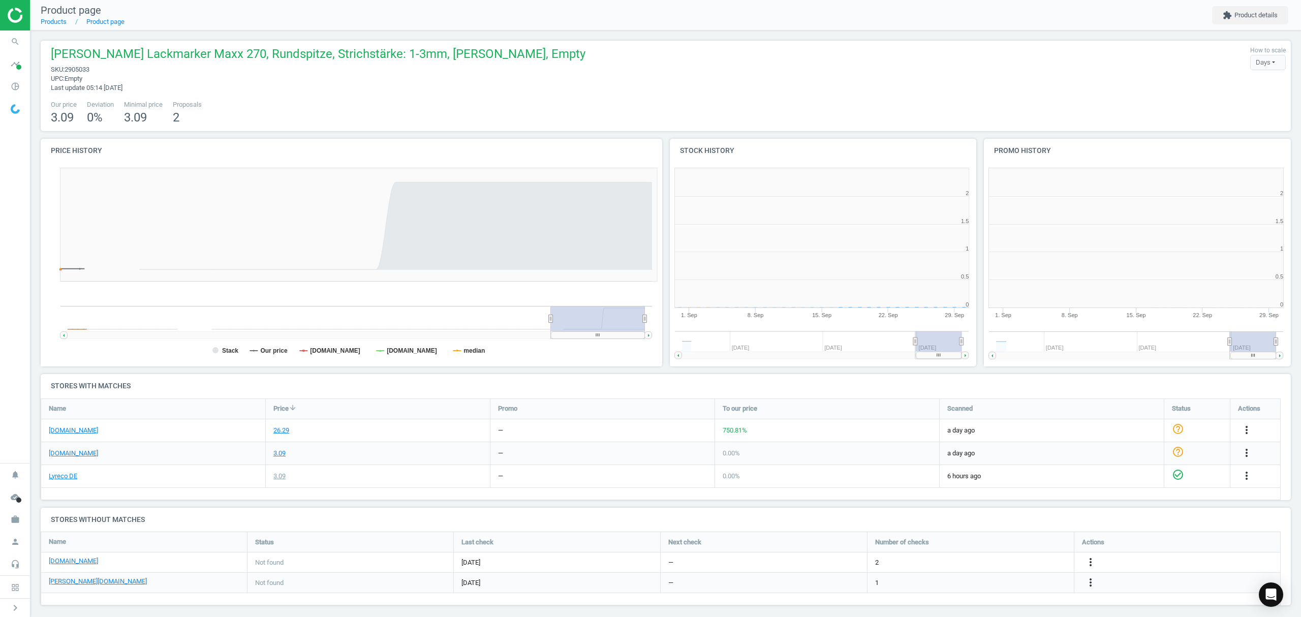
scroll to position [5, 5]
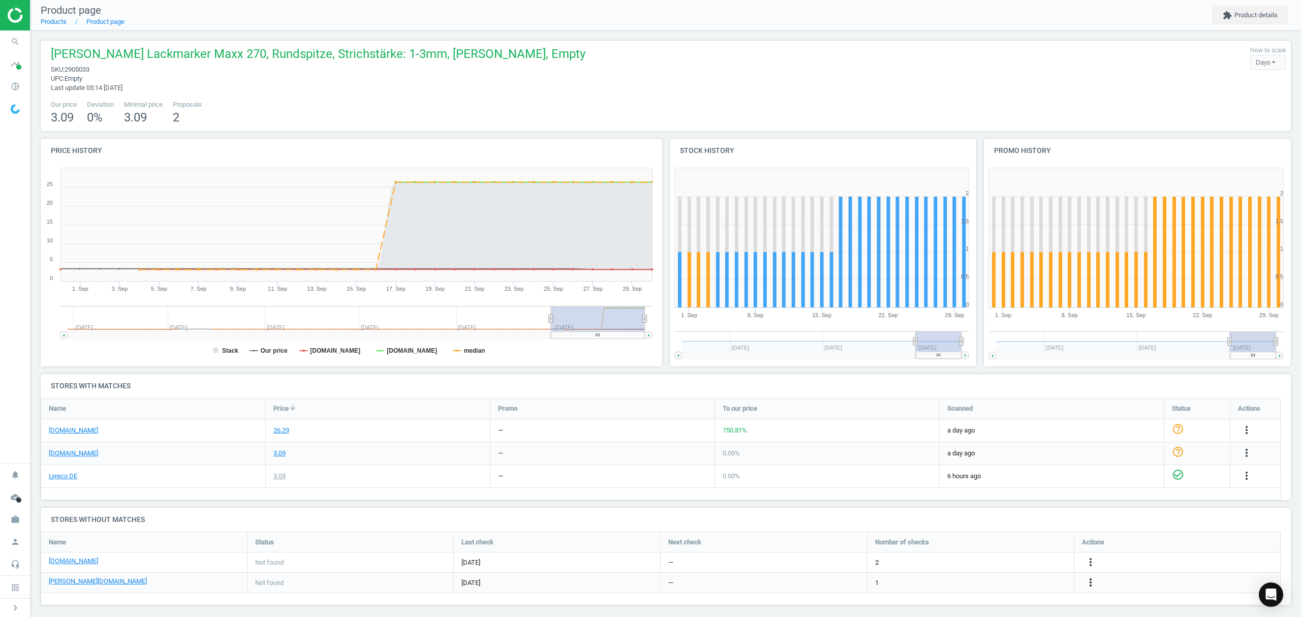
click at [1088, 584] on icon "more_vert" at bounding box center [1090, 582] width 12 height 12
click at [997, 582] on link "Edit URL/product option" at bounding box center [1011, 583] width 139 height 16
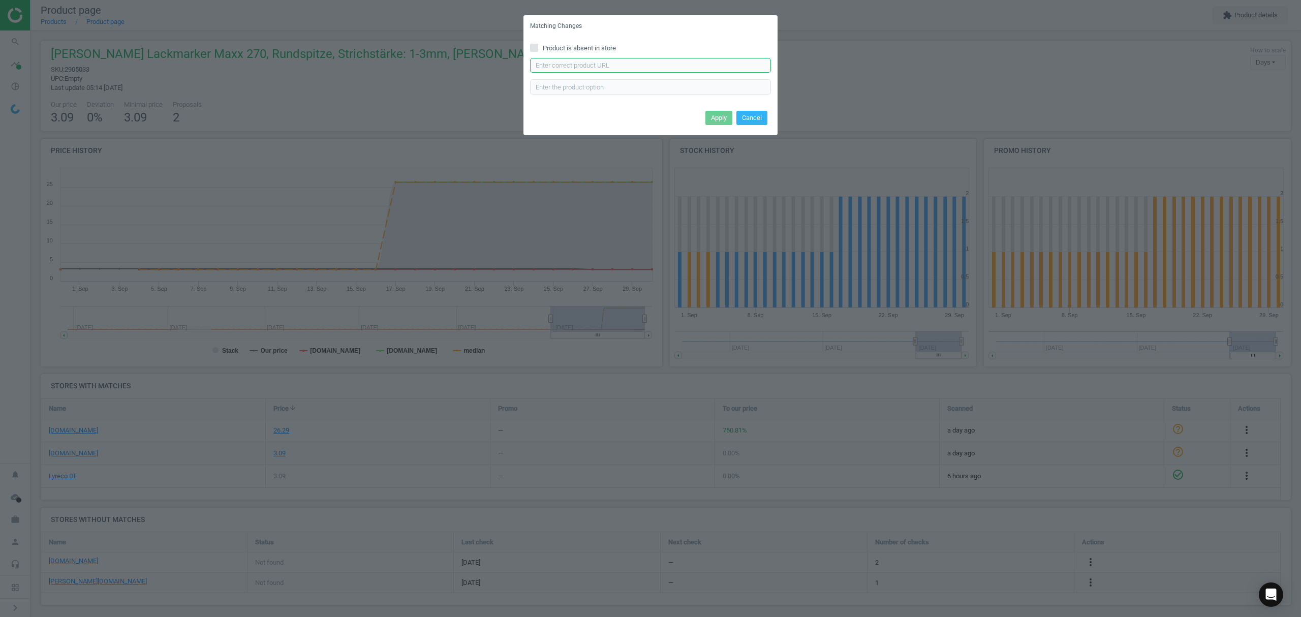
click at [575, 65] on input "text" at bounding box center [650, 65] width 241 height 15
paste input "[URL][DOMAIN_NAME][PERSON_NAME][PERSON_NAME]"
type input "[URL][DOMAIN_NAME][PERSON_NAME][PERSON_NAME]"
click at [546, 80] on input "text" at bounding box center [650, 86] width 241 height 15
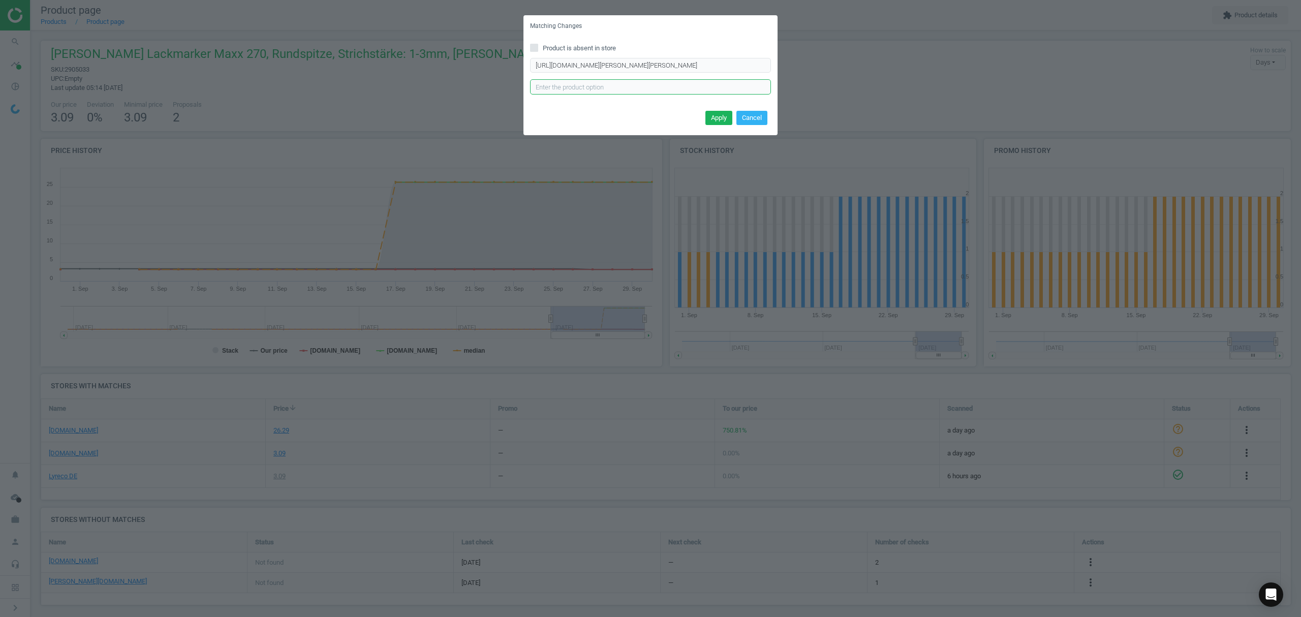
scroll to position [0, 0]
type input "SZ"
click at [712, 118] on button "Apply" at bounding box center [718, 118] width 27 height 14
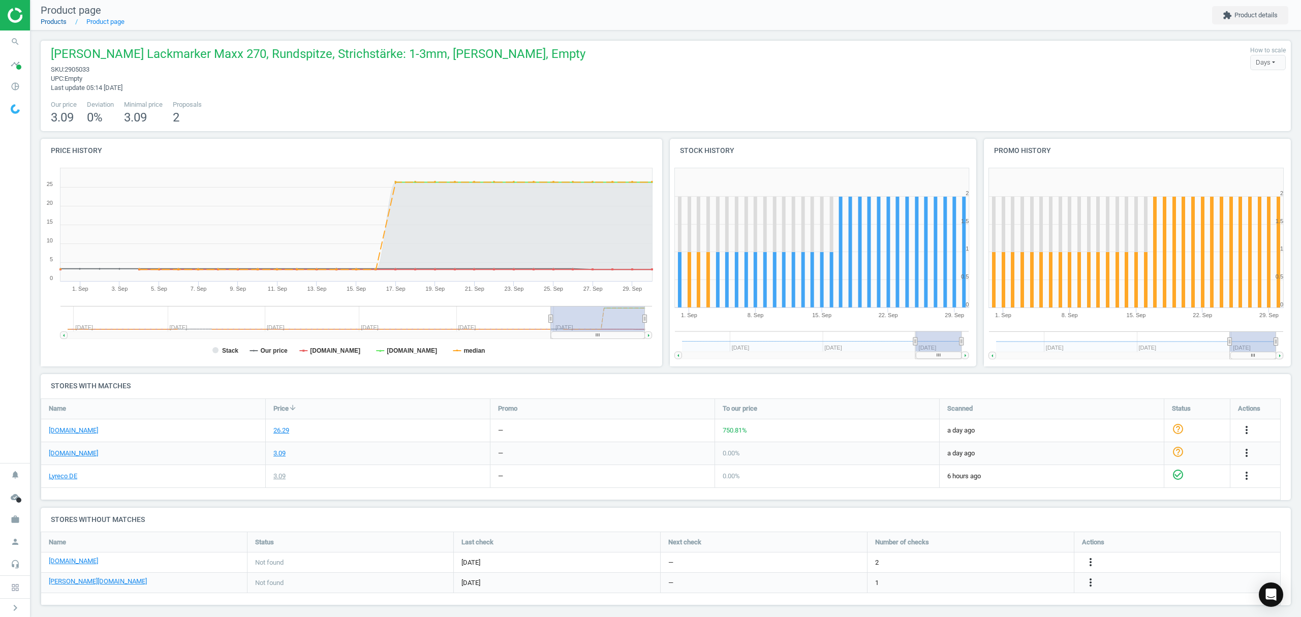
click at [49, 21] on link "Products" at bounding box center [54, 22] width 26 height 8
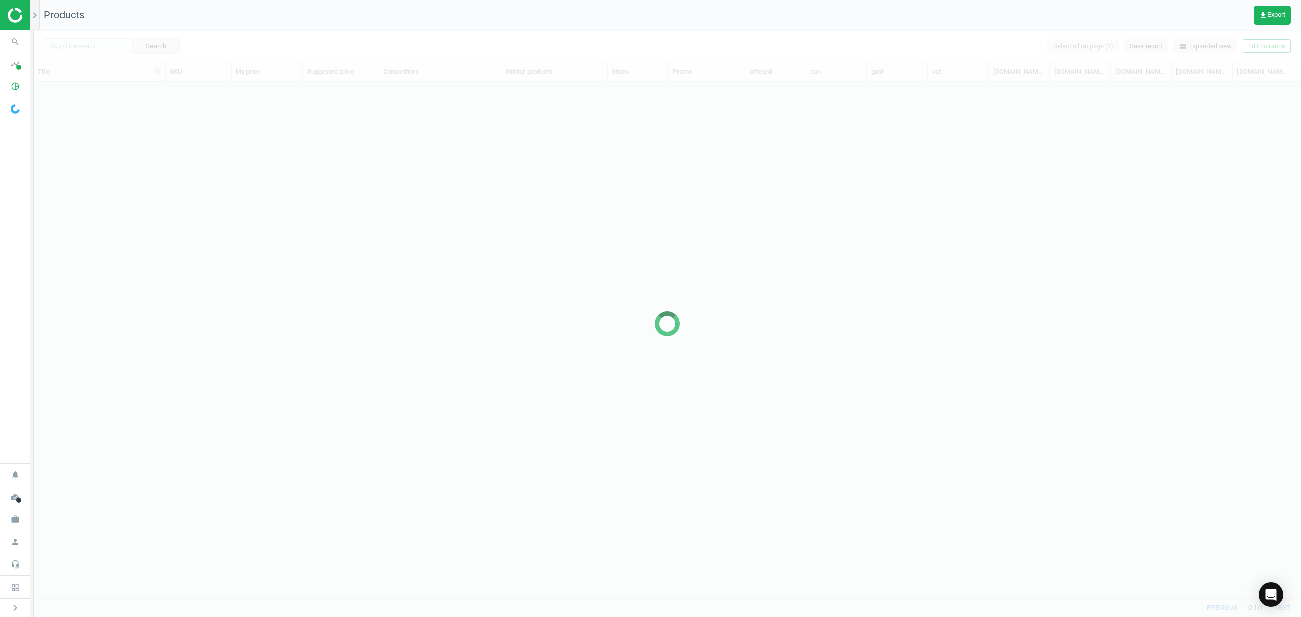
scroll to position [495, 1257]
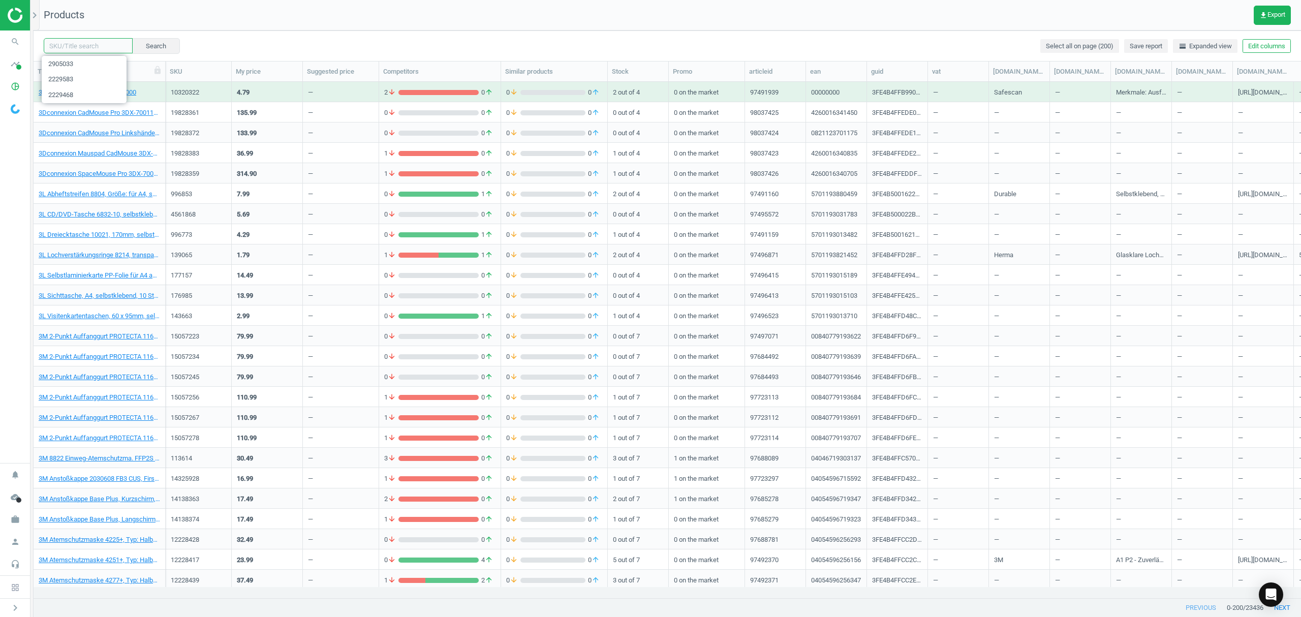
click at [82, 43] on input "text" at bounding box center [88, 45] width 89 height 15
paste input "2216885"
type input "2216885"
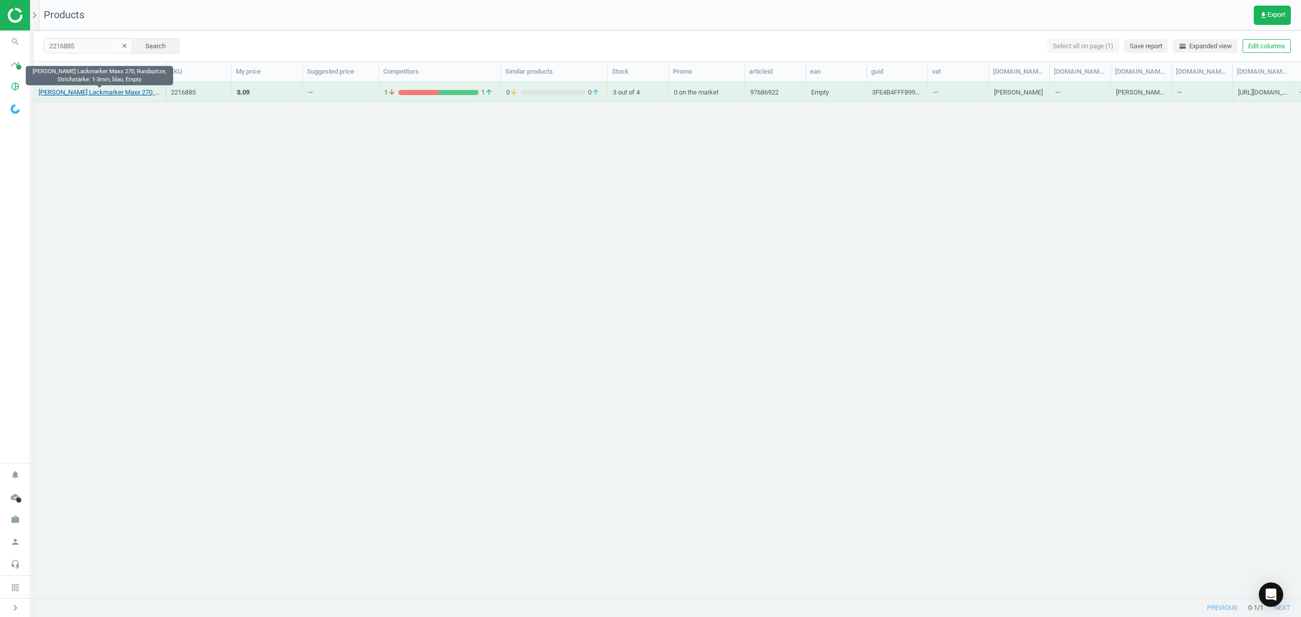
click at [125, 90] on link "[PERSON_NAME] Lackmarker Maxx 270, Rundspitze, Strichstärke: 1-3mm, blau, Empty" at bounding box center [99, 92] width 121 height 9
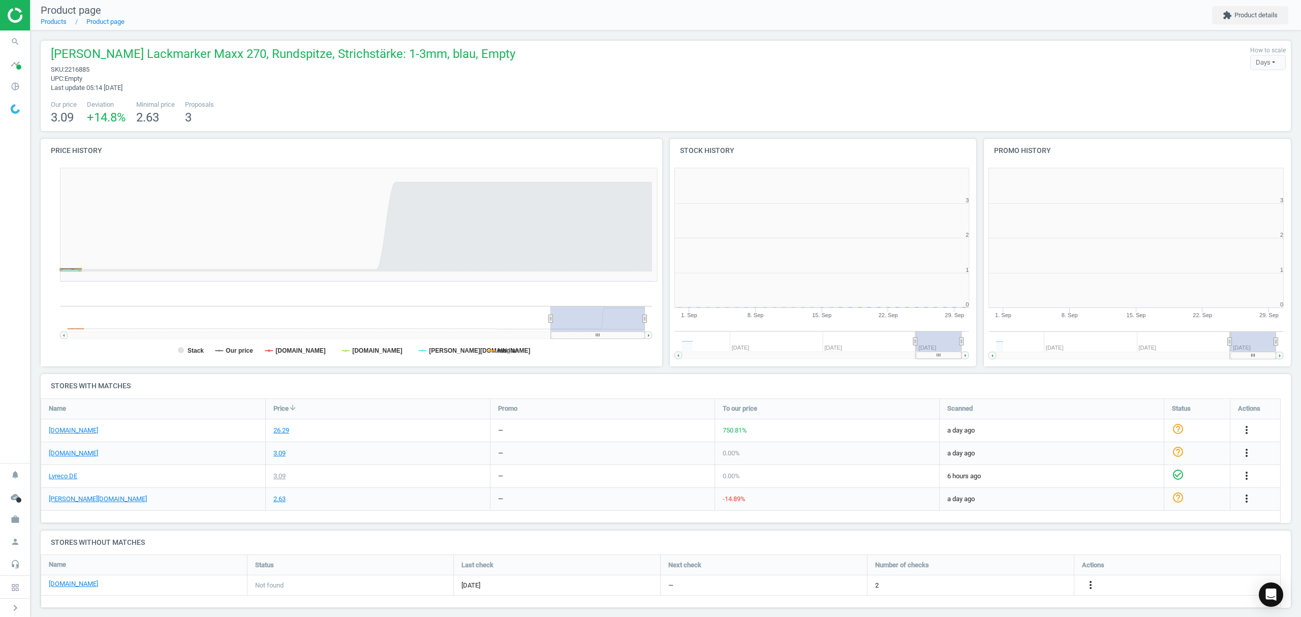
scroll to position [224, 325]
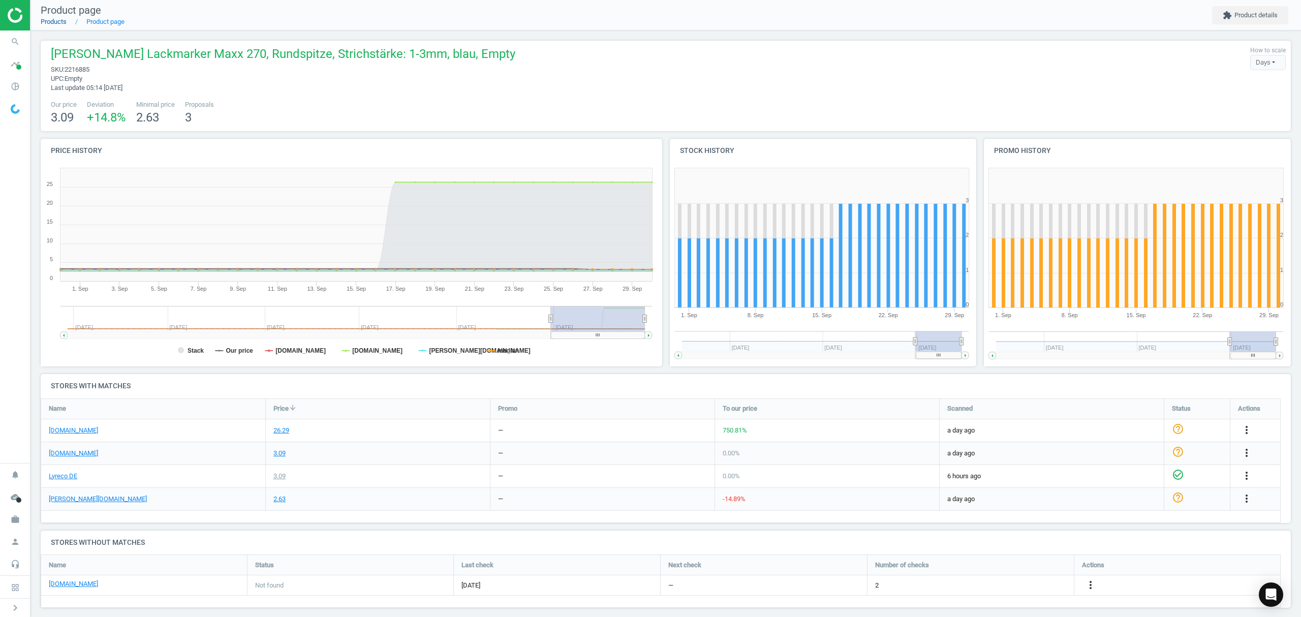
click at [55, 23] on link "Products" at bounding box center [54, 22] width 26 height 8
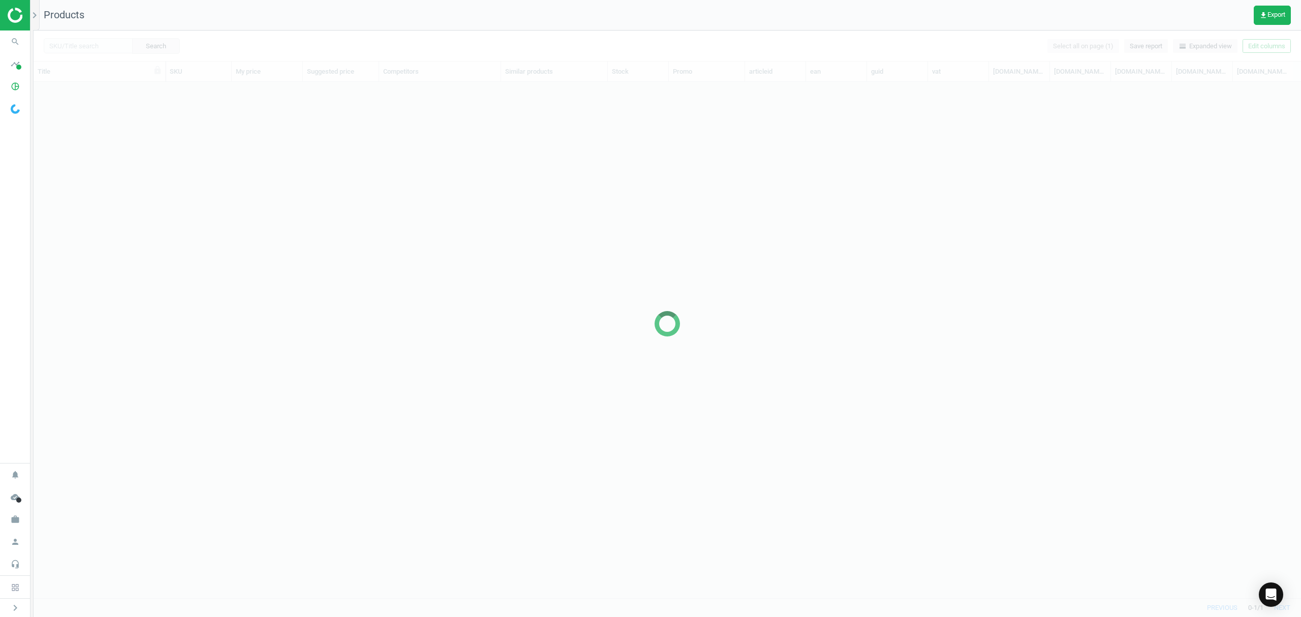
scroll to position [495, 1257]
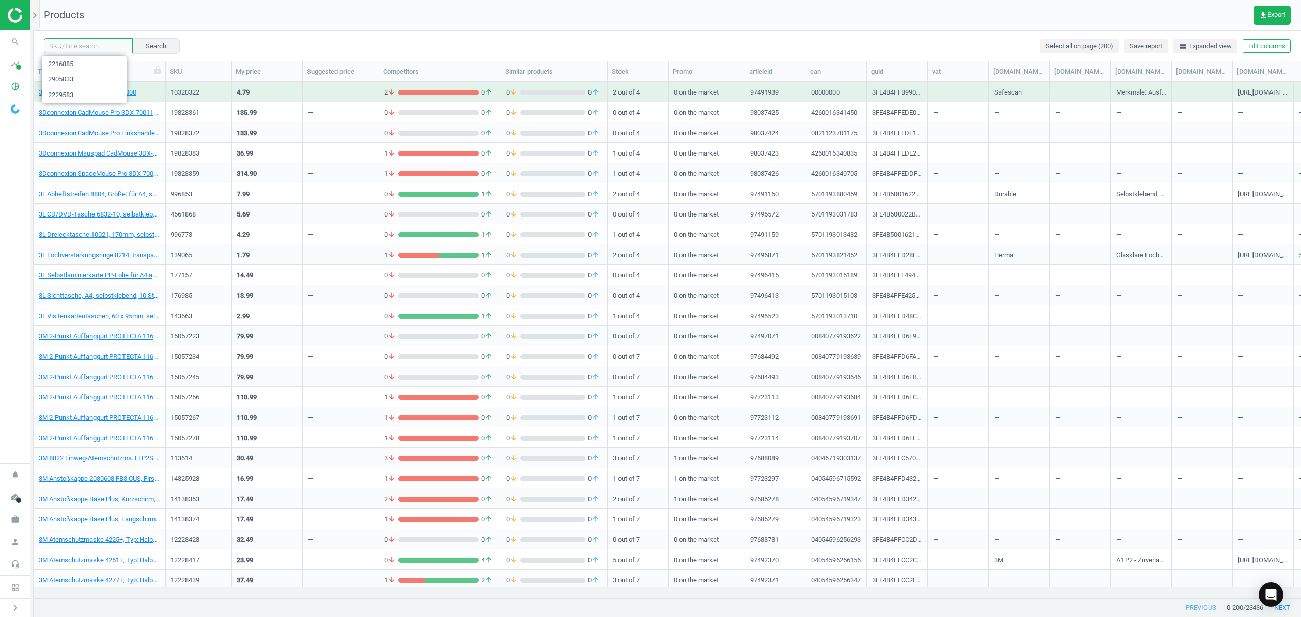
click at [81, 45] on input "text" at bounding box center [88, 45] width 89 height 15
paste input "5968223"
type input "5968223"
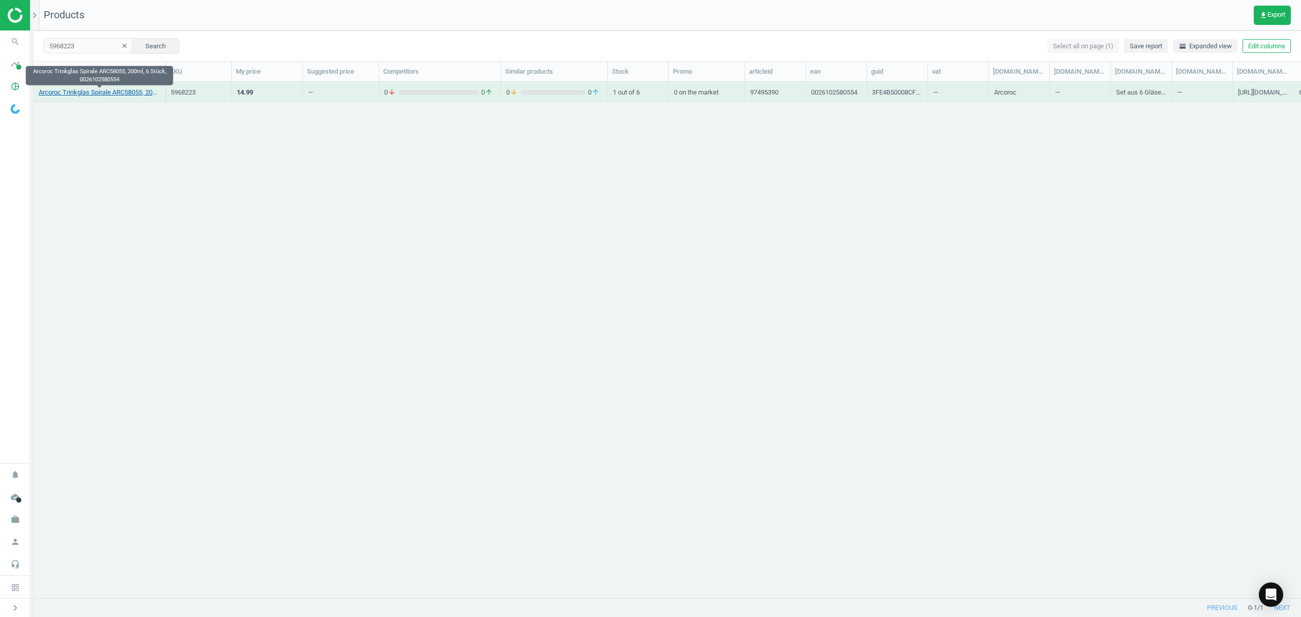
click at [100, 90] on link "Arcoroc Trinkglas Spirale ARC58055, 200ml, 6 Stück, 0026102580554" at bounding box center [99, 92] width 121 height 9
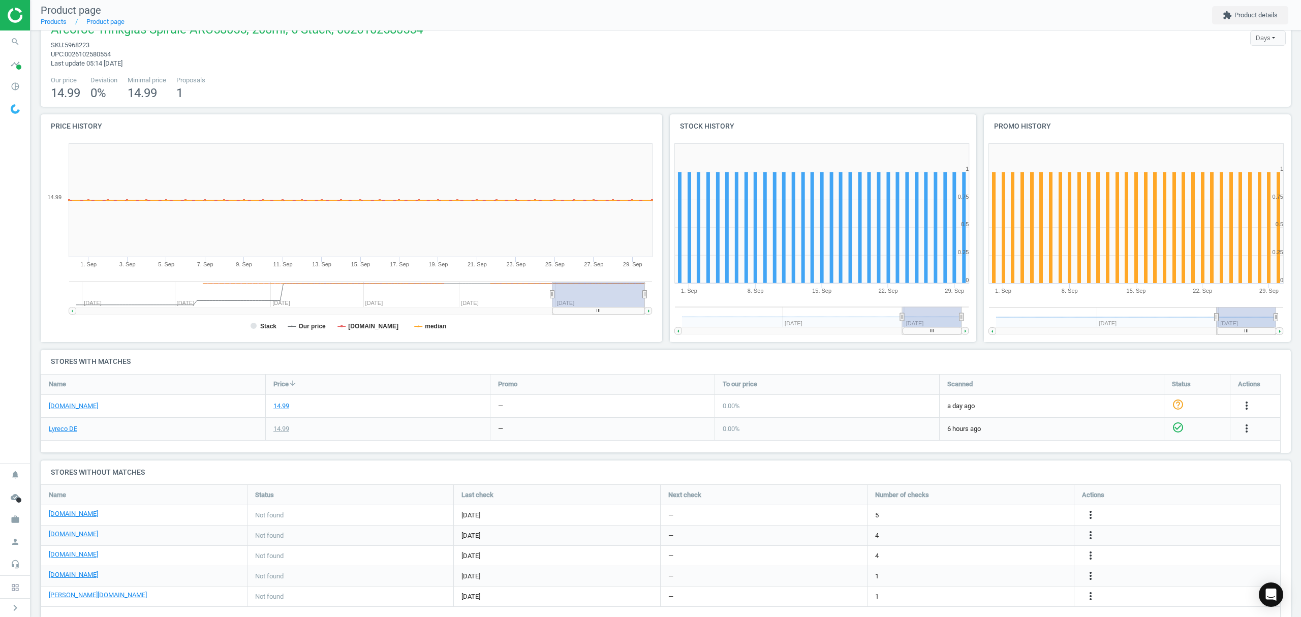
scroll to position [45, 0]
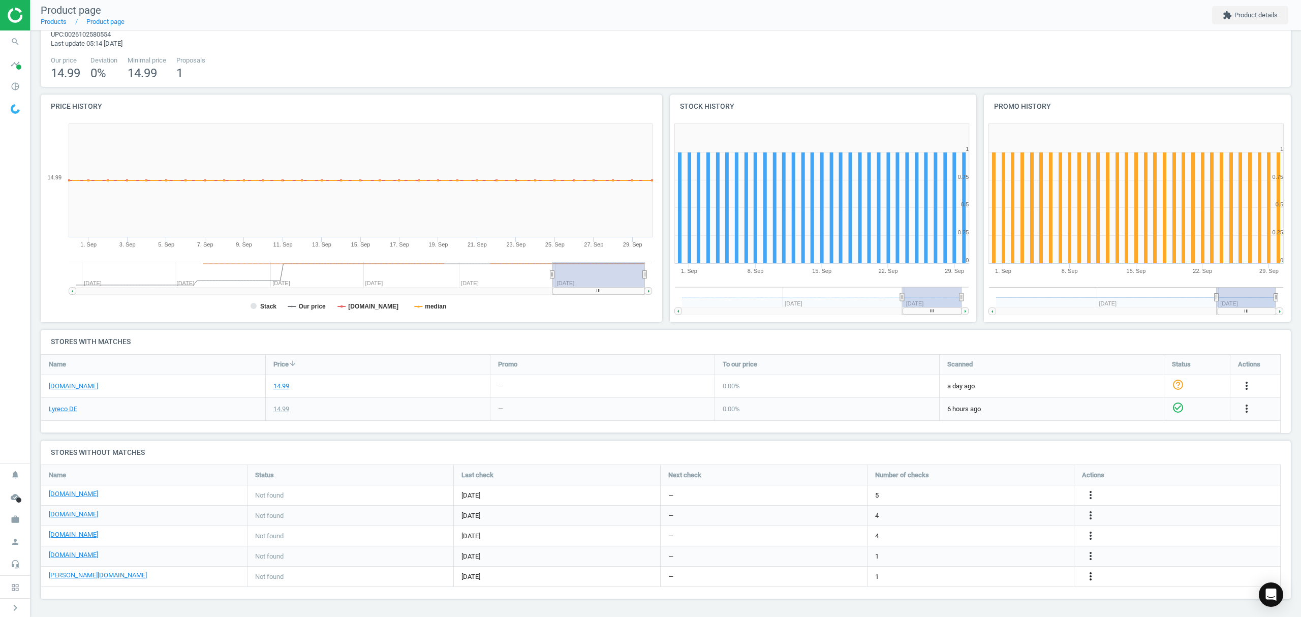
click at [1090, 573] on icon "more_vert" at bounding box center [1090, 576] width 12 height 12
click at [1000, 578] on link "Edit URL/product option" at bounding box center [1011, 577] width 139 height 16
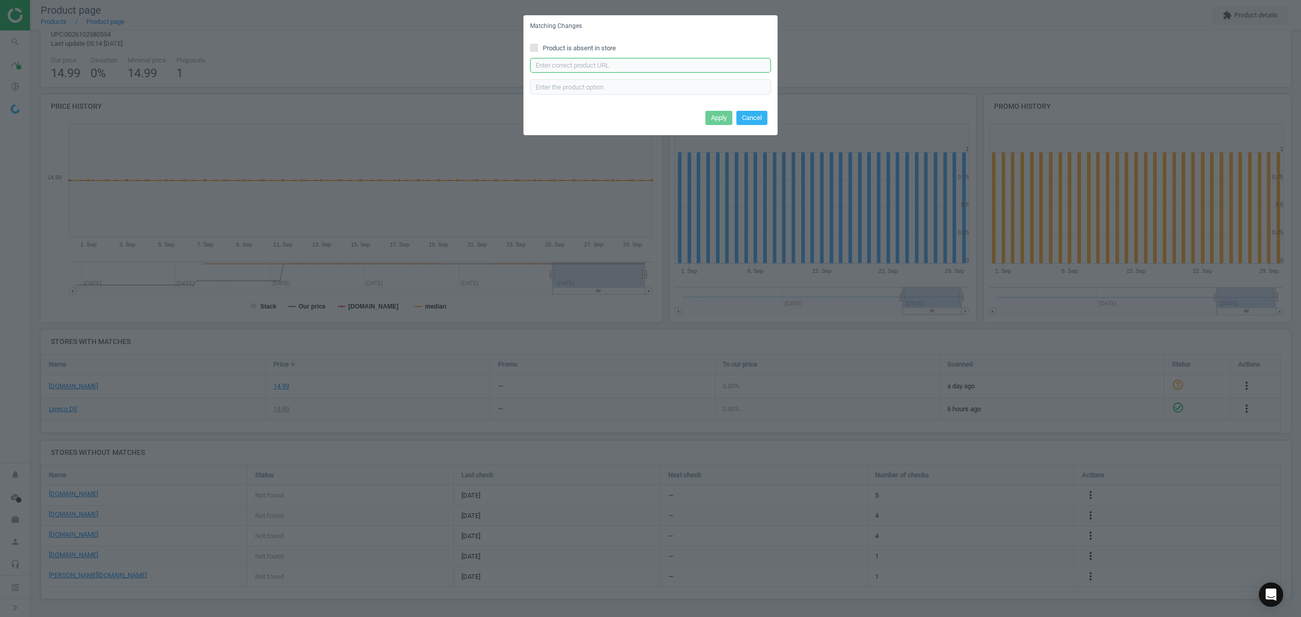
click at [594, 64] on input "text" at bounding box center [650, 65] width 241 height 15
paste input "[URL][DOMAIN_NAME][PERSON_NAME]"
type input "[URL][DOMAIN_NAME][PERSON_NAME]"
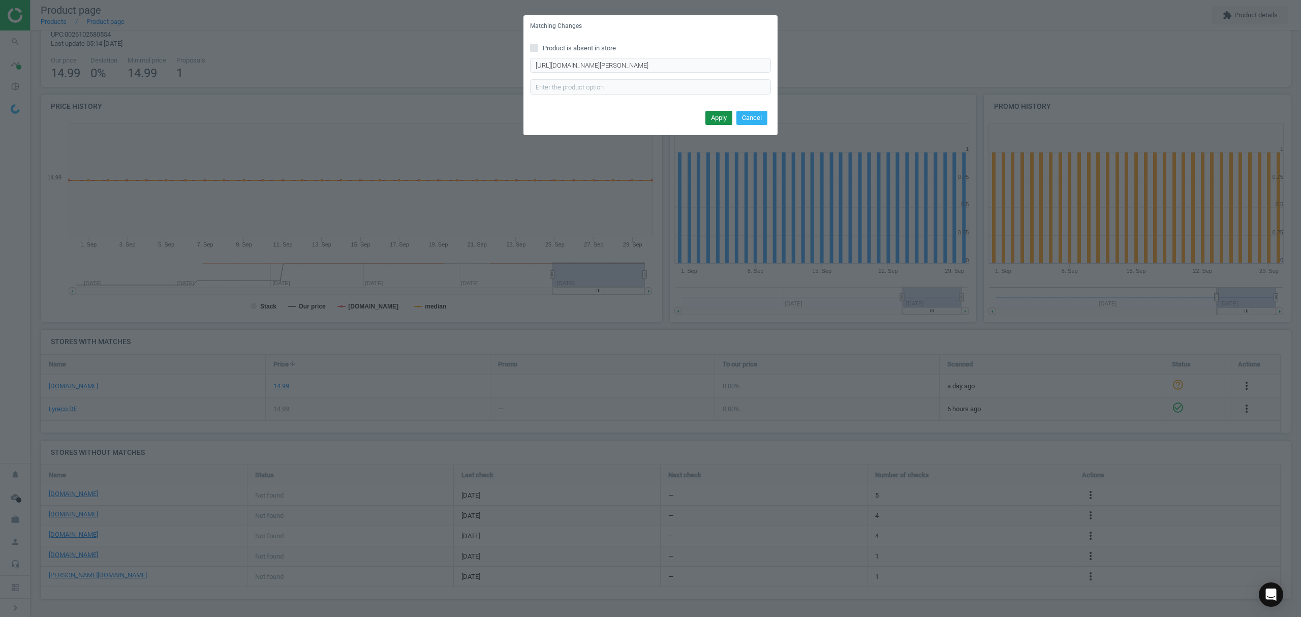
click at [717, 114] on button "Apply" at bounding box center [718, 118] width 27 height 14
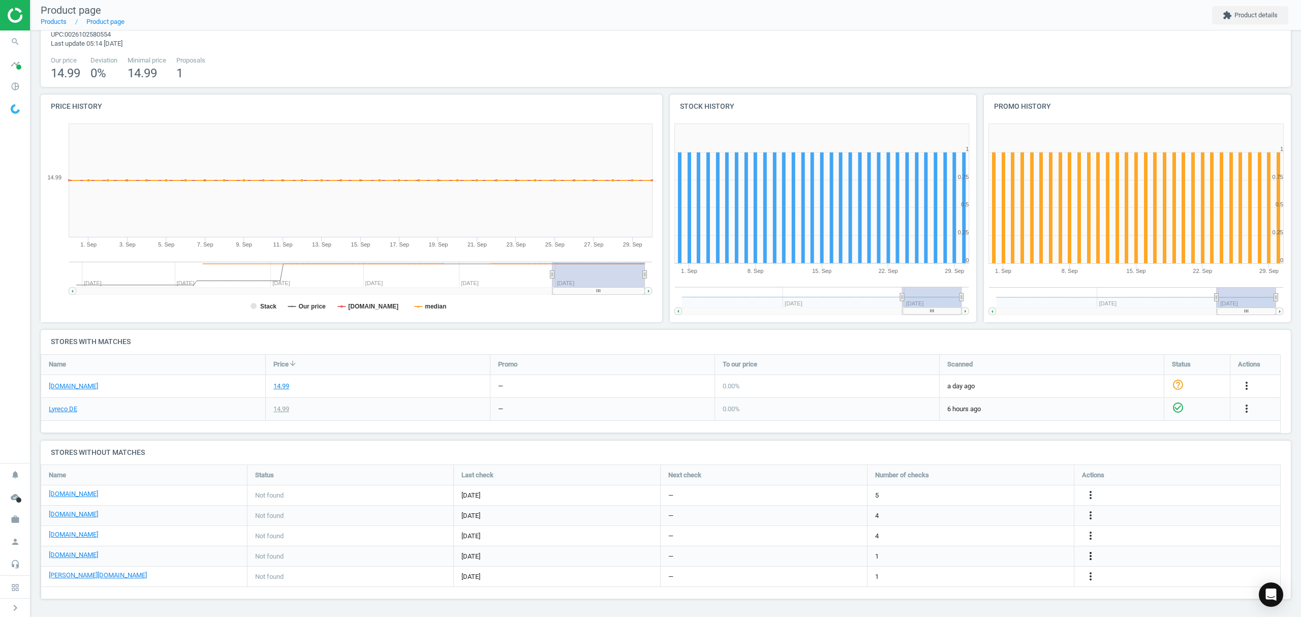
click at [1090, 555] on icon "more_vert" at bounding box center [1090, 556] width 12 height 12
click at [992, 556] on link "Edit URL/product option" at bounding box center [1011, 556] width 139 height 16
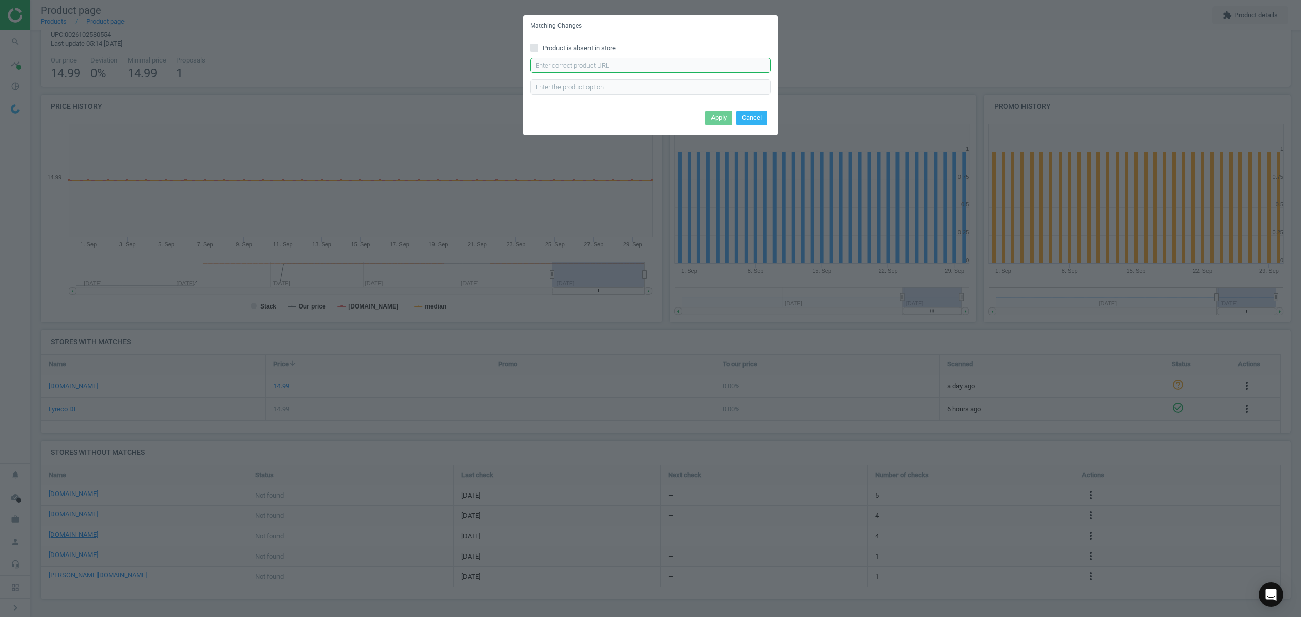
click at [631, 62] on input "text" at bounding box center [650, 65] width 241 height 15
paste input "[URL][DOMAIN_NAME]"
type input "[URL][DOMAIN_NAME]"
click at [714, 118] on button "Apply" at bounding box center [718, 118] width 27 height 14
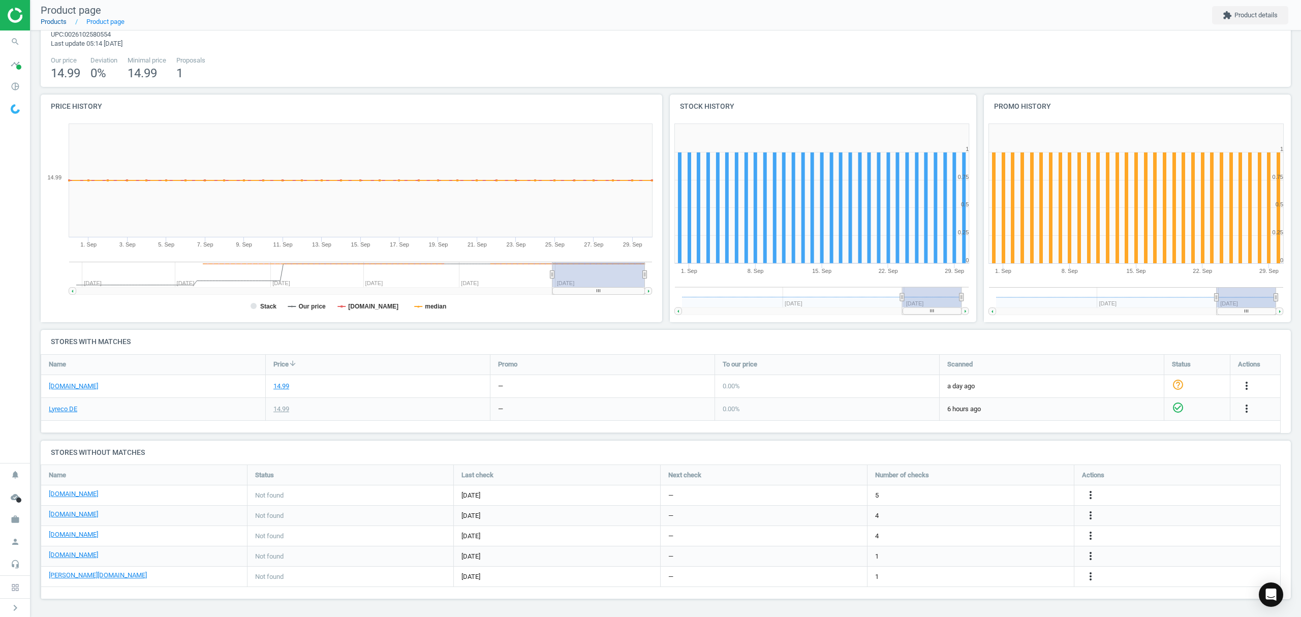
click at [48, 21] on link "Products" at bounding box center [54, 22] width 26 height 8
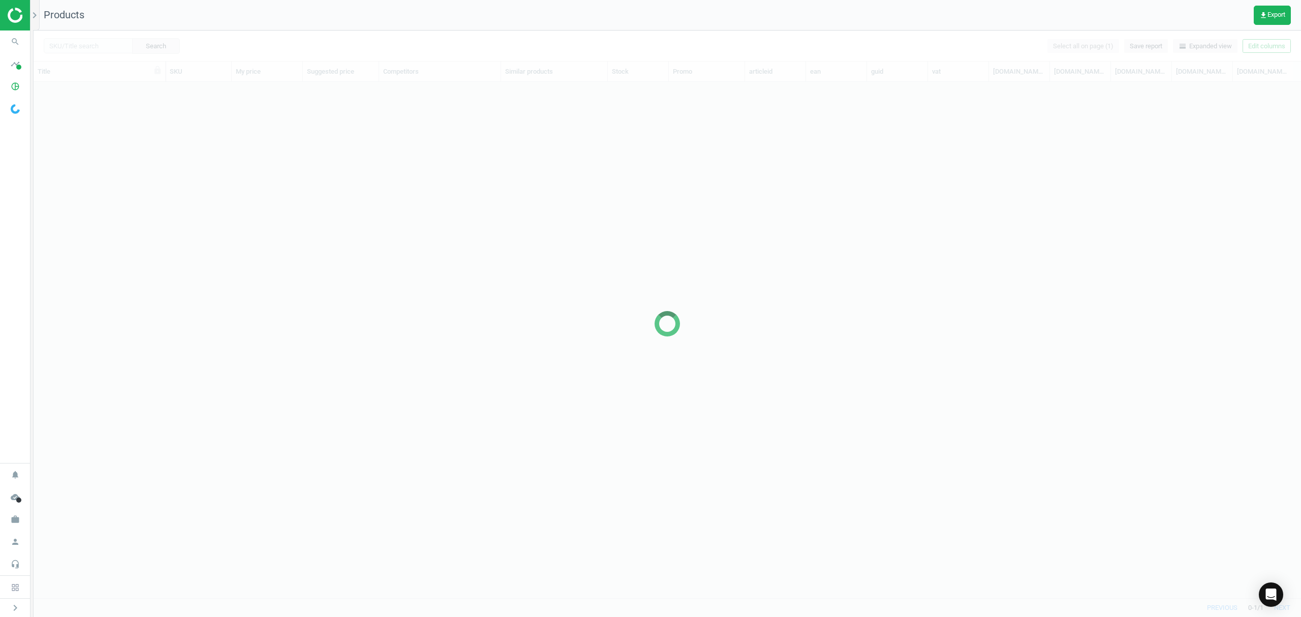
scroll to position [495, 1257]
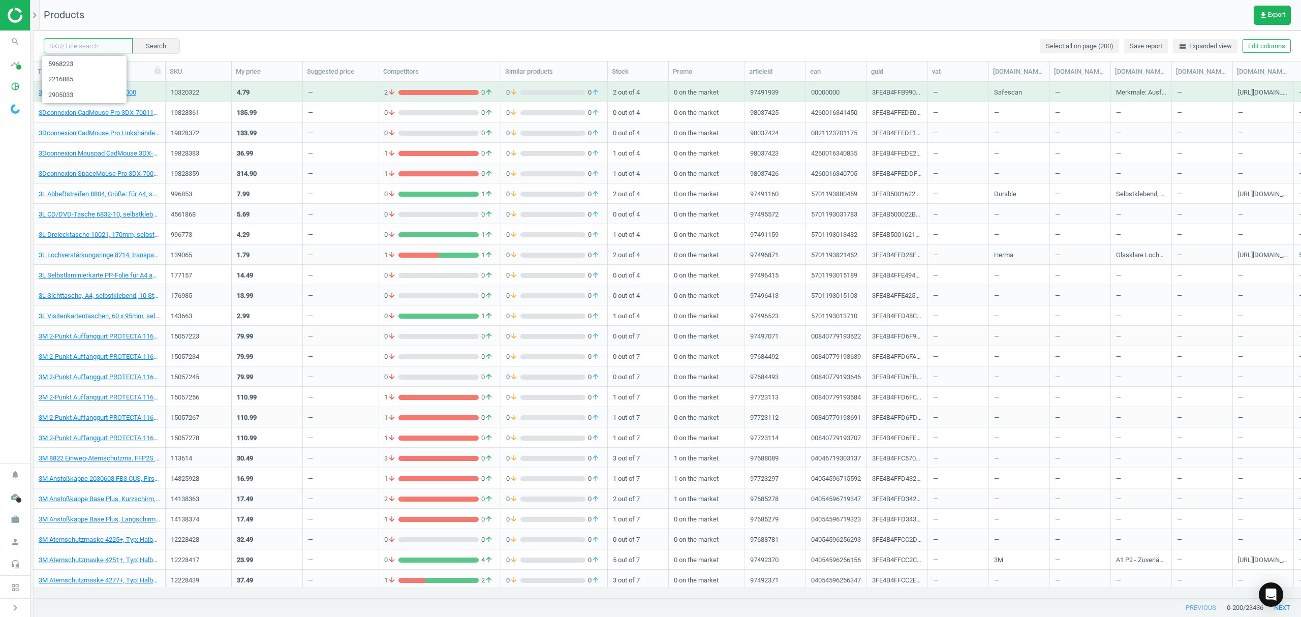
click at [89, 44] on input "text" at bounding box center [88, 45] width 89 height 15
paste input "15636109"
type input "15636109"
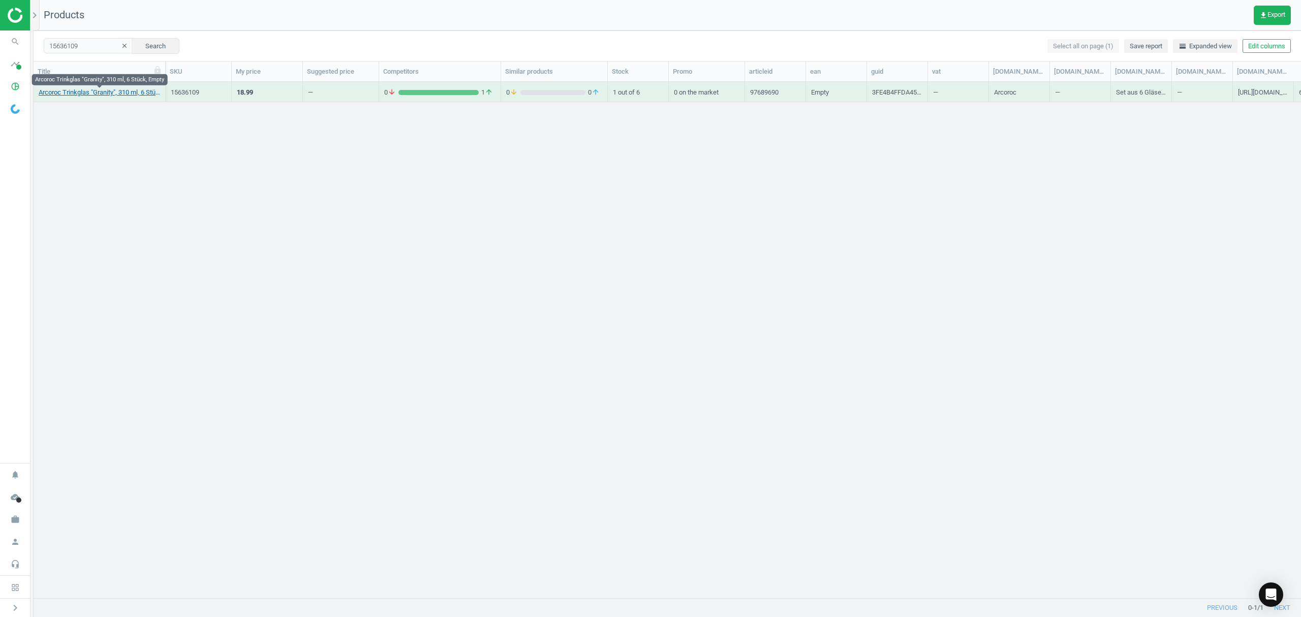
click at [83, 94] on link "Arcoroc Trinkglas "Granity", 310 ml, 6 Stück, Empty" at bounding box center [99, 92] width 121 height 9
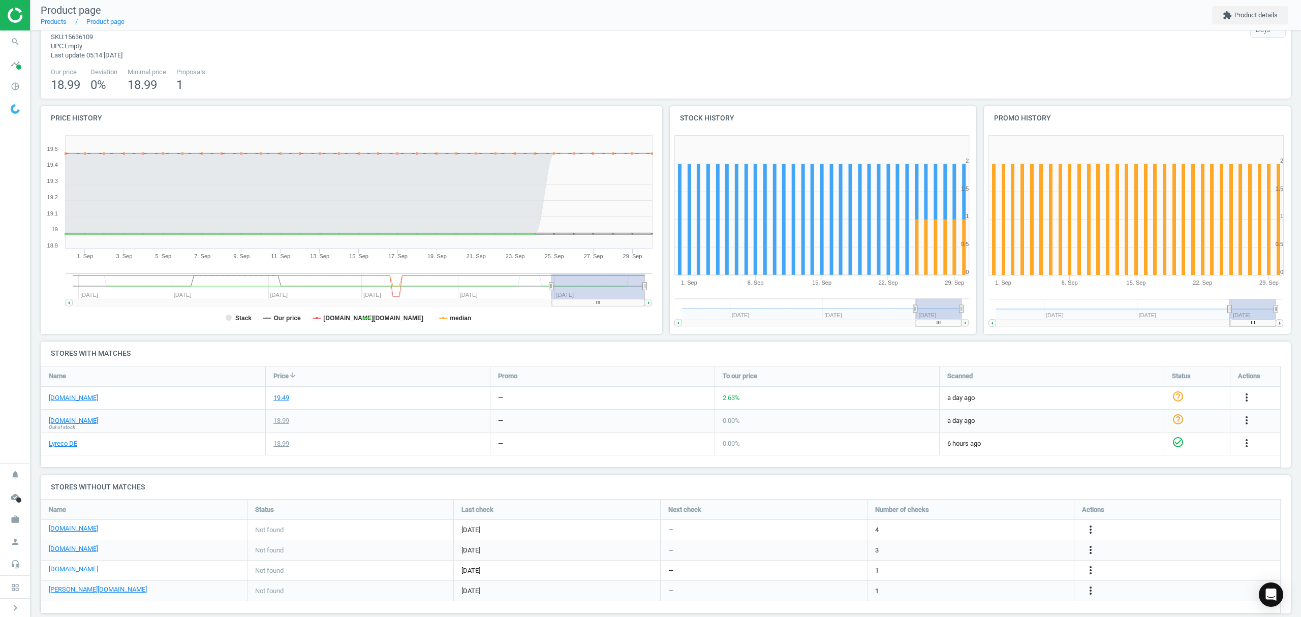
scroll to position [47, 0]
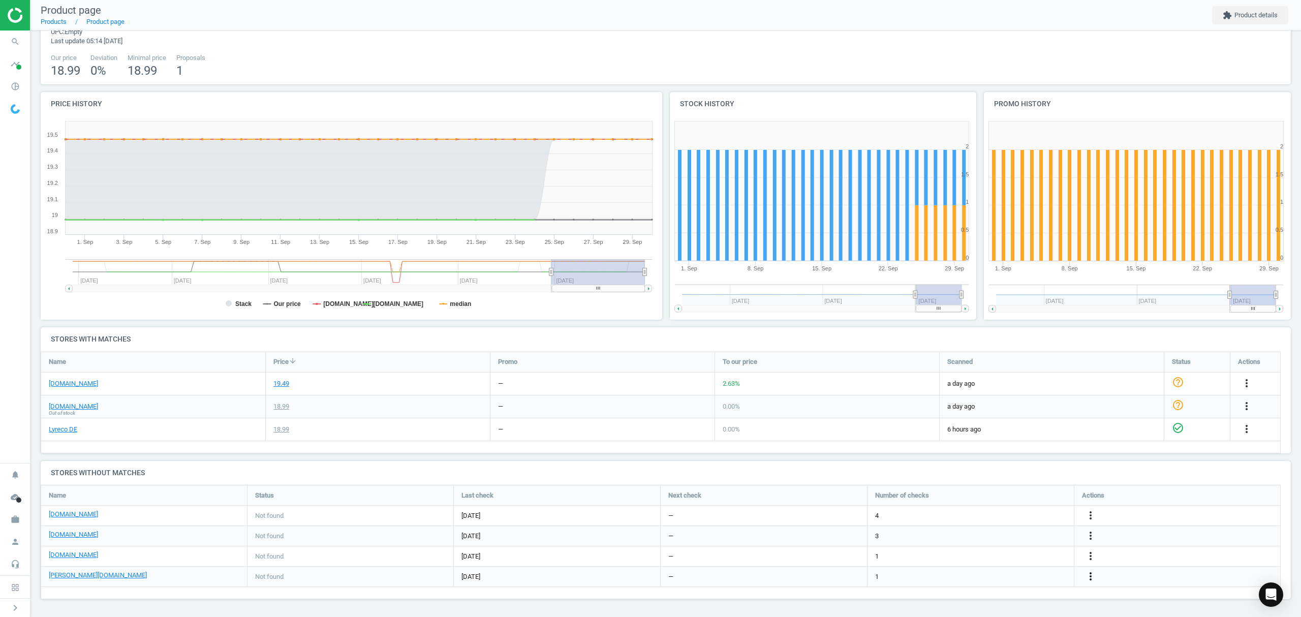
click at [1088, 576] on icon "more_vert" at bounding box center [1090, 576] width 12 height 12
click at [978, 576] on link "Edit URL/product option" at bounding box center [1011, 577] width 139 height 16
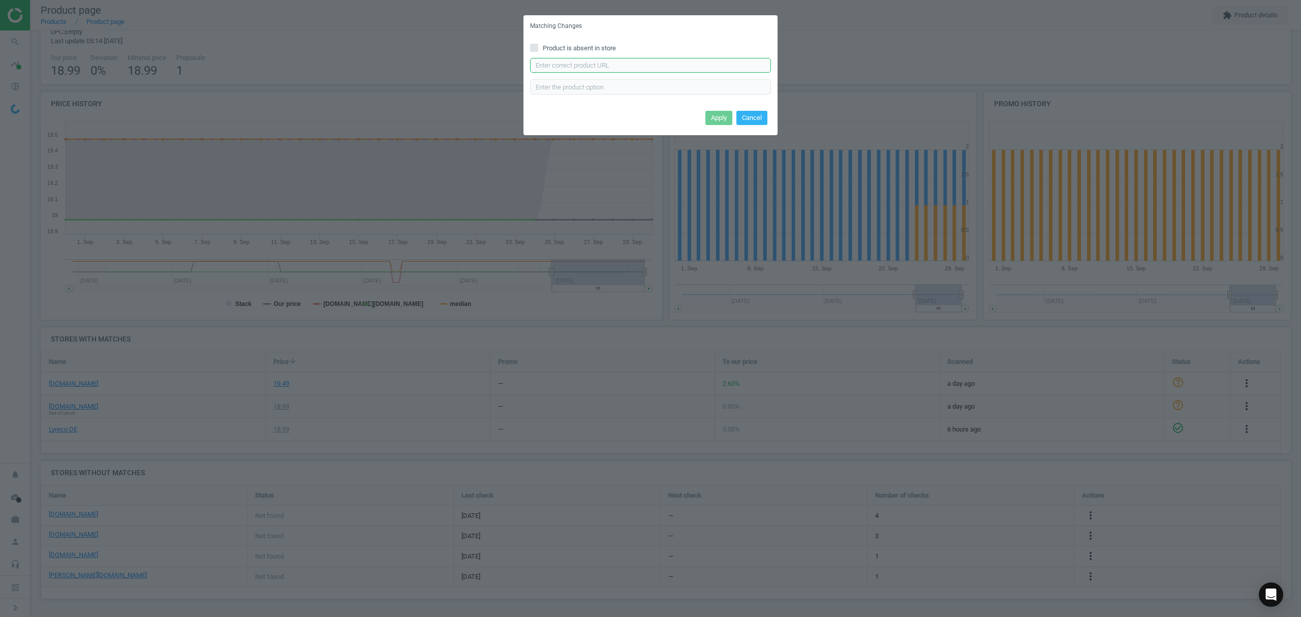
click at [614, 58] on input "text" at bounding box center [650, 65] width 241 height 15
paste input "[URL][DOMAIN_NAME][PERSON_NAME][PERSON_NAME]"
type input "[URL][DOMAIN_NAME][PERSON_NAME][PERSON_NAME]"
click at [715, 115] on button "Apply" at bounding box center [718, 118] width 27 height 14
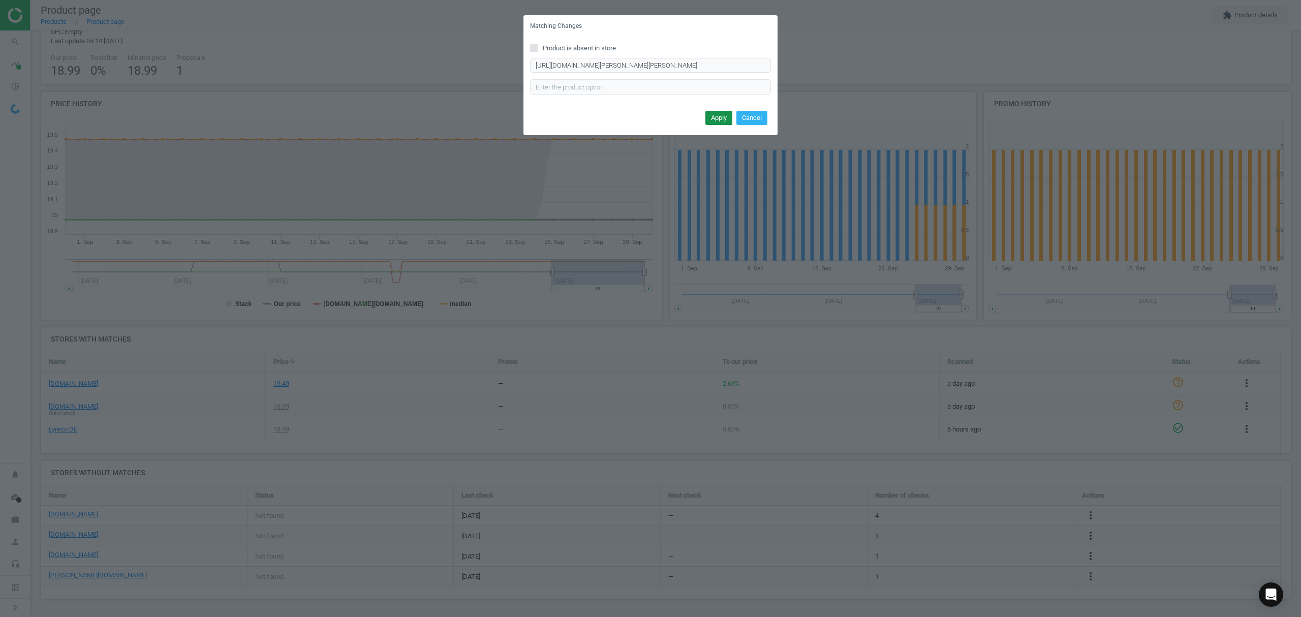
scroll to position [0, 0]
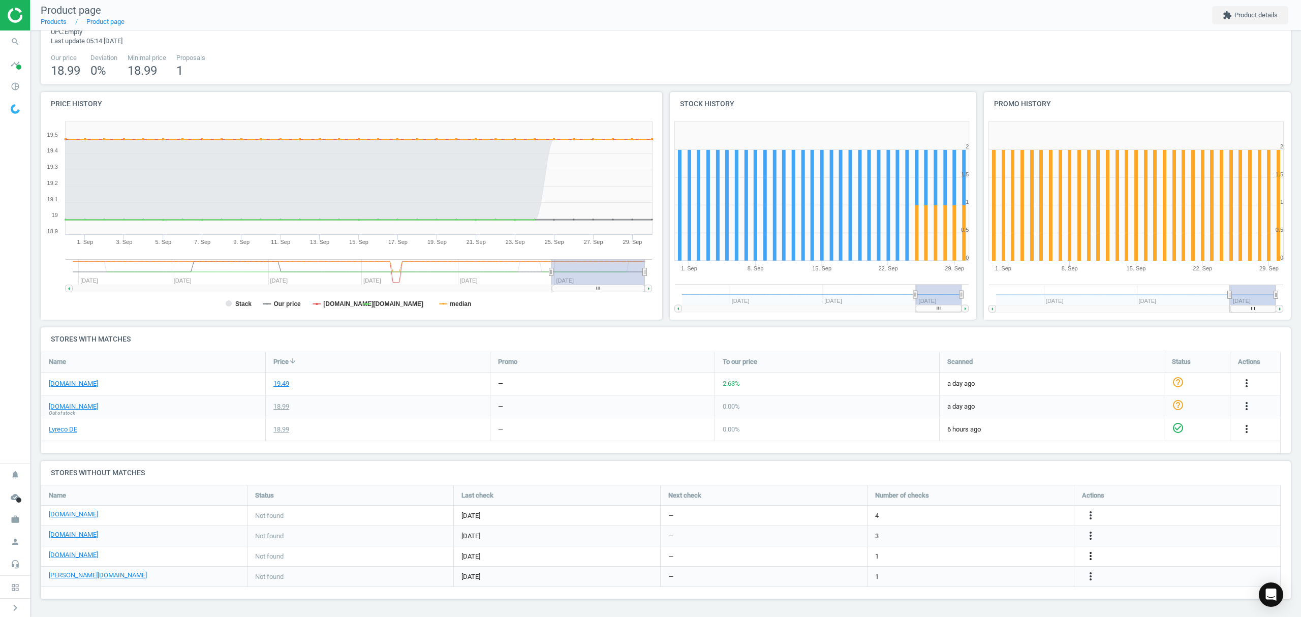
click at [1088, 555] on icon "more_vert" at bounding box center [1090, 556] width 12 height 12
click at [987, 555] on link "Edit URL/product option" at bounding box center [1011, 556] width 139 height 16
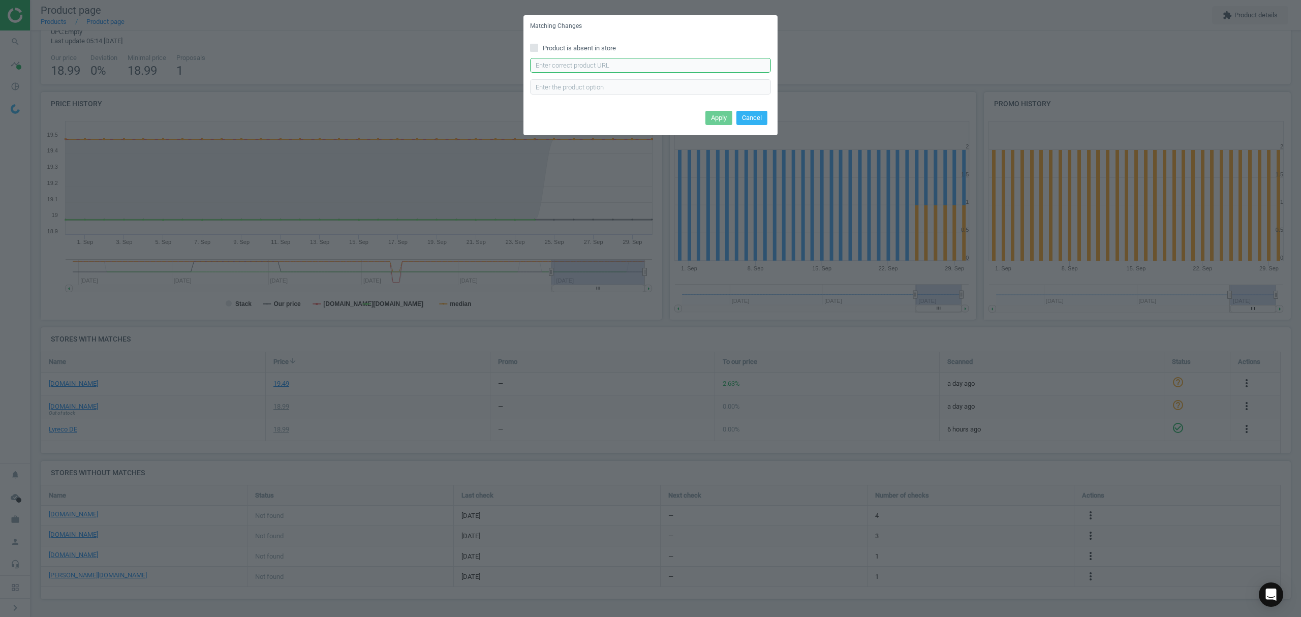
click at [576, 67] on input "text" at bounding box center [650, 65] width 241 height 15
paste input "[URL][DOMAIN_NAME]"
type input "[URL][DOMAIN_NAME]"
click at [714, 115] on button "Apply" at bounding box center [718, 118] width 27 height 14
